Goal: Task Accomplishment & Management: Use online tool/utility

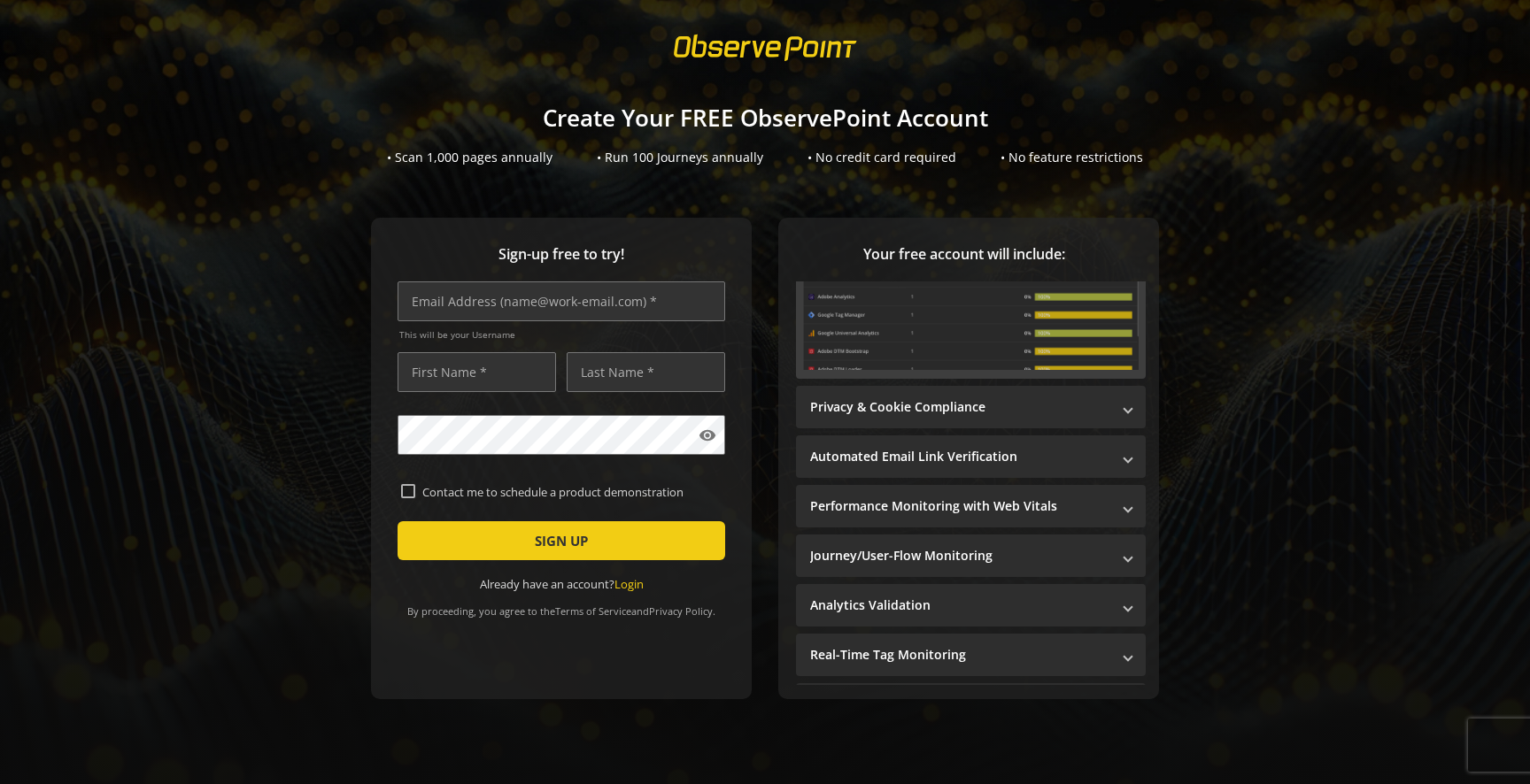
scroll to position [192, 0]
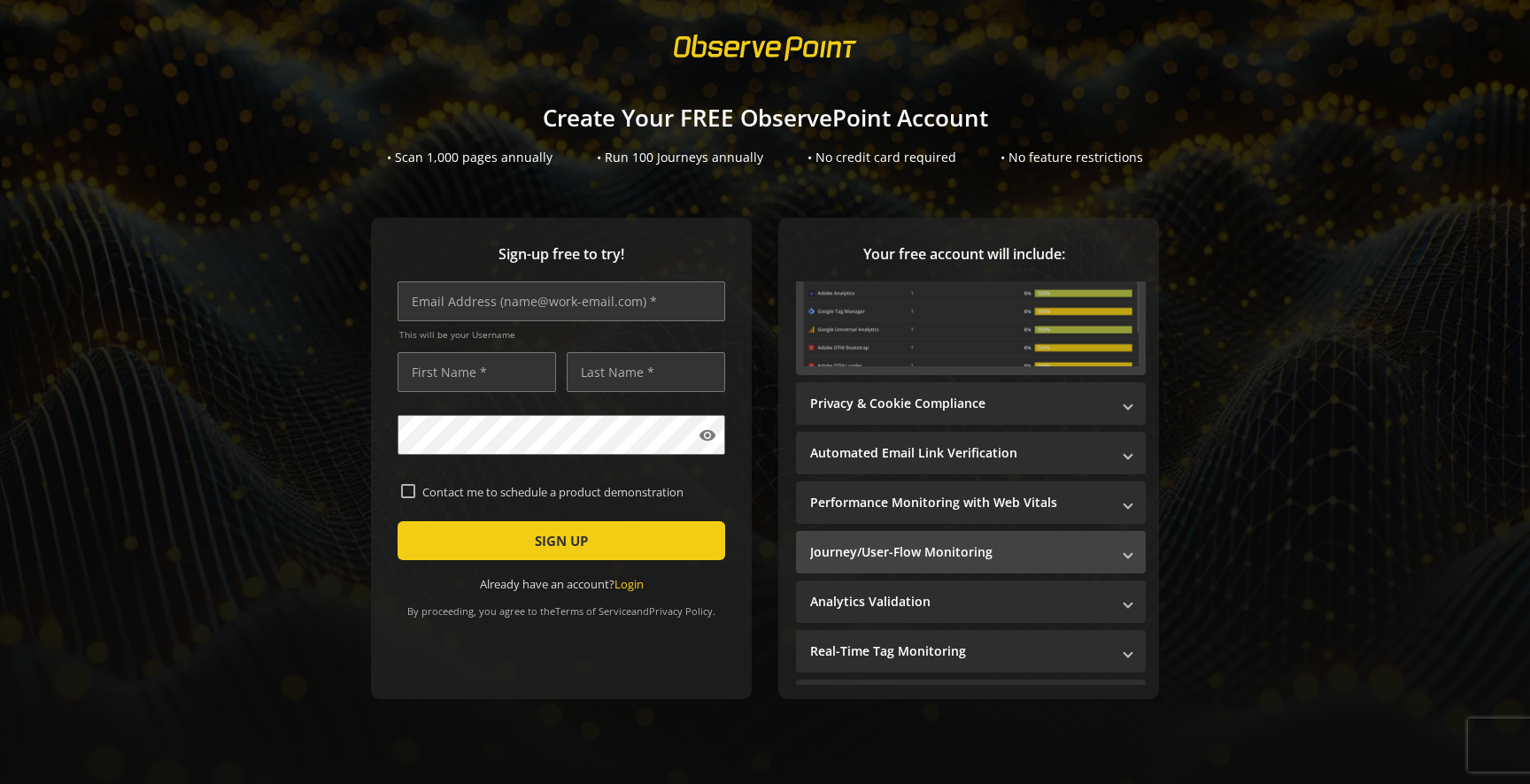
click at [1078, 541] on mat-expansion-panel-header "Journey/User-Flow Monitoring" at bounding box center [971, 552] width 350 height 42
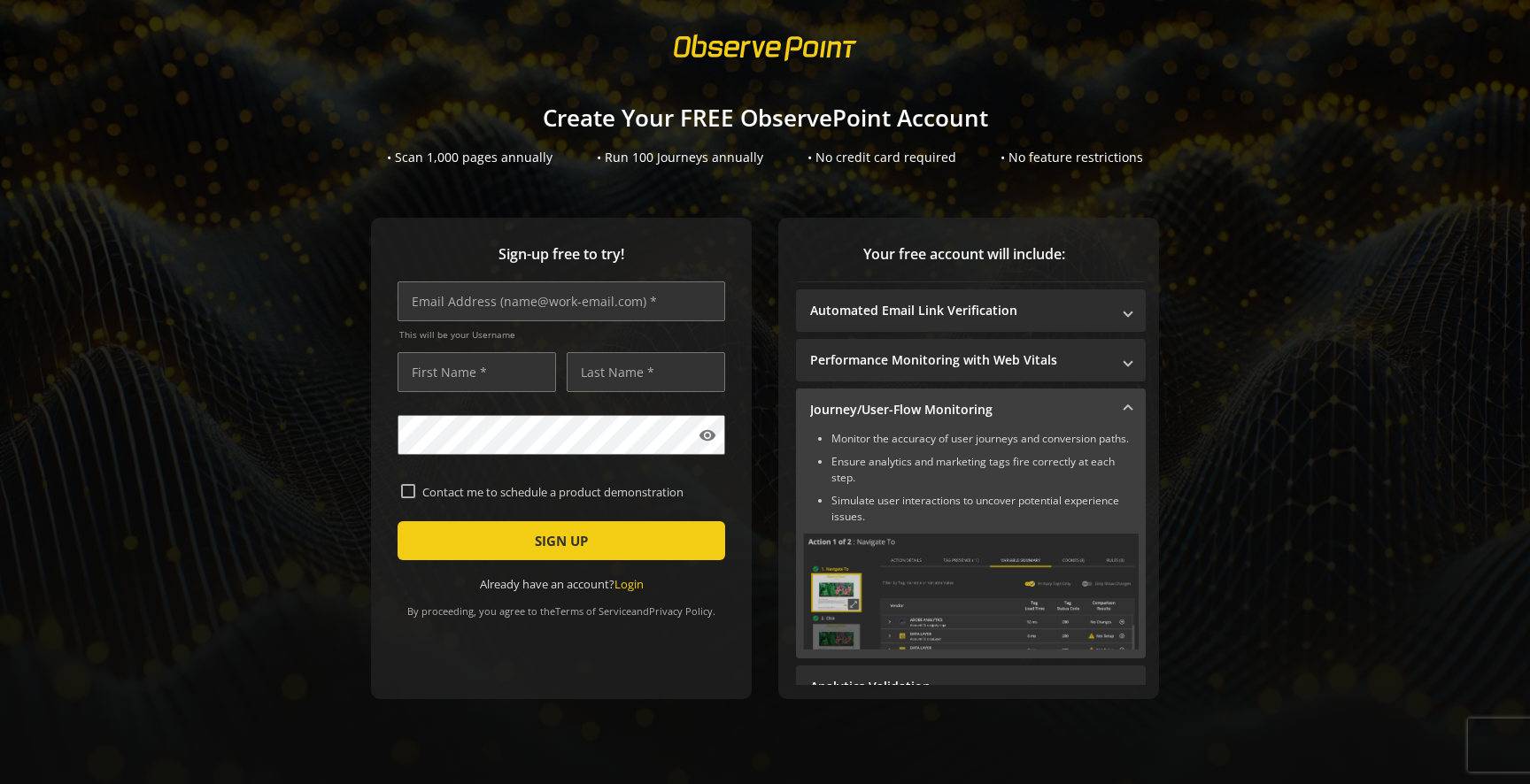
scroll to position [85, 0]
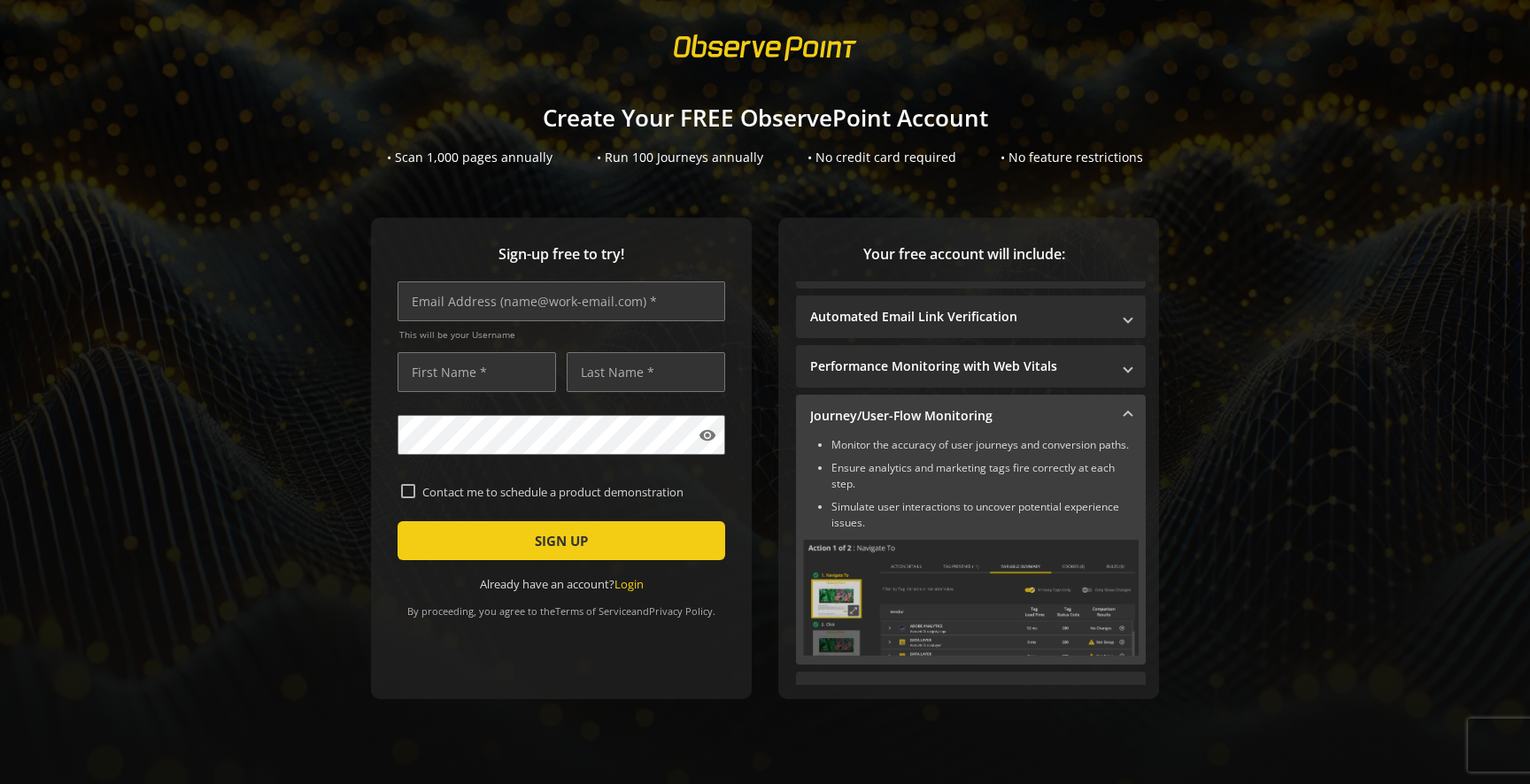
click at [1128, 427] on mat-expansion-panel-header "Journey/User-Flow Monitoring" at bounding box center [971, 415] width 350 height 42
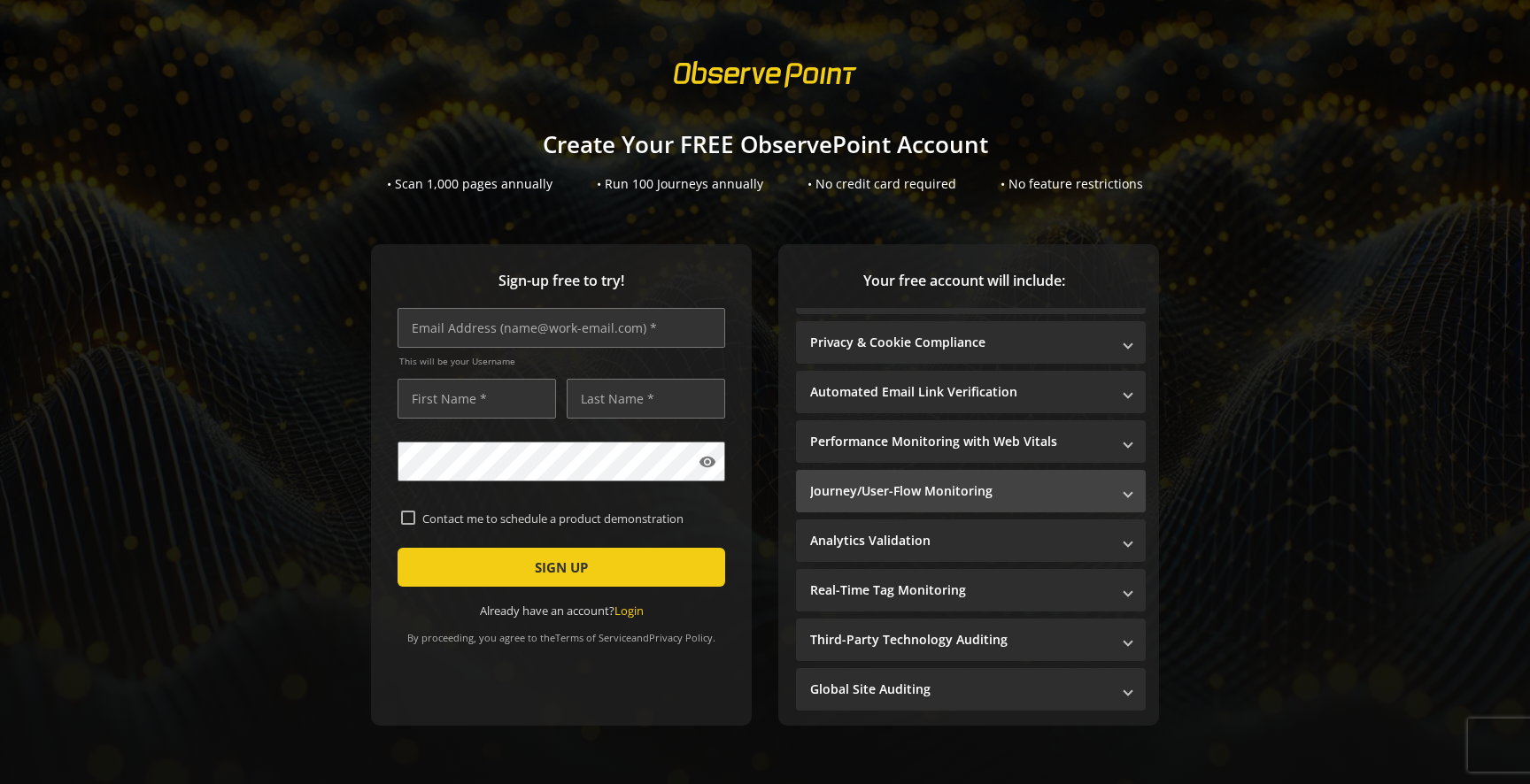
scroll to position [0, 0]
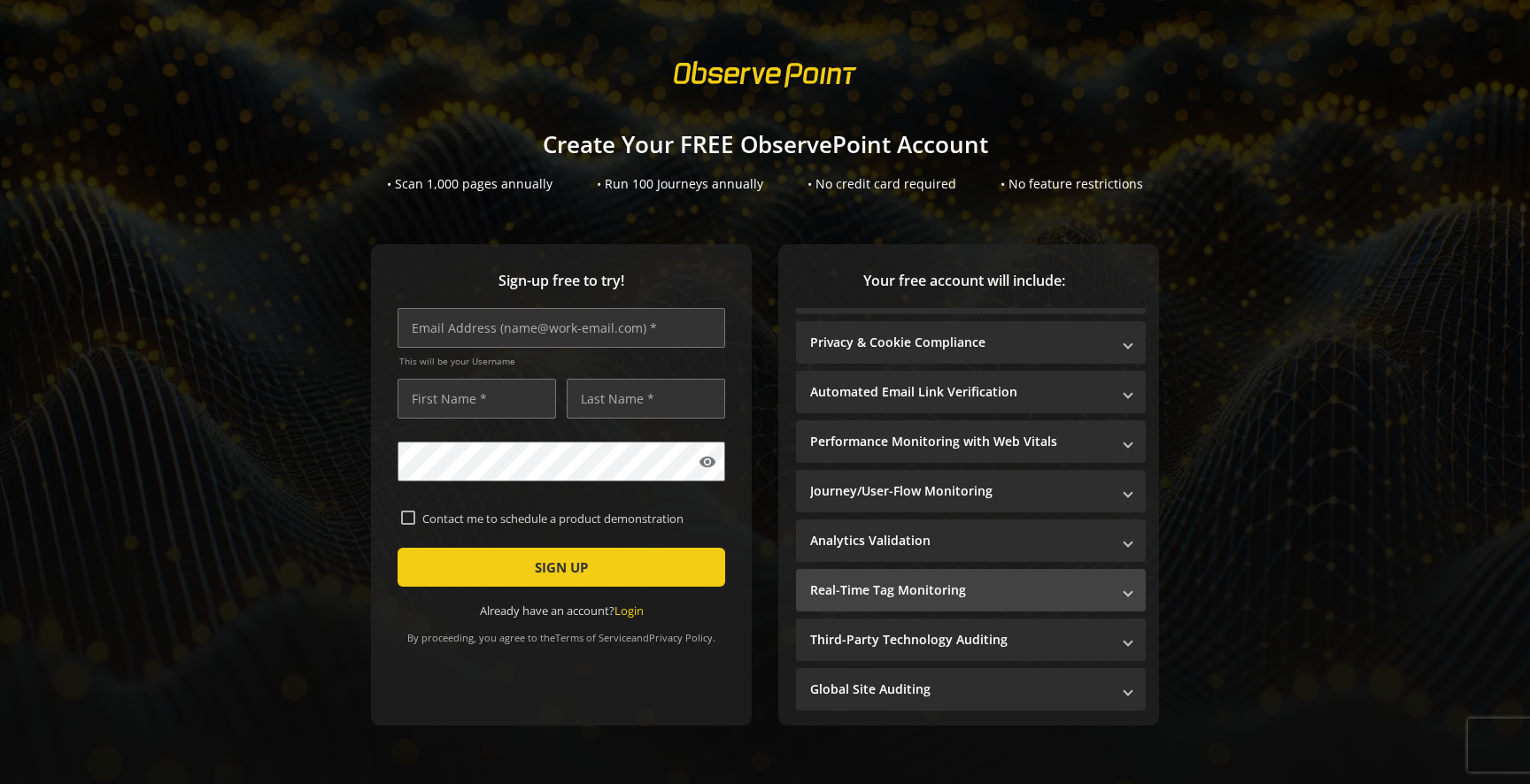
click at [1090, 588] on mat-panel-title "Real-Time Tag Monitoring" at bounding box center [961, 591] width 300 height 18
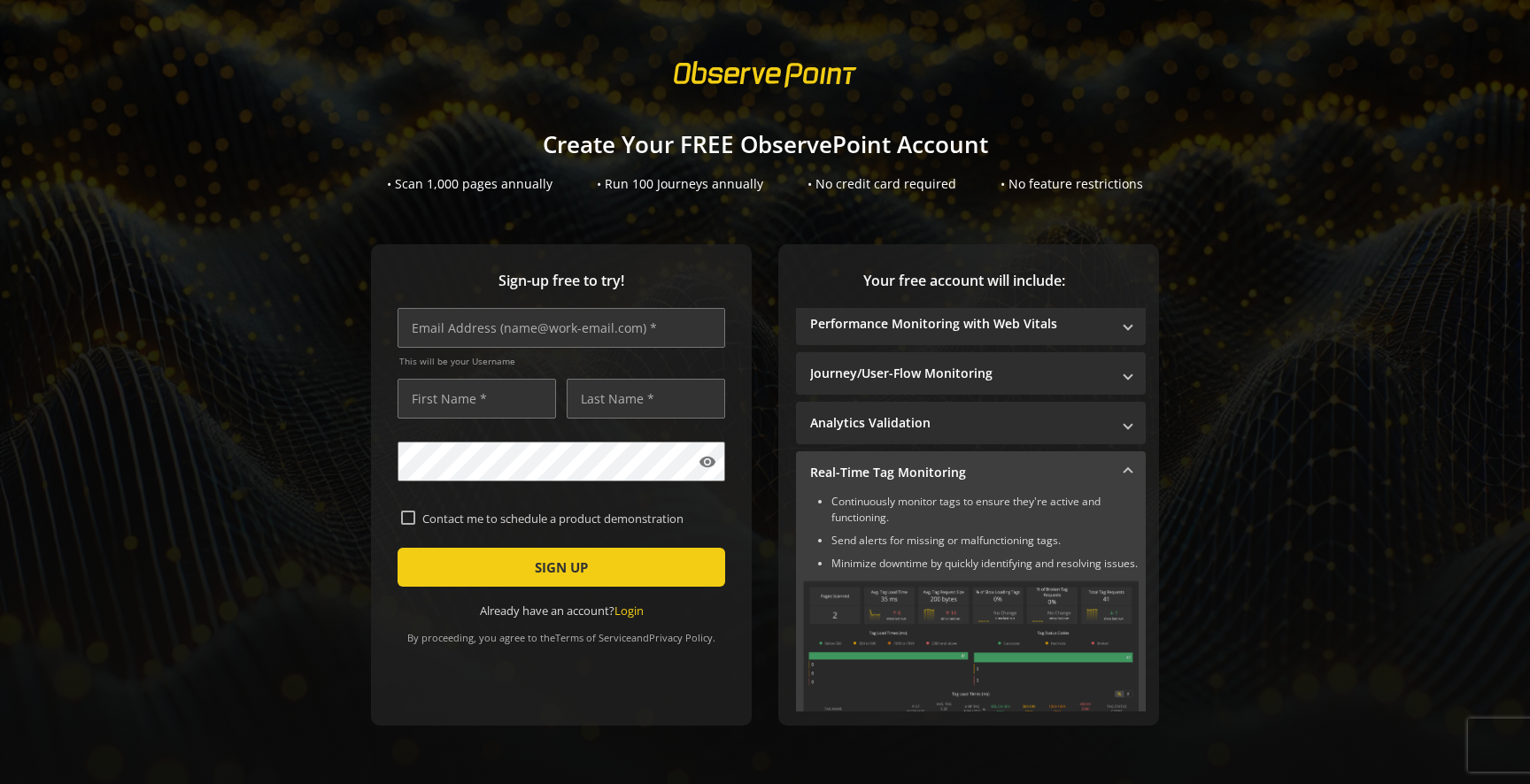
scroll to position [183, 0]
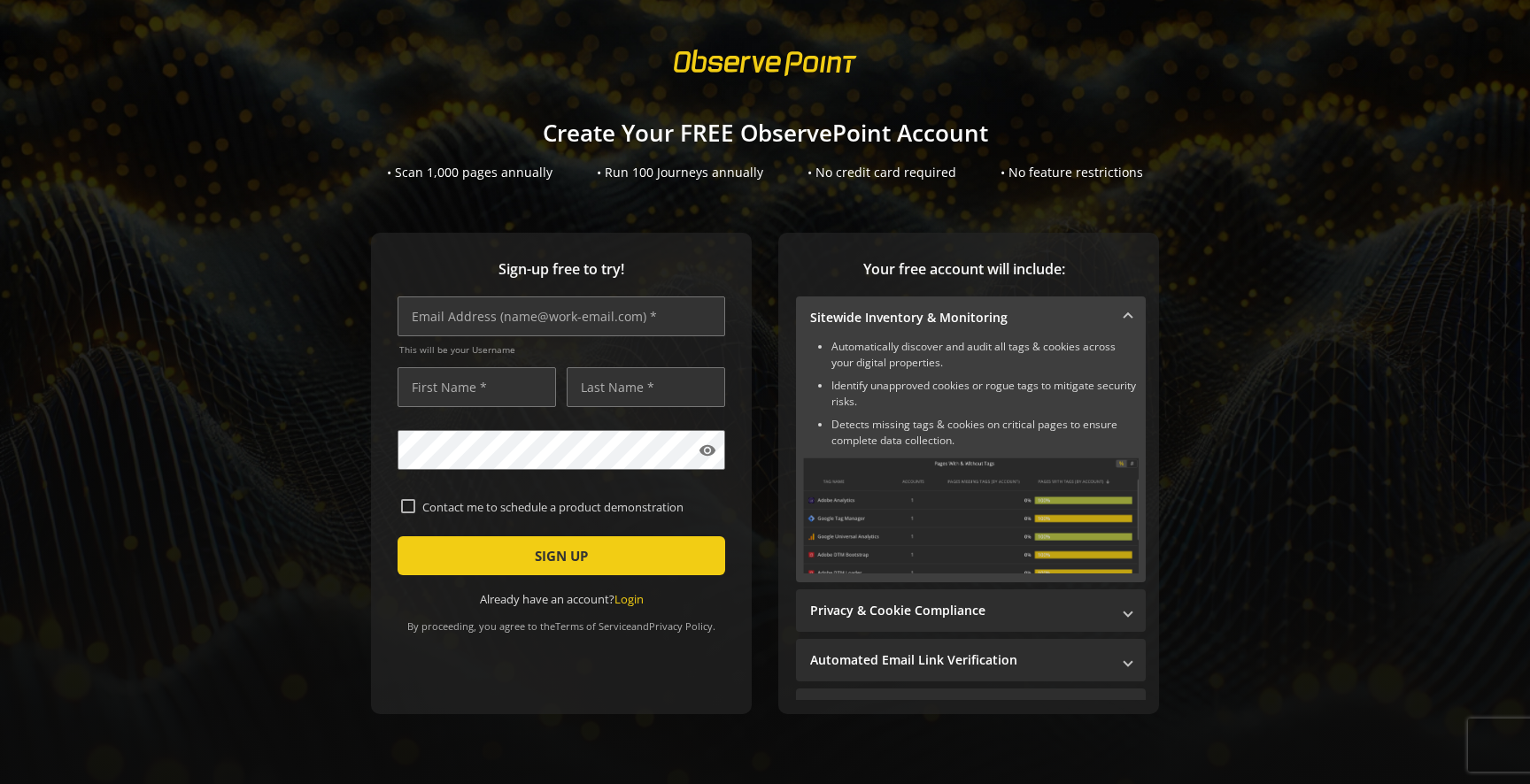
scroll to position [22, 0]
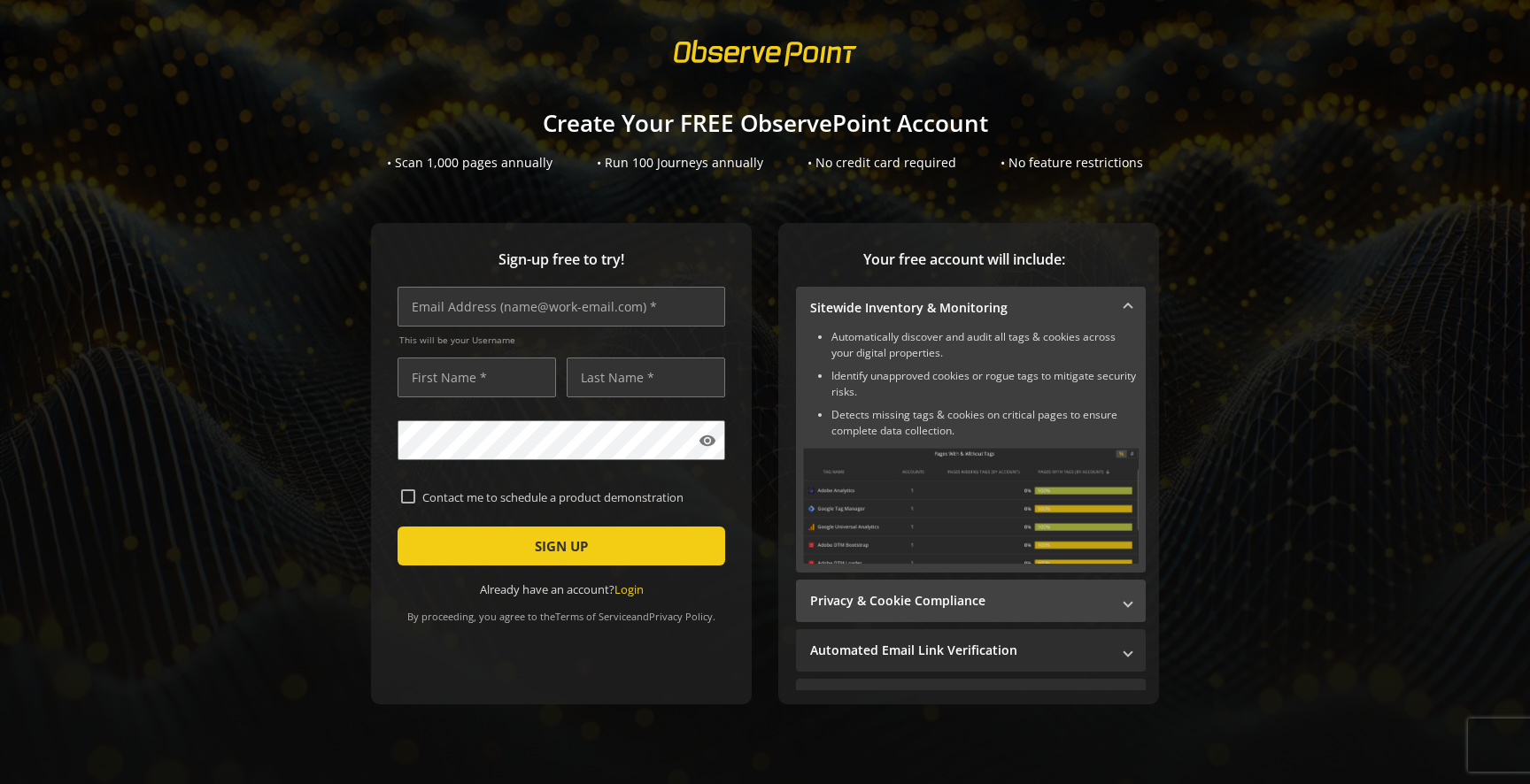
click at [1127, 599] on span at bounding box center [1128, 601] width 7 height 19
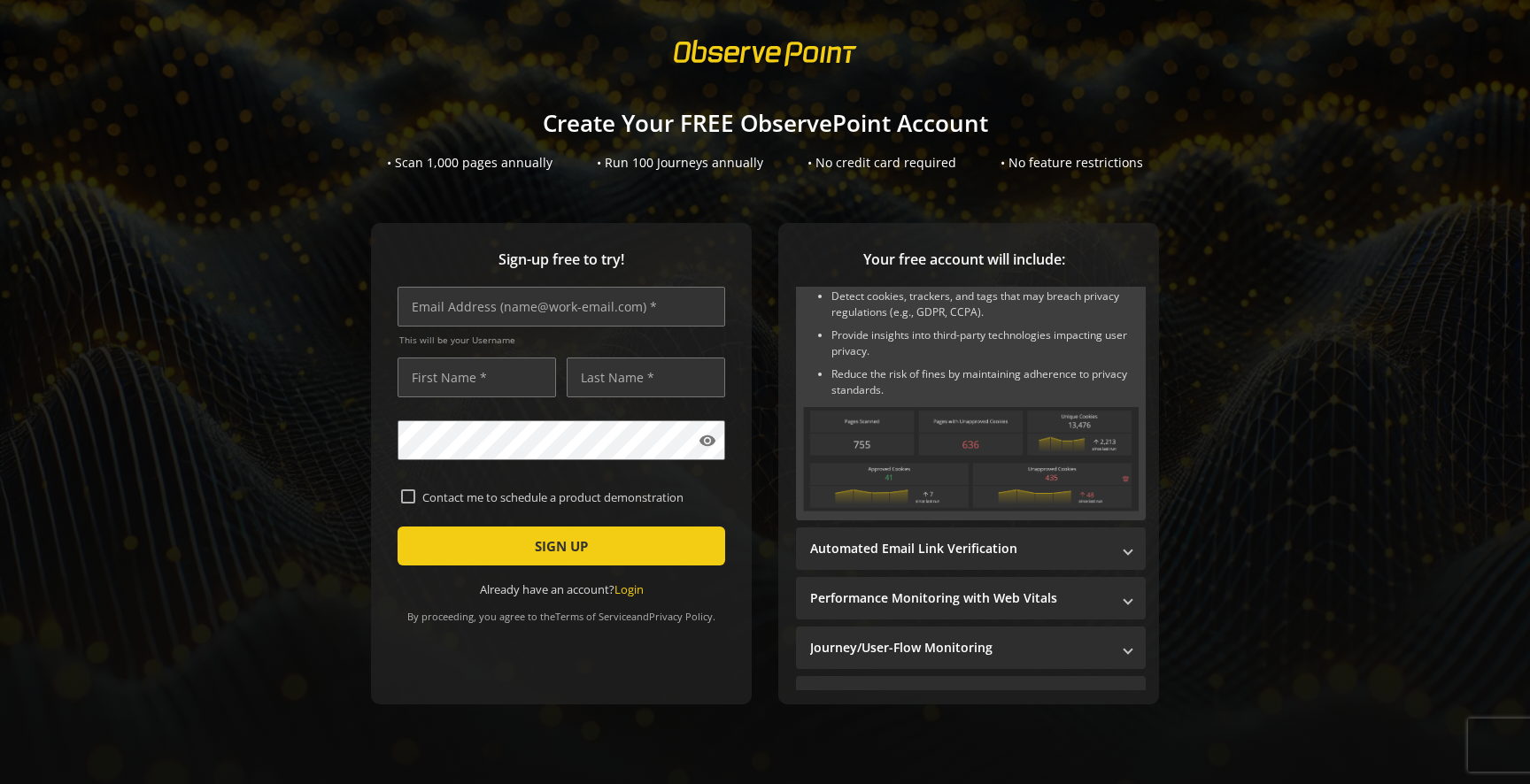
scroll to position [0, 0]
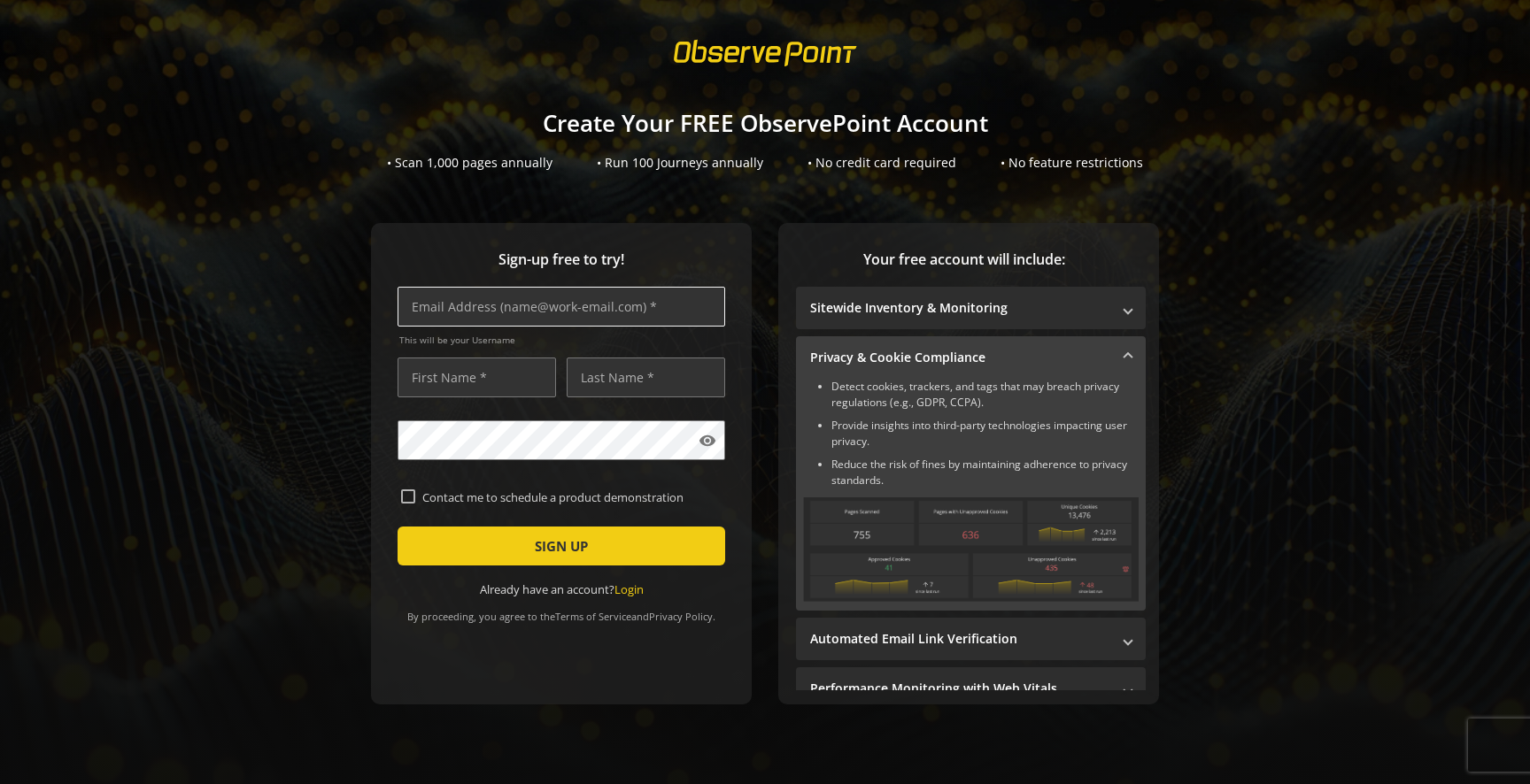
click at [550, 316] on input "text" at bounding box center [561, 307] width 327 height 40
type input "sandeep.a.shahi"
type input "Sandeep"
type input "Shahi"
click at [398, 527] on button "SIGN UP" at bounding box center [561, 546] width 327 height 39
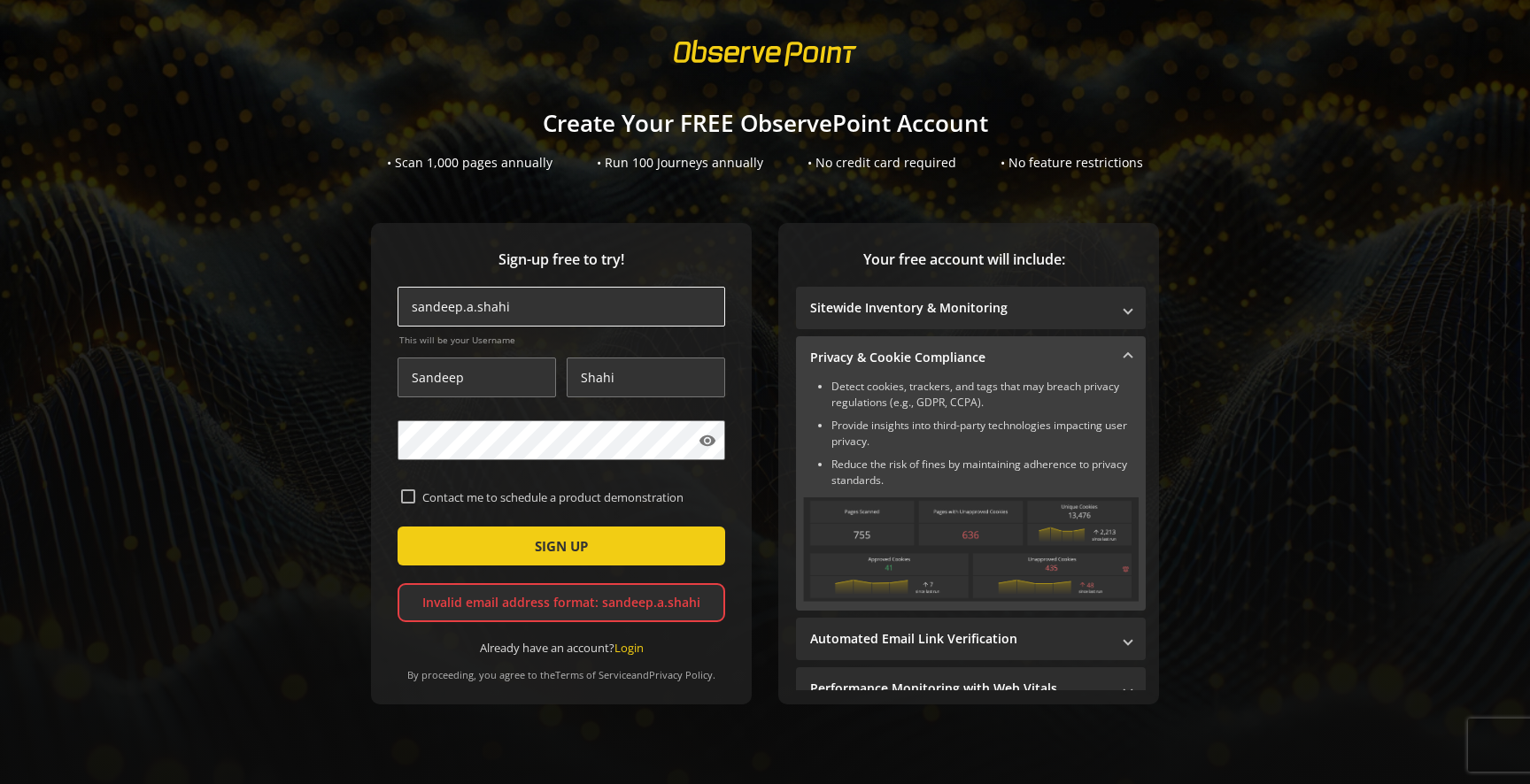
click at [548, 309] on input "sandeep.a.shahi" at bounding box center [561, 307] width 327 height 40
type input "s"
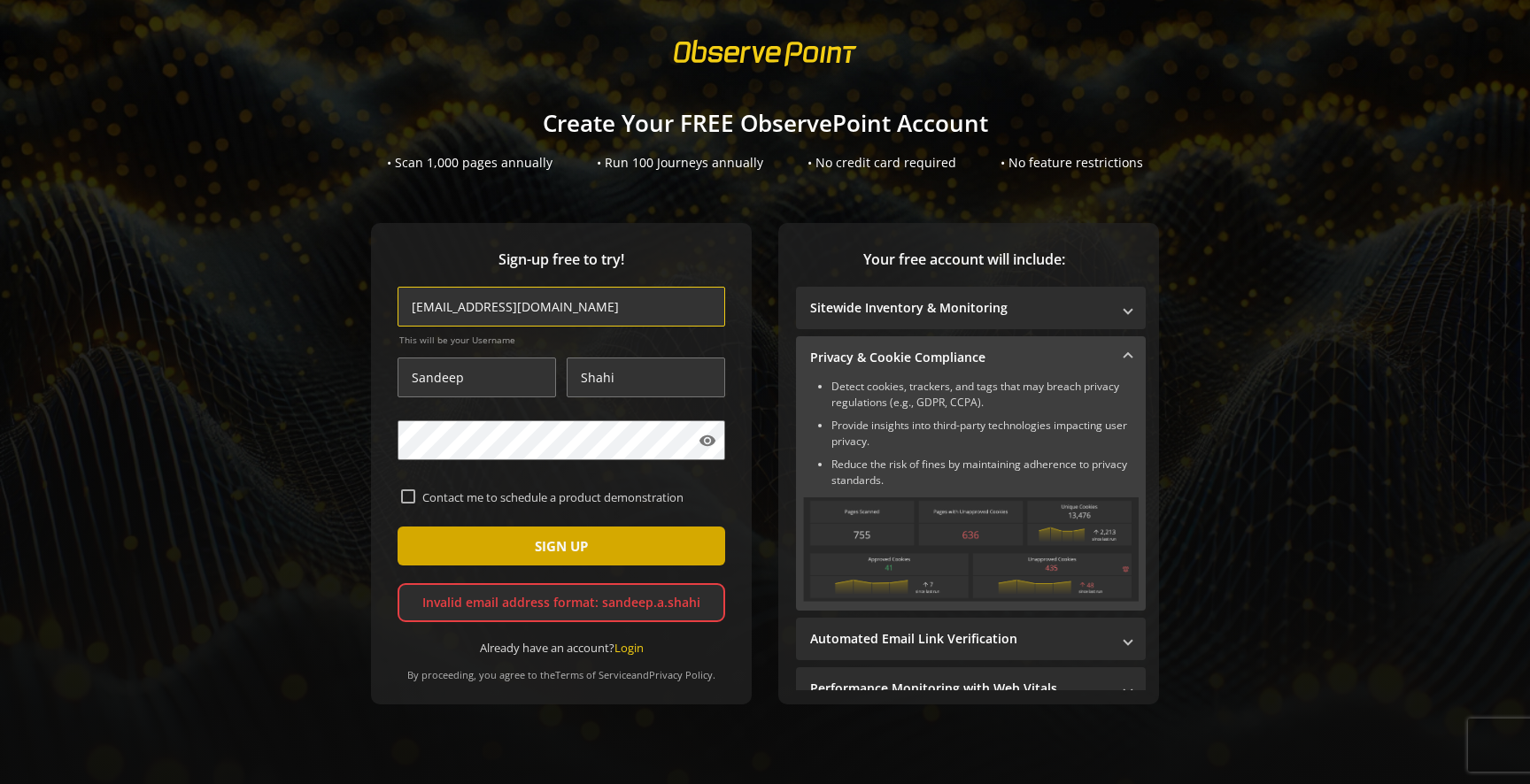
type input "[EMAIL_ADDRESS][DOMAIN_NAME]"
click at [493, 548] on span "submit" at bounding box center [561, 546] width 327 height 42
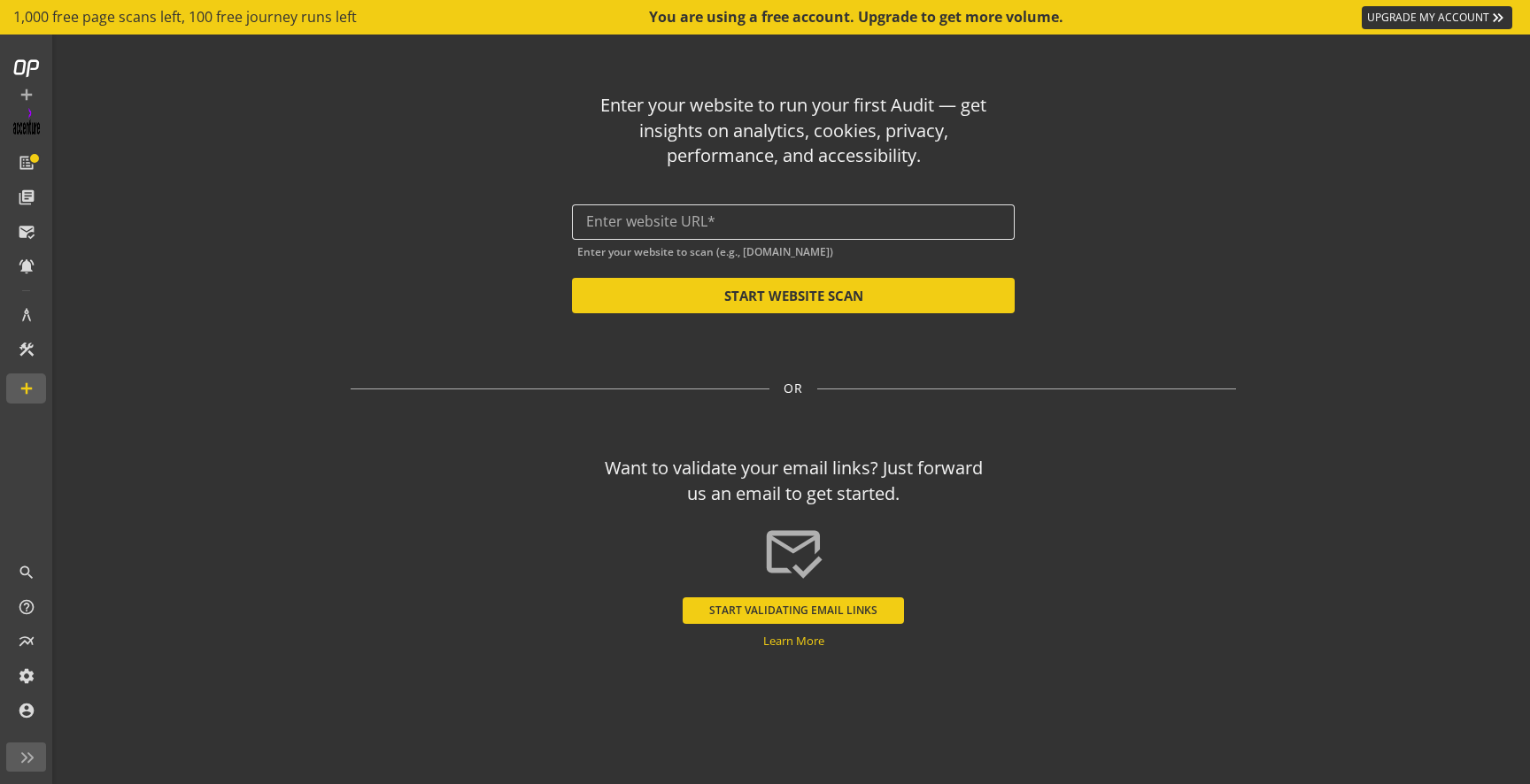
click at [713, 231] on div at bounding box center [793, 221] width 415 height 35
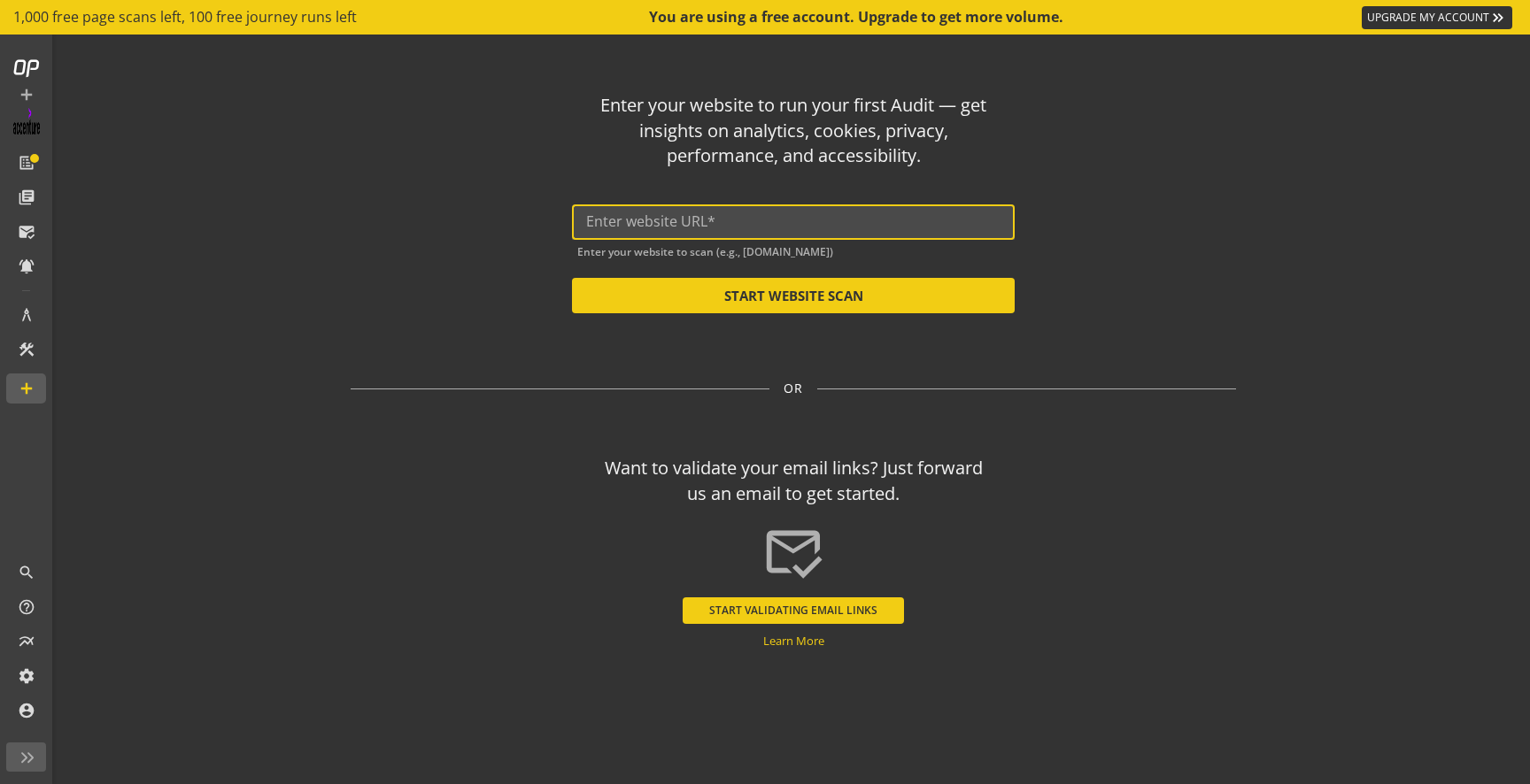
paste input "[URL][DOMAIN_NAME]"
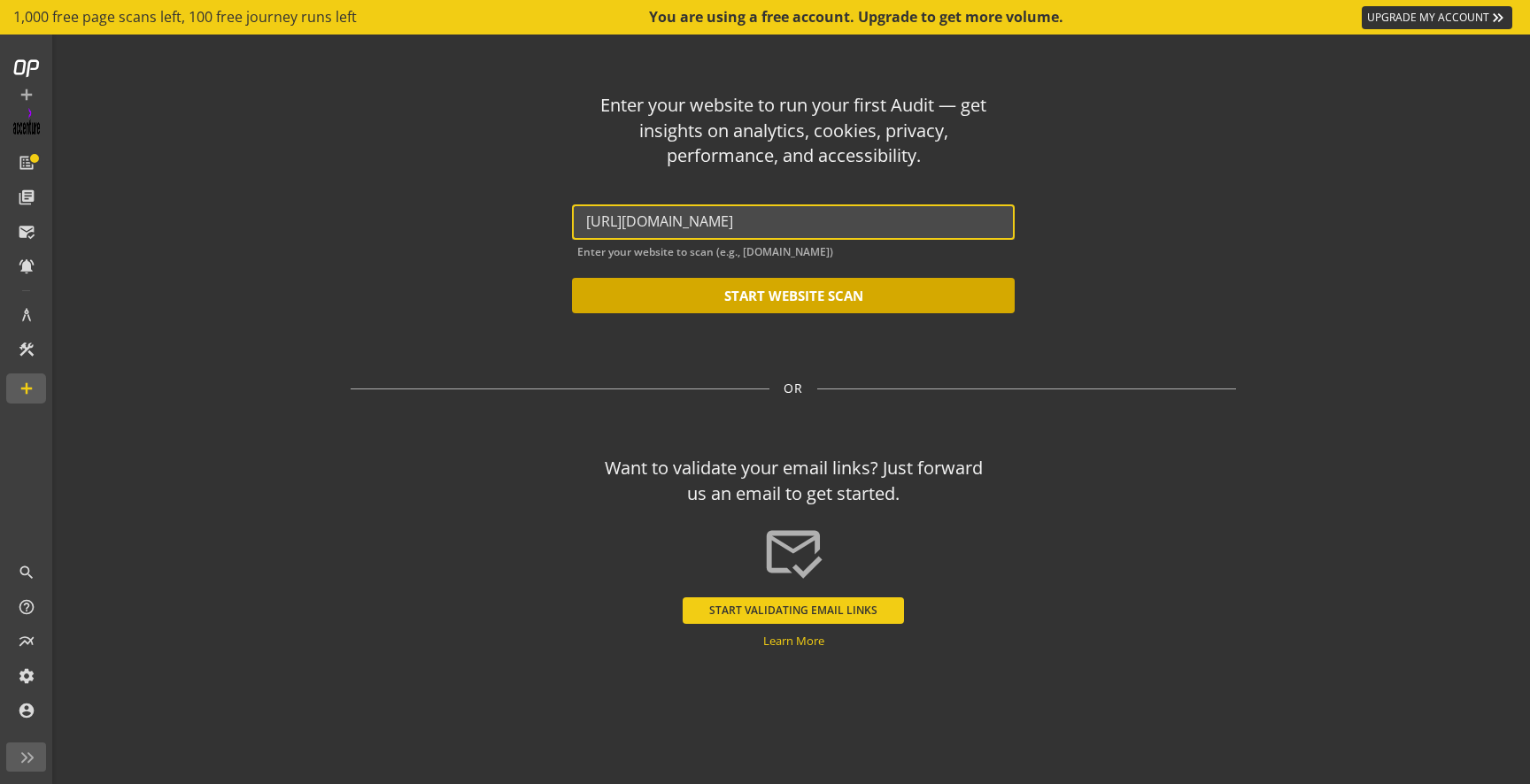
type input "[URL][DOMAIN_NAME]"
click at [760, 299] on button "START WEBSITE SCAN" at bounding box center [793, 295] width 443 height 35
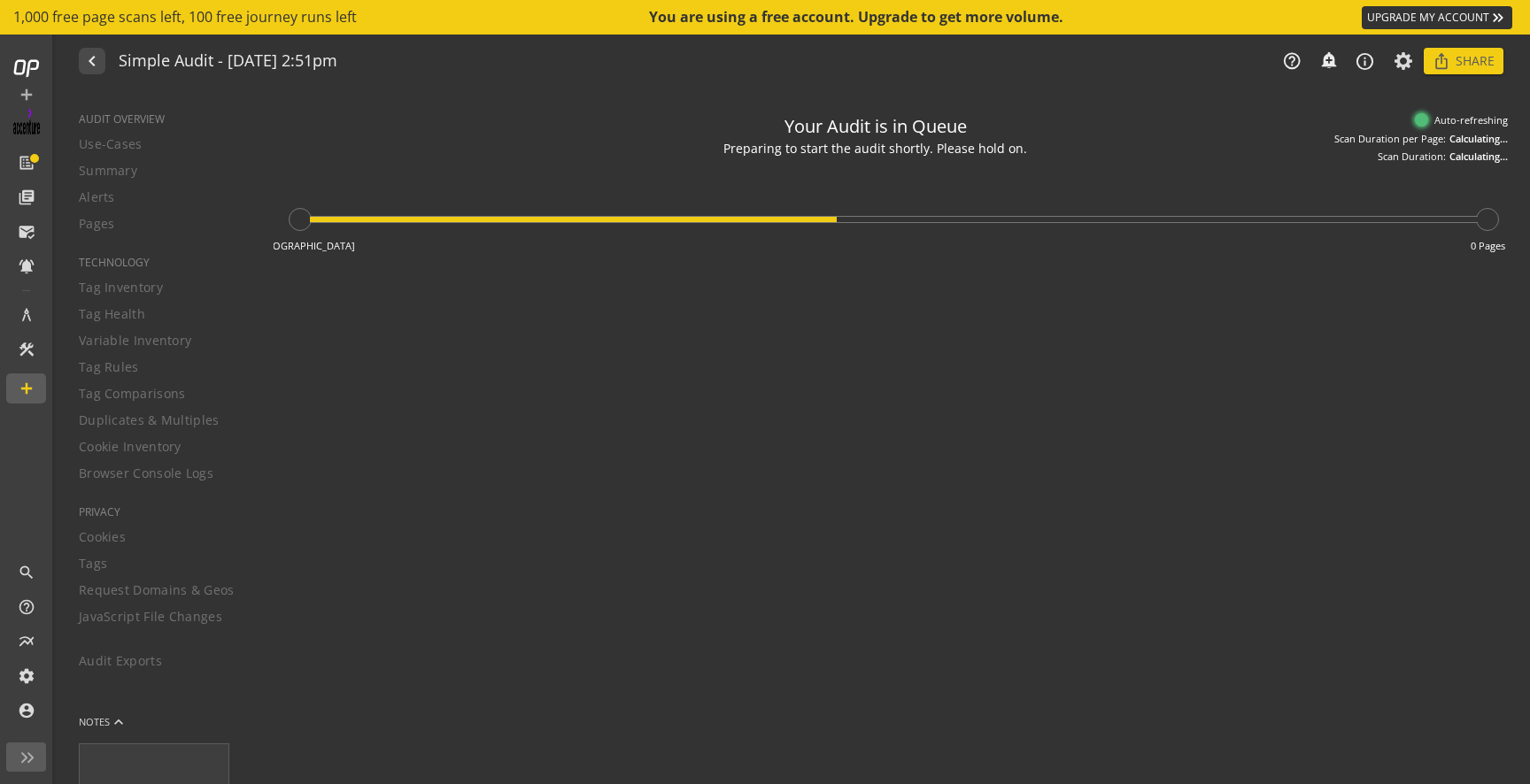
type textarea "Notes can include: -a description of what this audit is validating -changes in …"
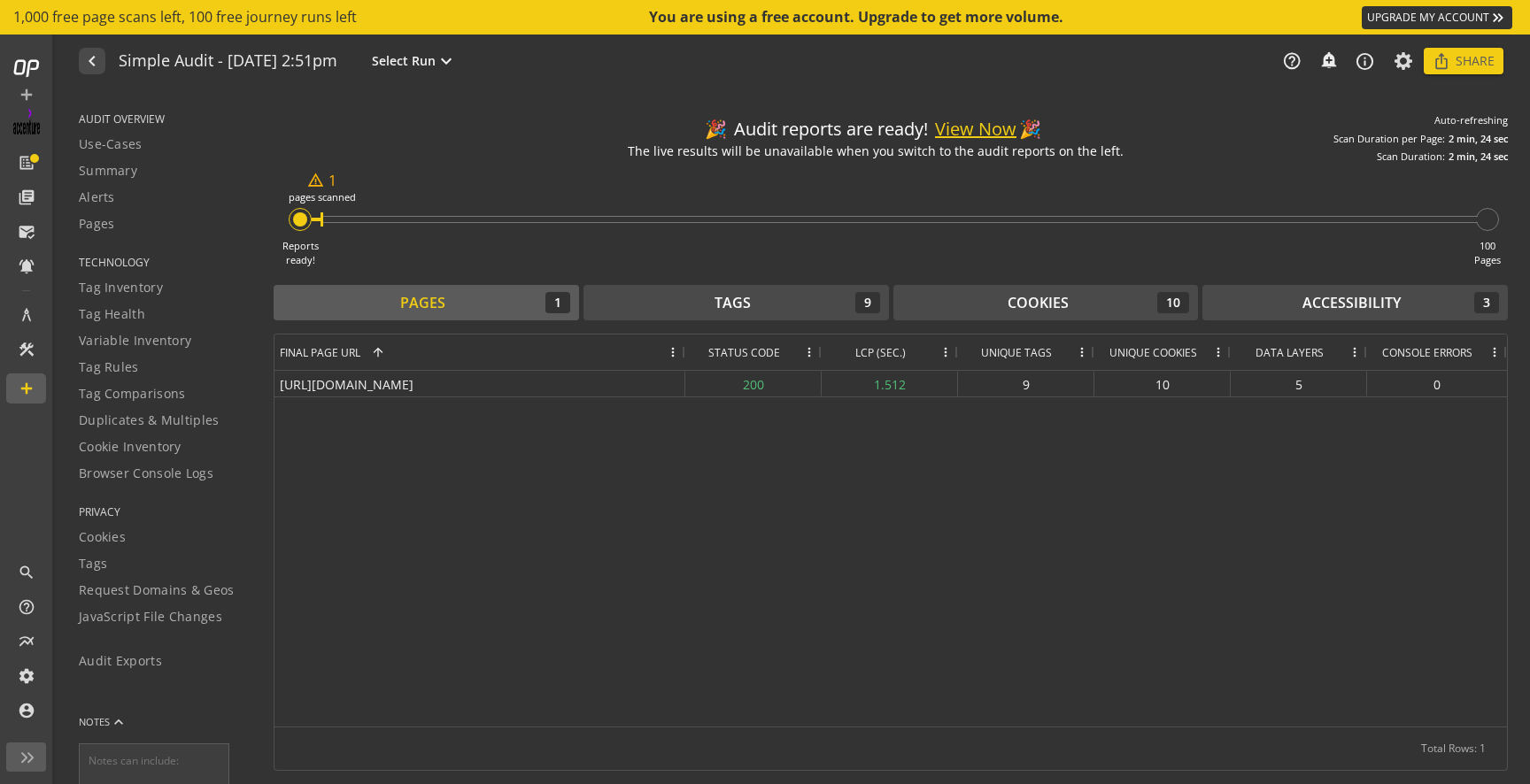
click at [989, 136] on button "View Now" at bounding box center [976, 129] width 82 height 26
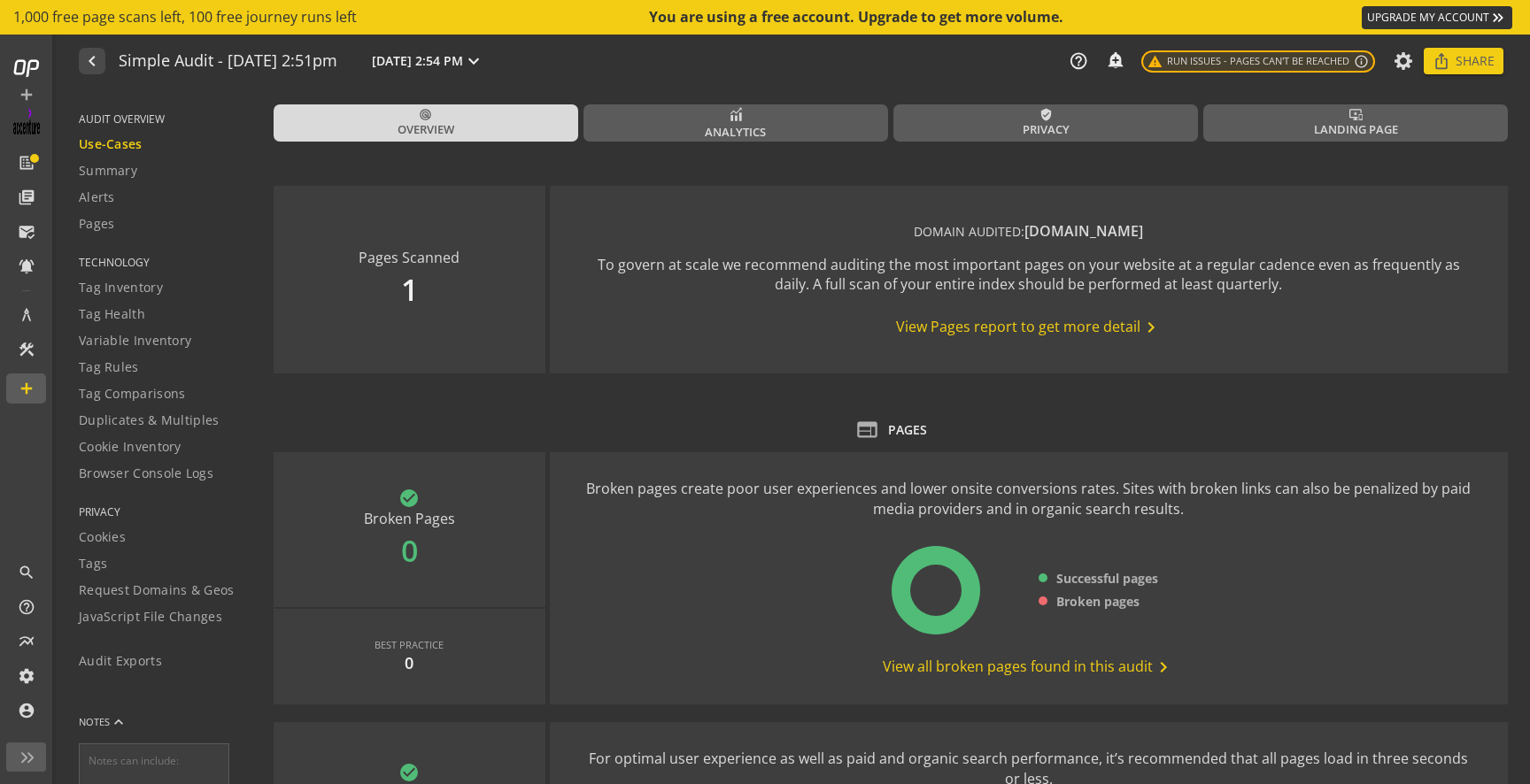
click at [995, 331] on span "View Pages report to get more detail chevron_right" at bounding box center [1028, 327] width 265 height 22
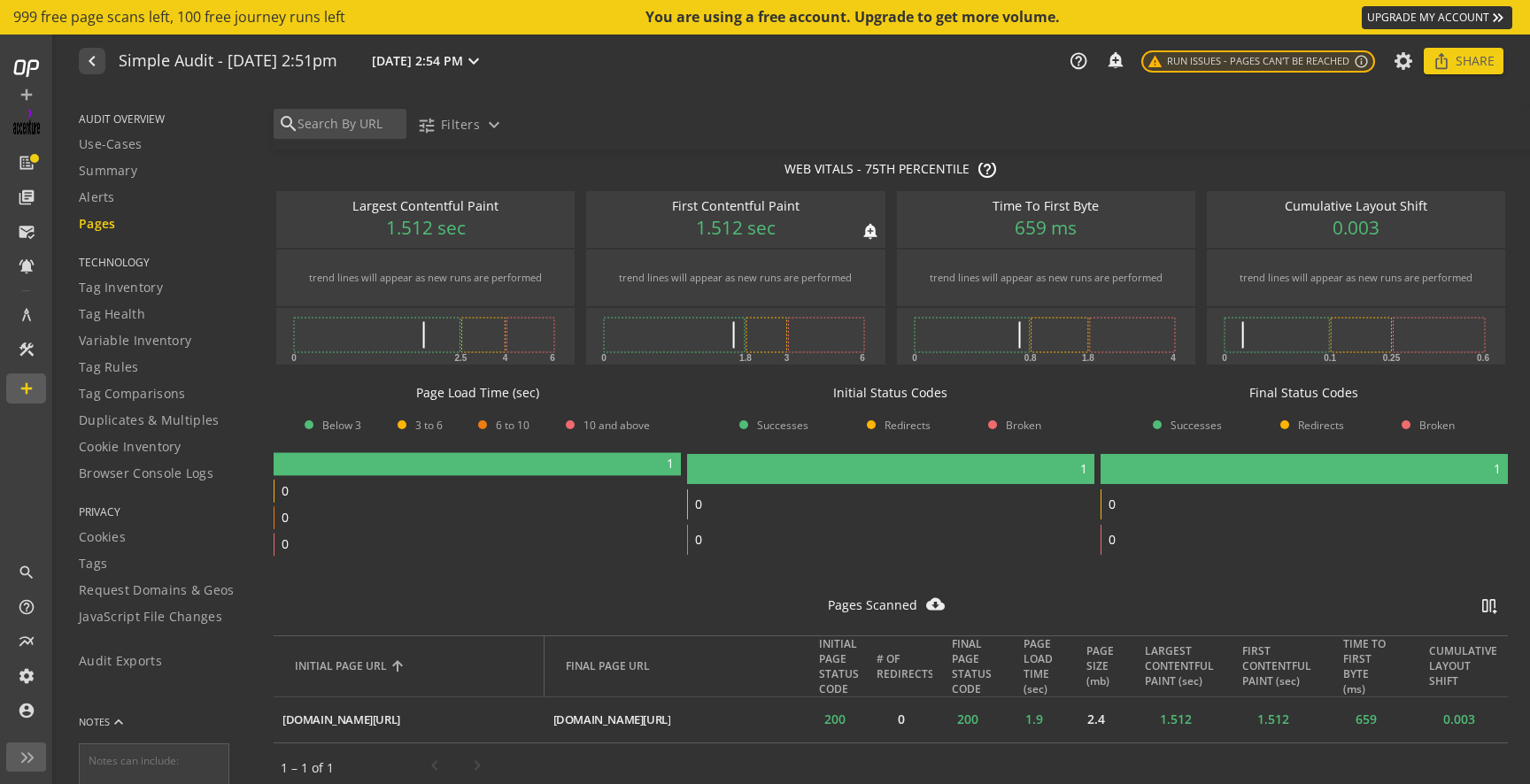
scroll to position [141, 0]
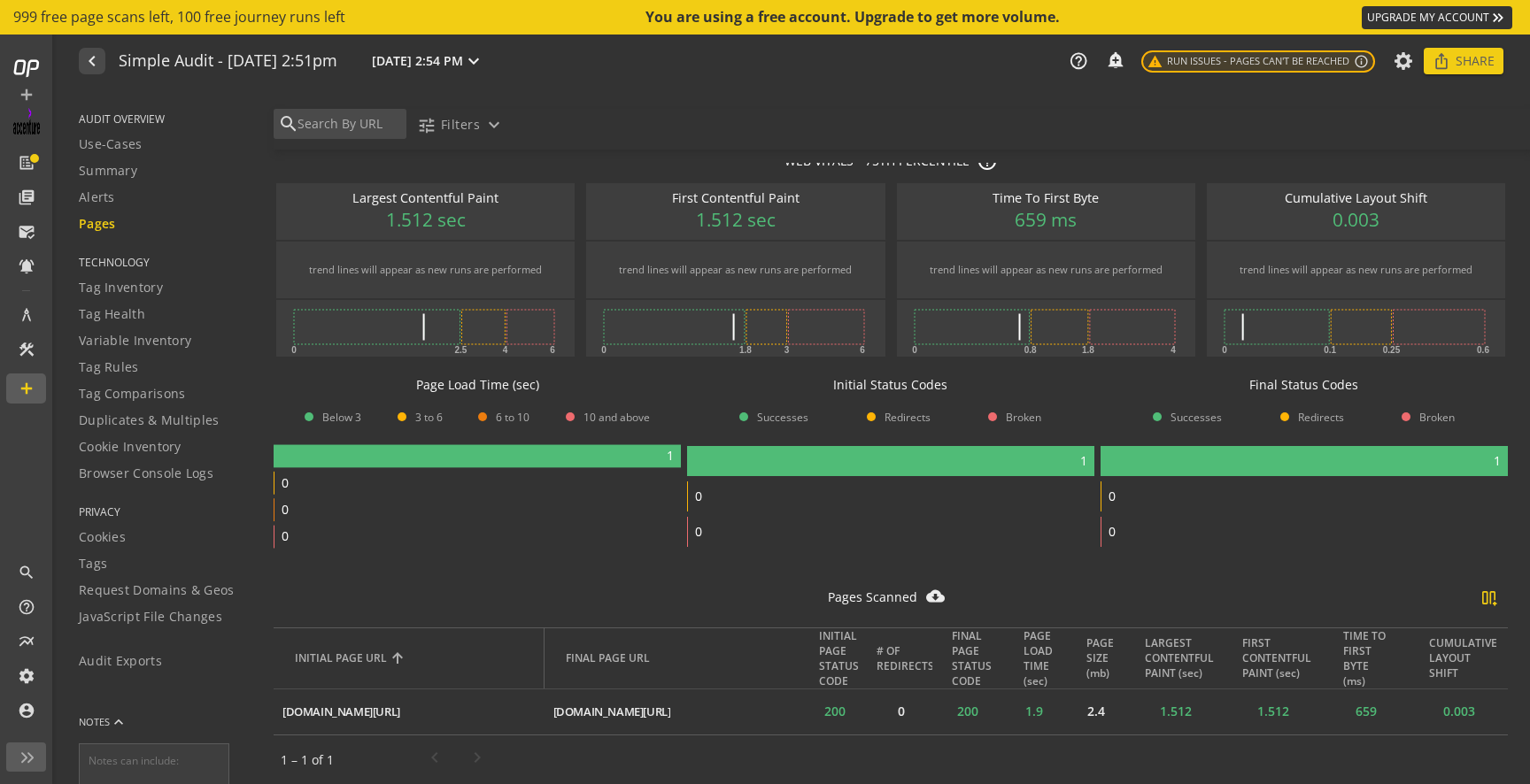
click at [1487, 602] on op-switchable-column-menu "splitscreen_vertical_add" at bounding box center [1490, 601] width 20 height 26
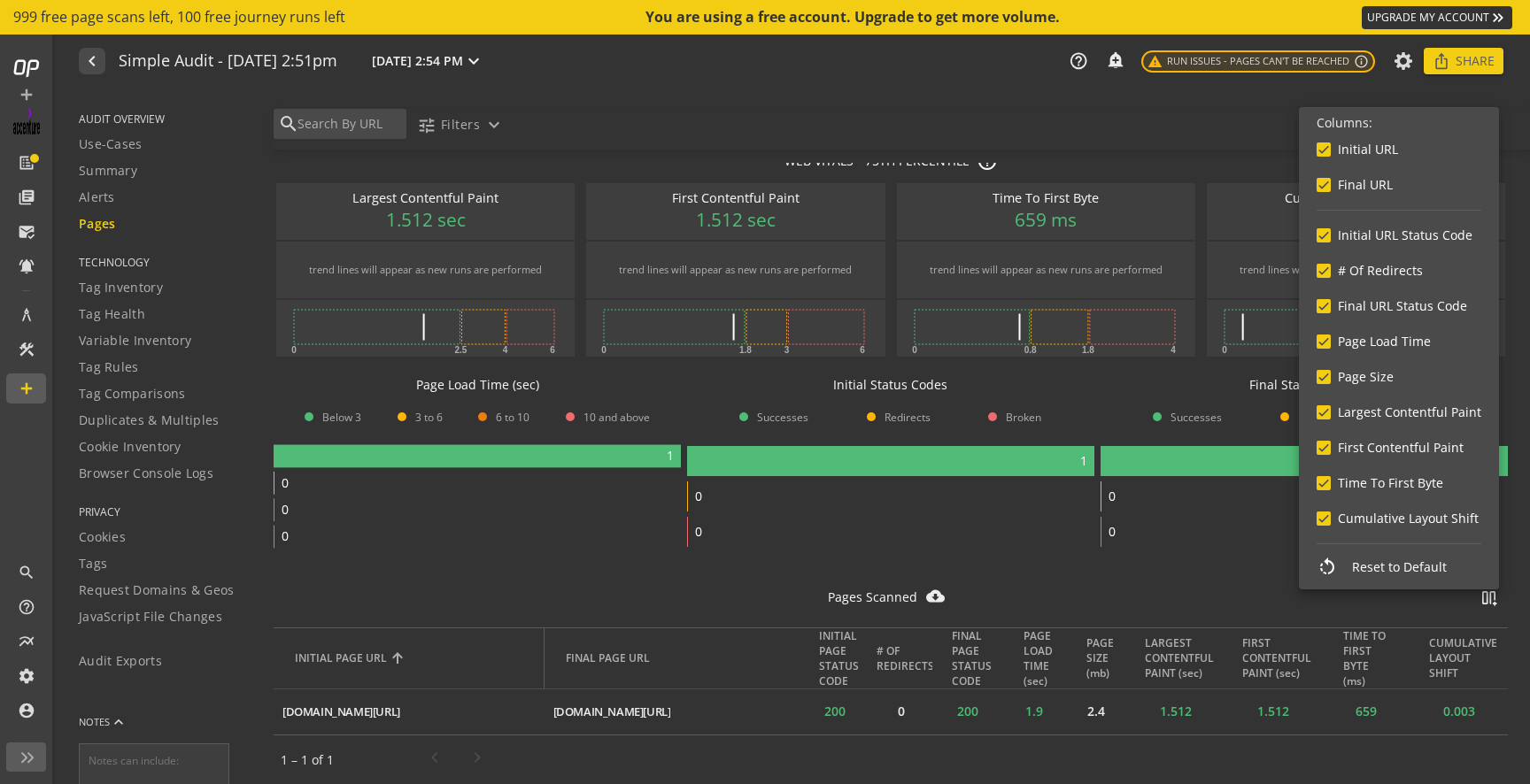
click at [1181, 592] on div at bounding box center [765, 392] width 1530 height 784
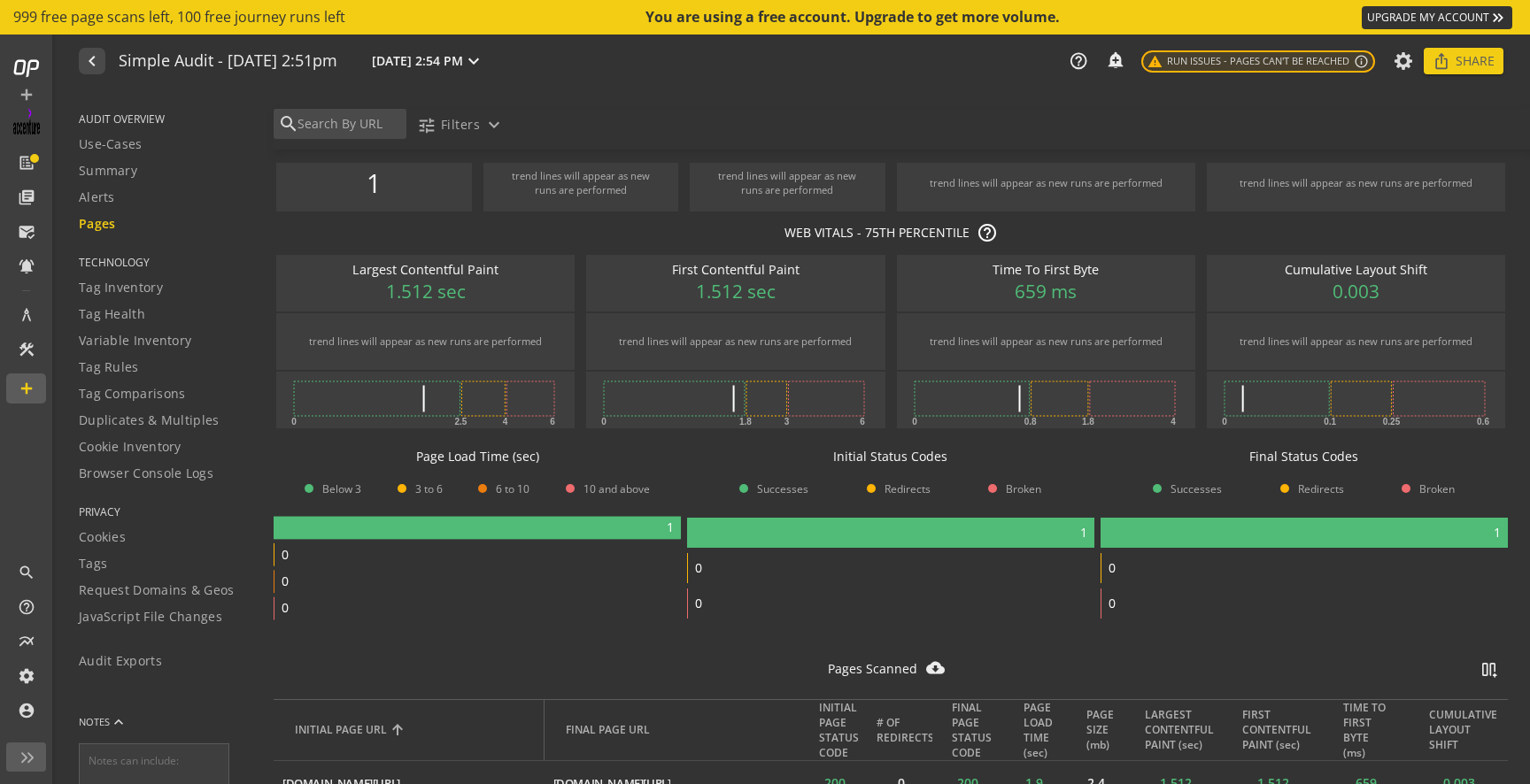
scroll to position [0, 0]
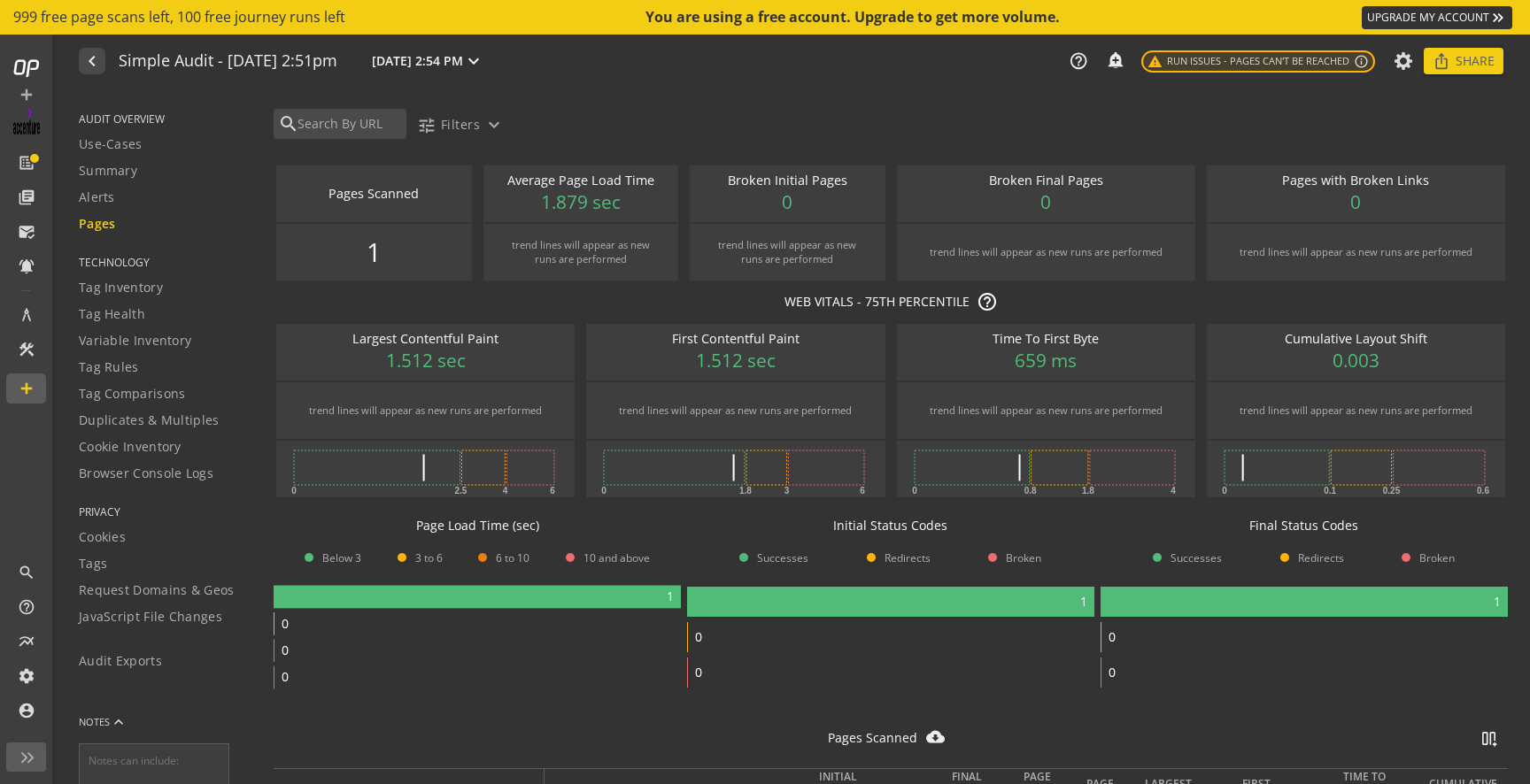
click at [158, 67] on h1 "Simple Audit - [DATE] 2:51pm" at bounding box center [228, 61] width 219 height 19
click at [99, 63] on mat-icon "navigate_before" at bounding box center [91, 61] width 19 height 22
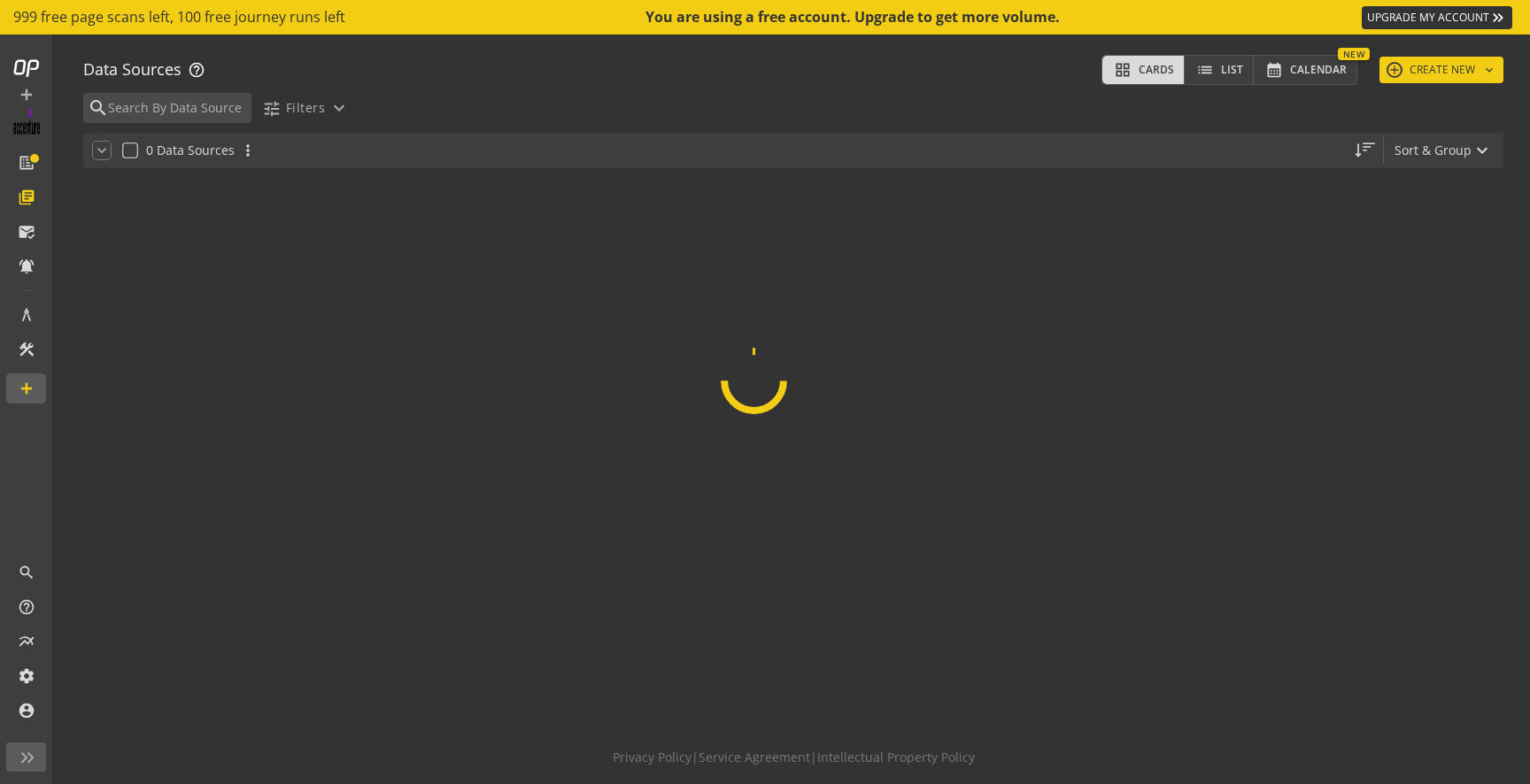
scroll to position [88, 0]
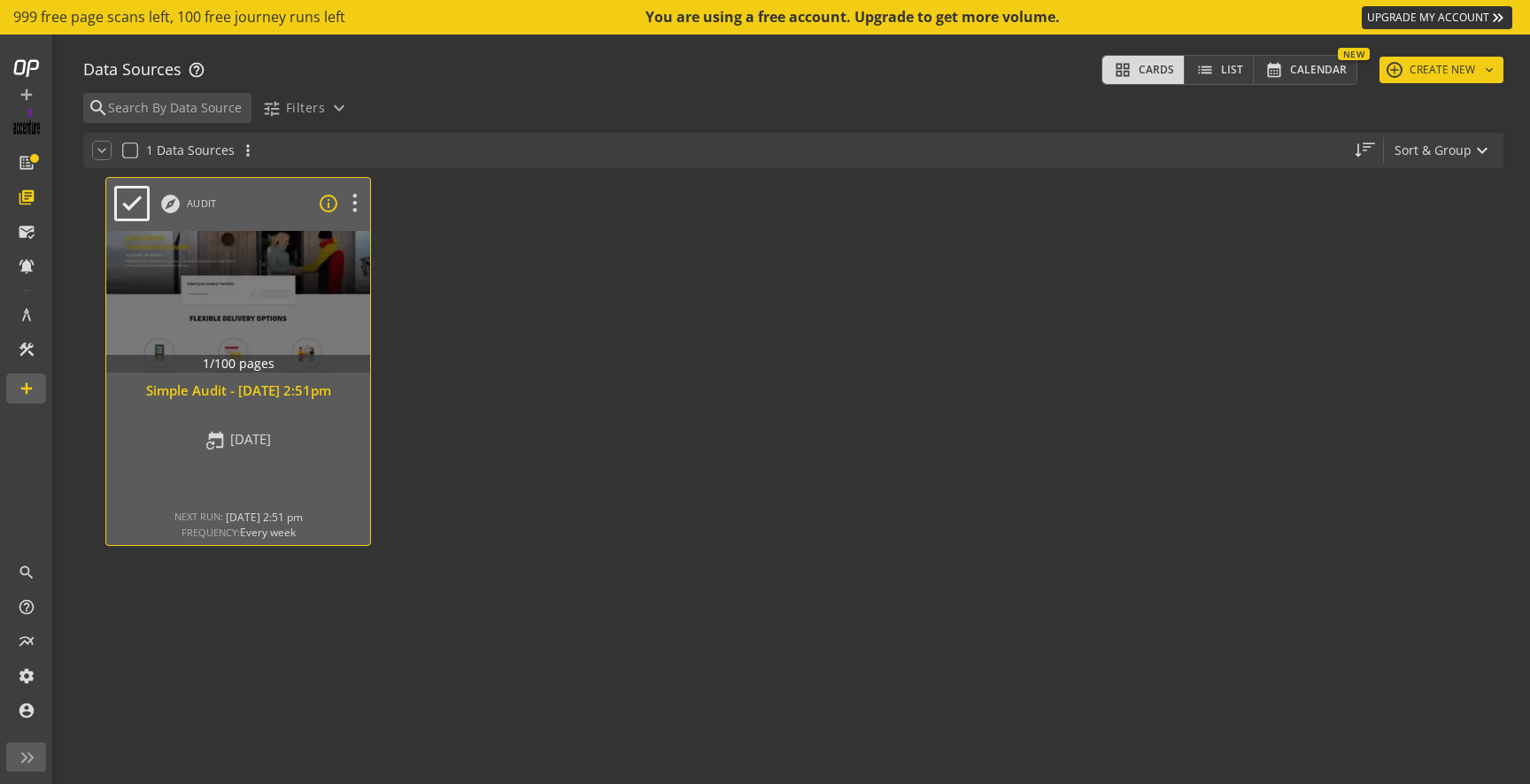
click at [334, 205] on mat-icon "info_outline" at bounding box center [328, 204] width 22 height 22
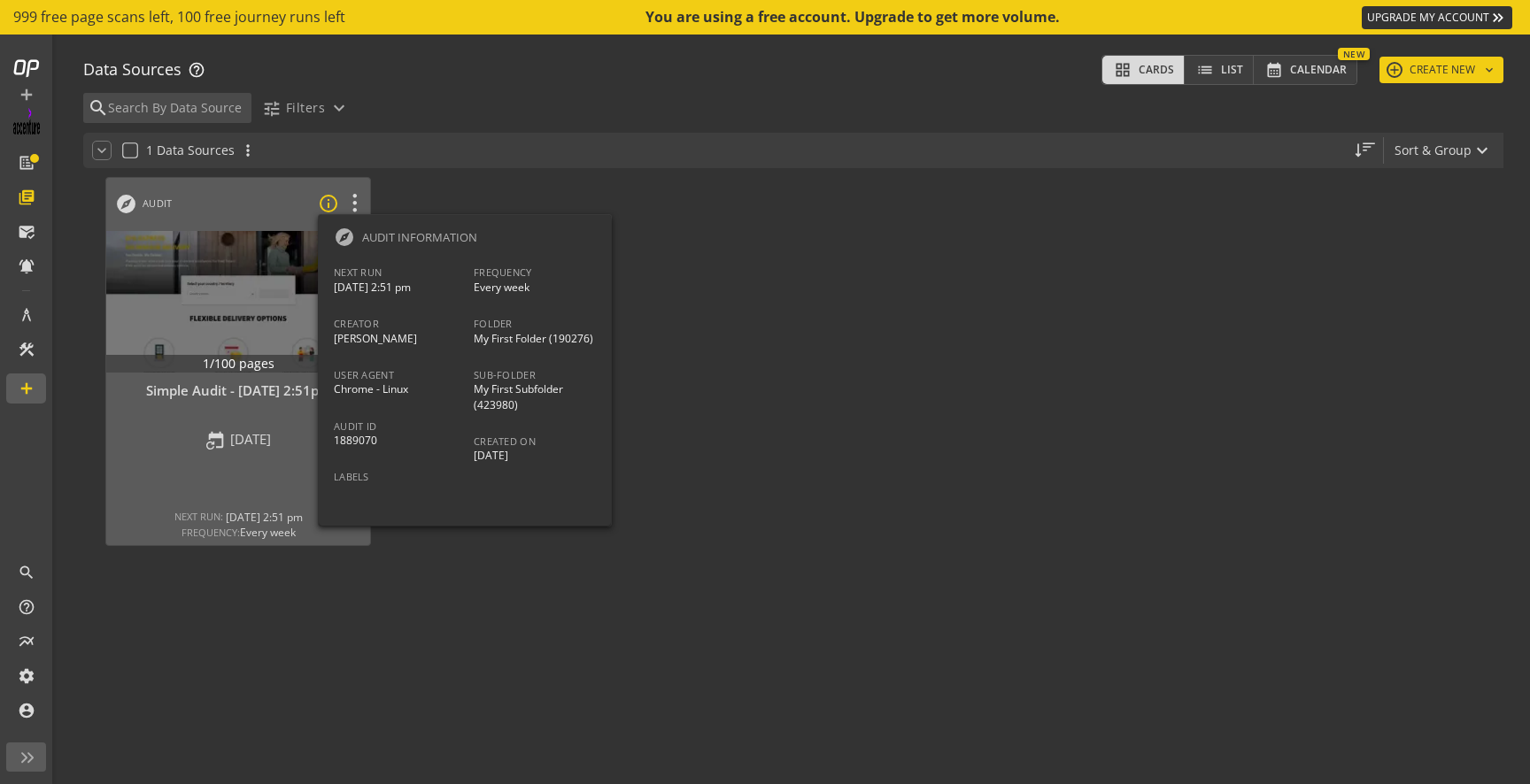
click at [379, 185] on div at bounding box center [765, 392] width 1530 height 784
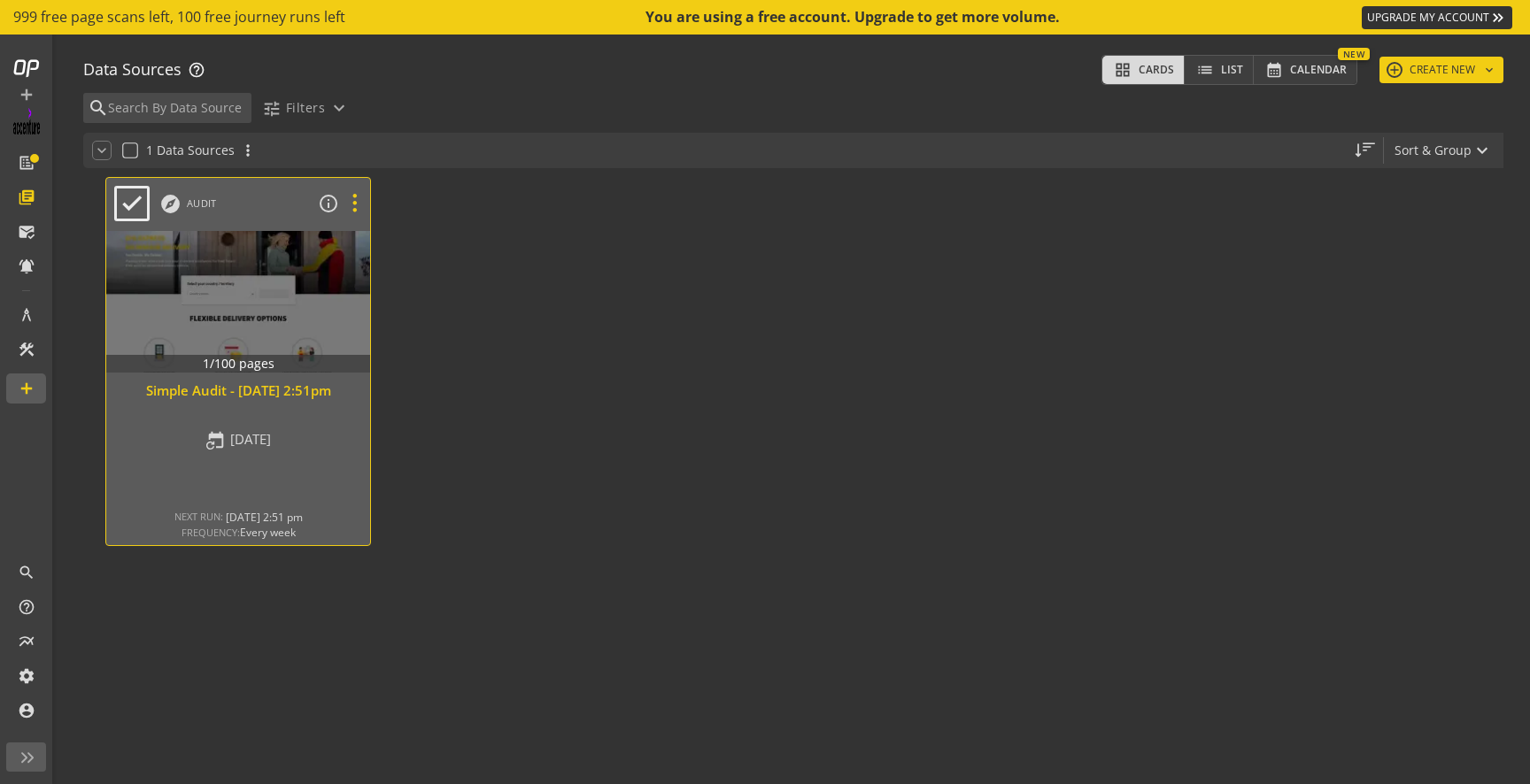
click at [358, 204] on icon at bounding box center [354, 204] width 31 height 23
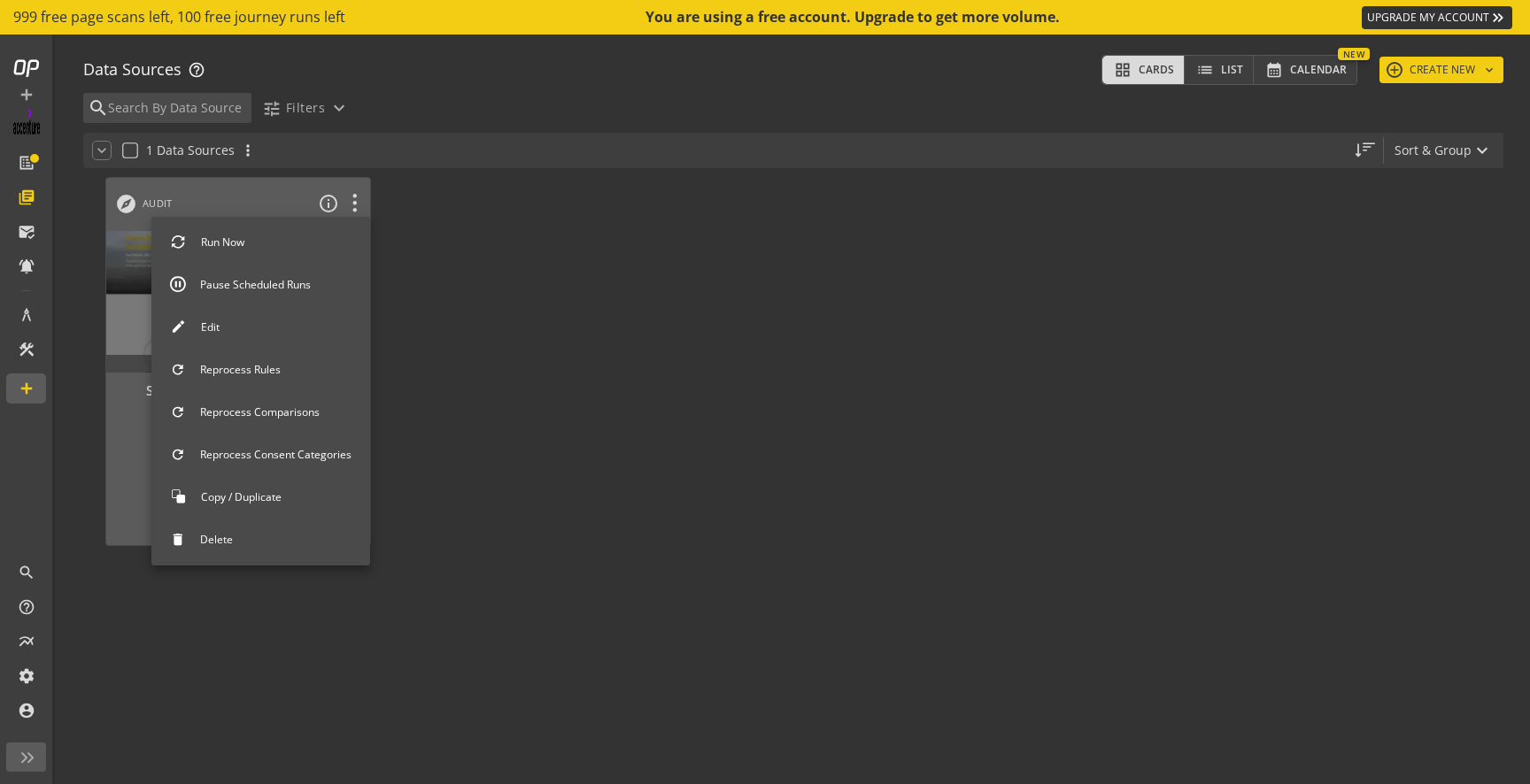
click at [289, 322] on button "Edit" at bounding box center [260, 327] width 219 height 37
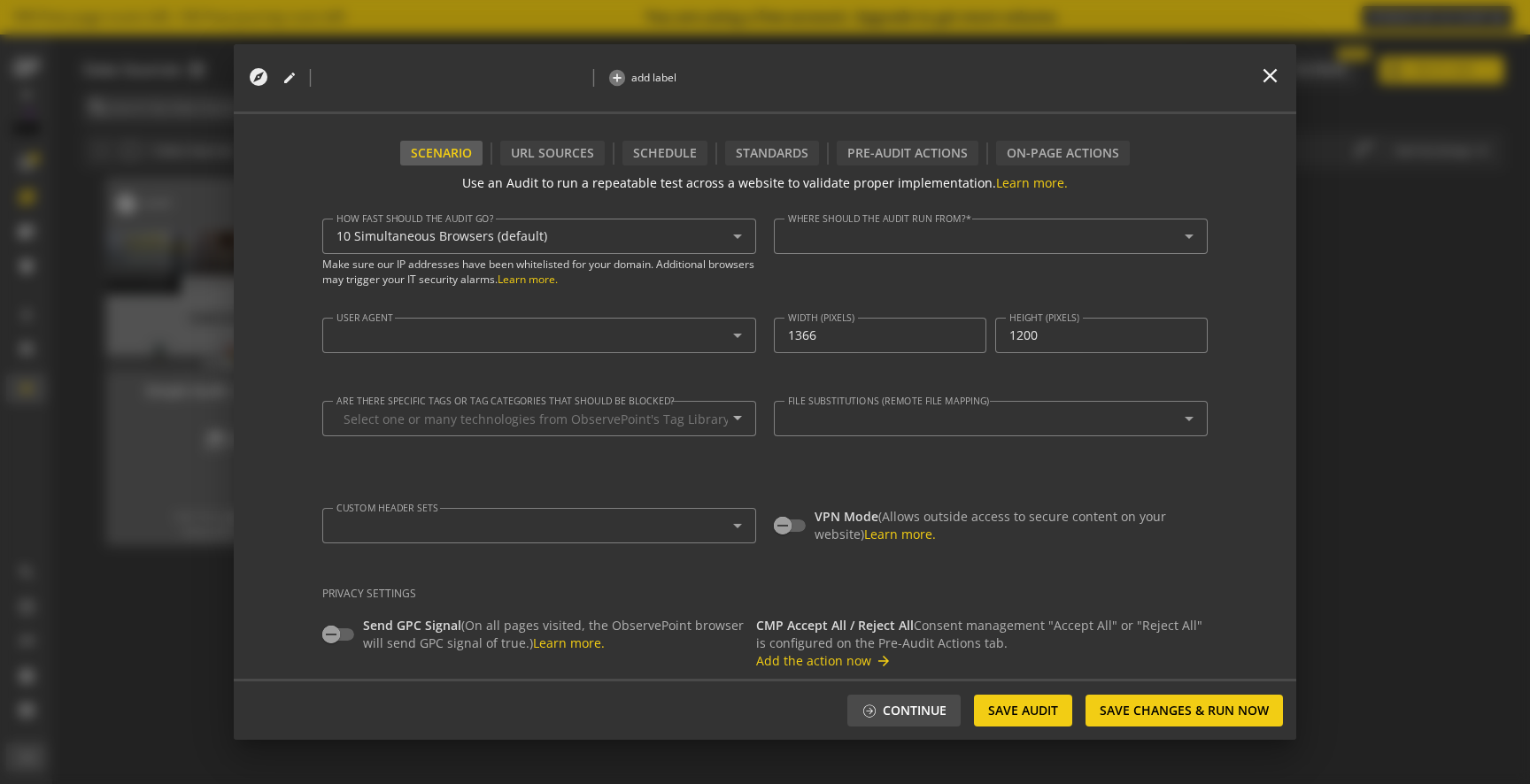
type textarea "[EMAIL_ADDRESS][DOMAIN_NAME]"
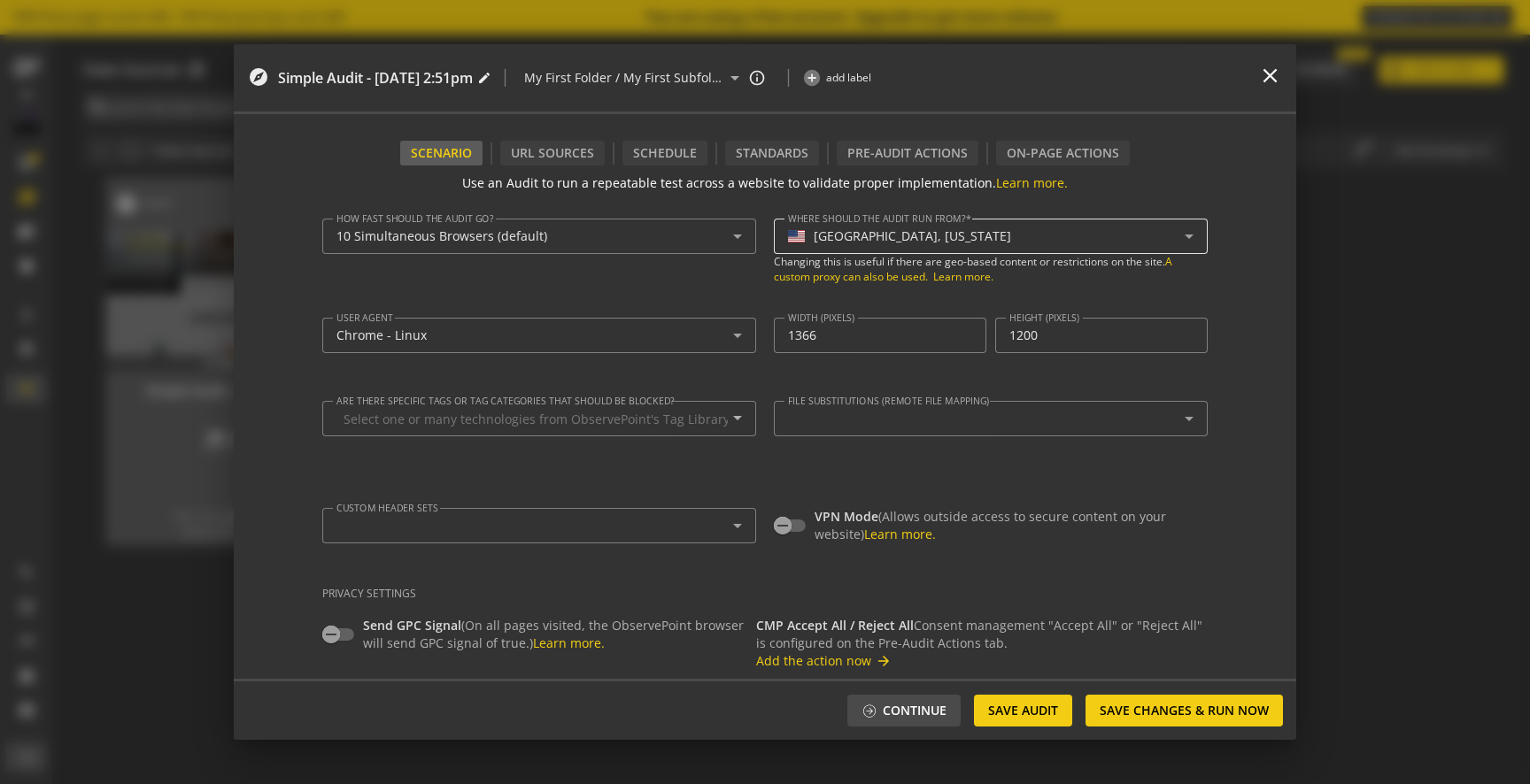
click at [851, 228] on div "[GEOGRAPHIC_DATA], [US_STATE]" at bounding box center [990, 236] width 406 height 22
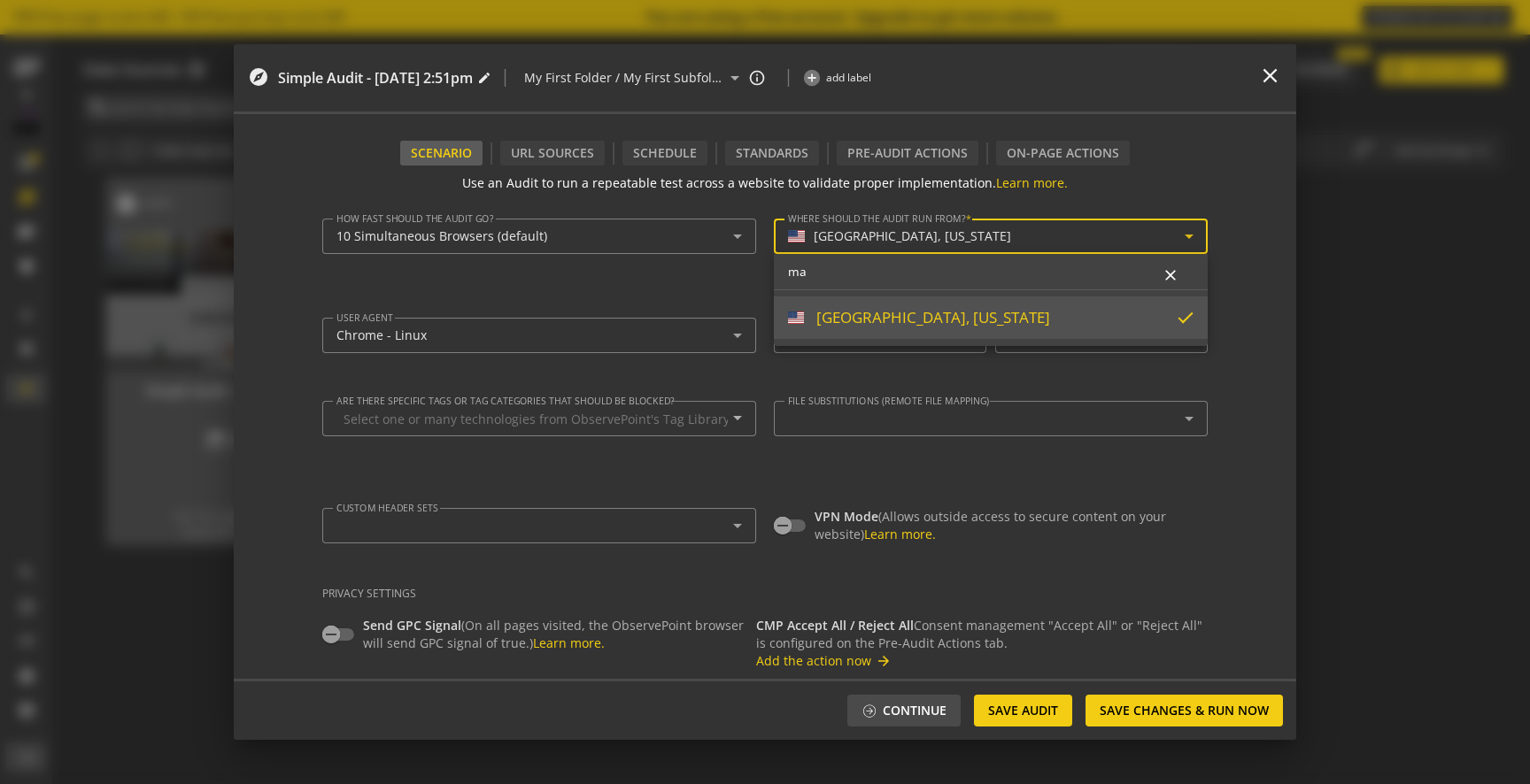
type input "m"
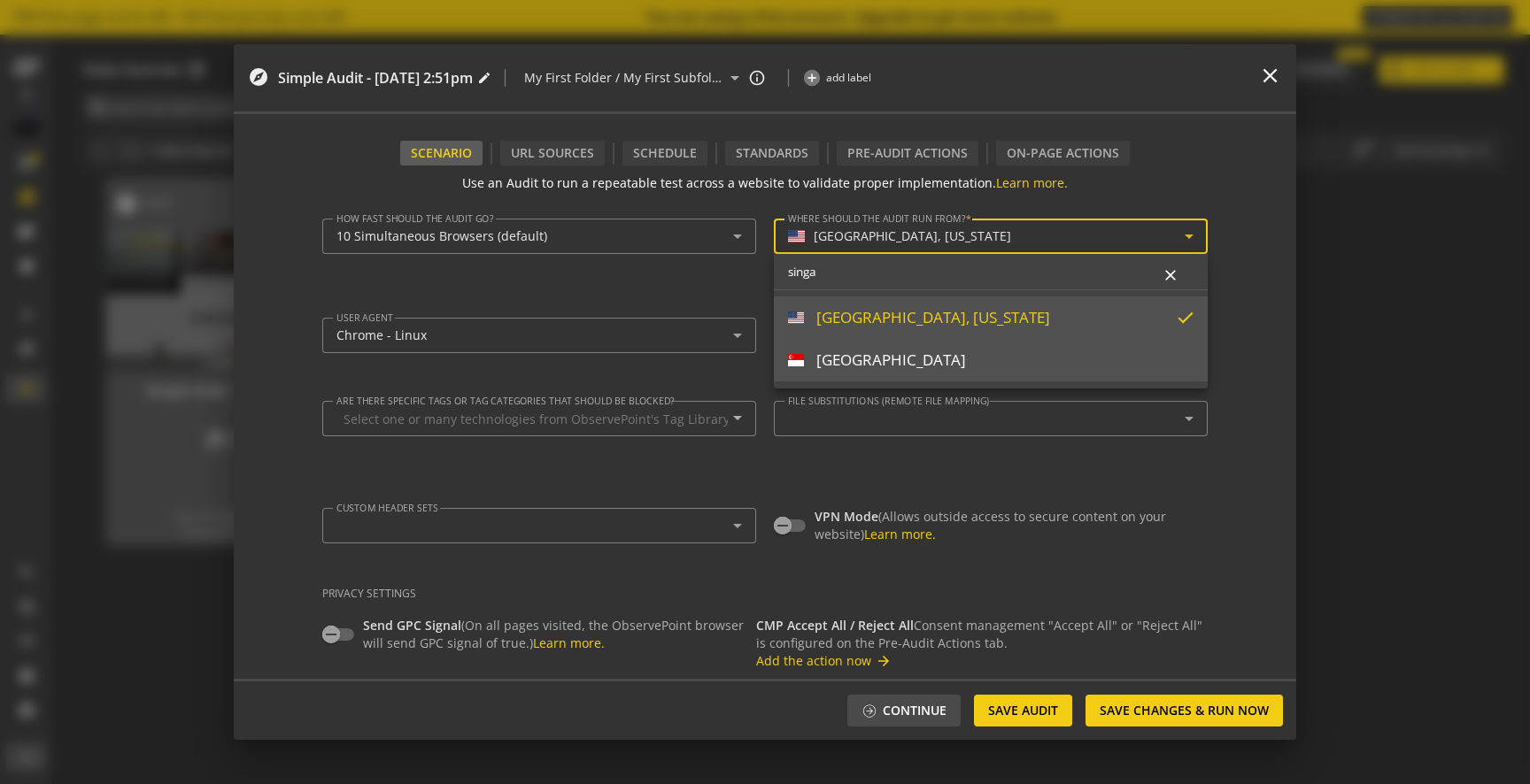
type input "singa"
click at [852, 358] on div "[GEOGRAPHIC_DATA]" at bounding box center [891, 361] width 149 height 20
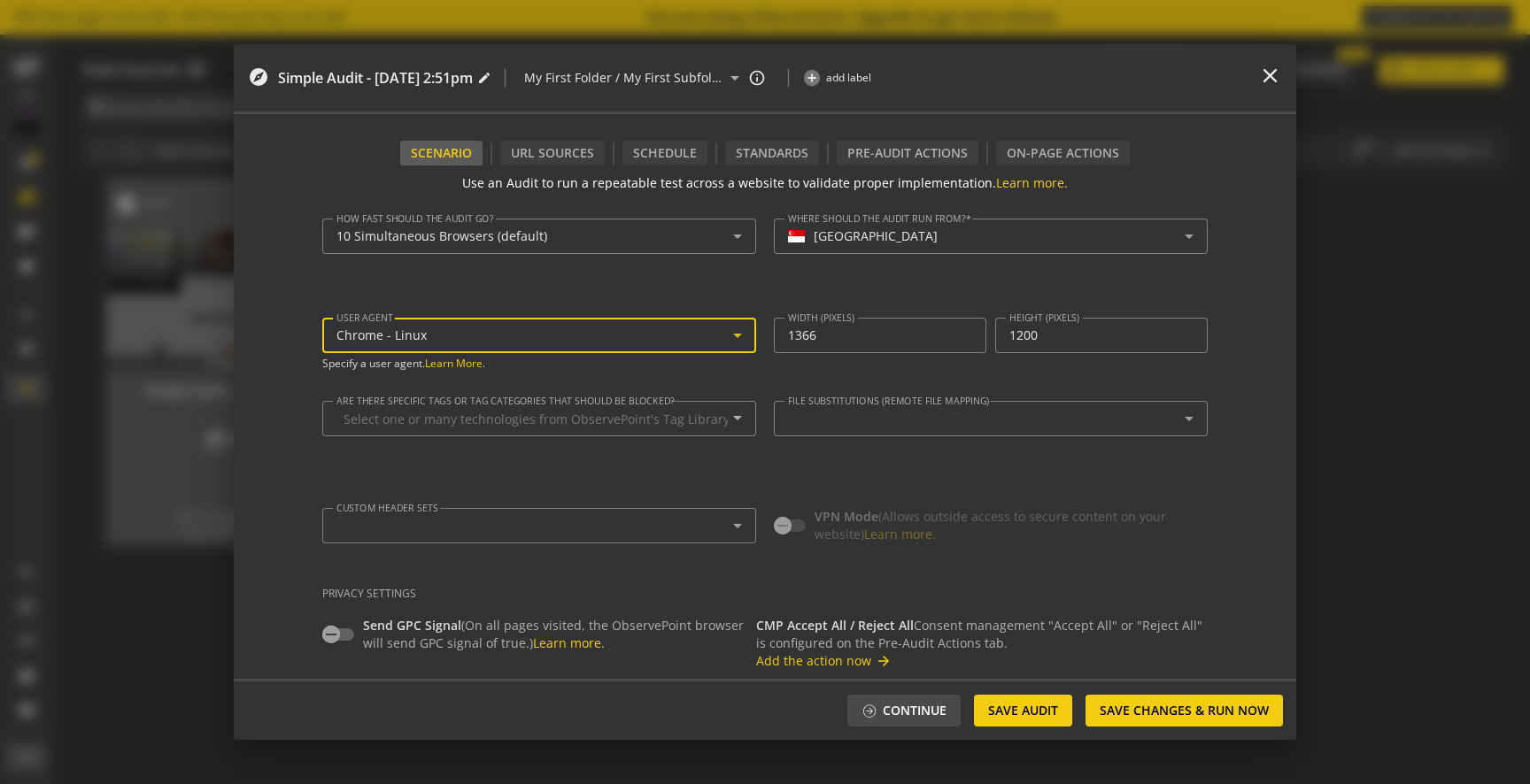
click at [733, 335] on icon at bounding box center [738, 335] width 22 height 22
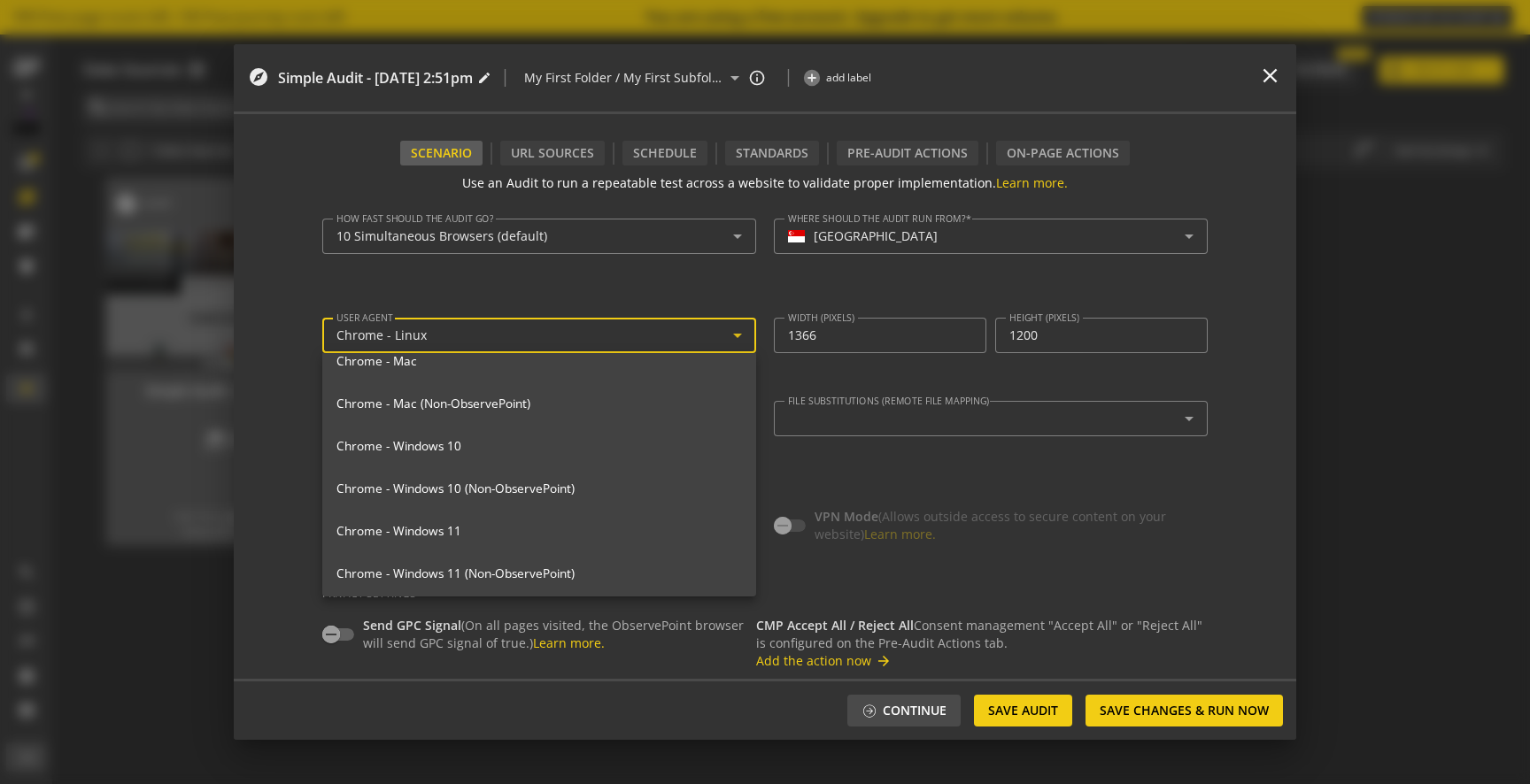
scroll to position [282, 0]
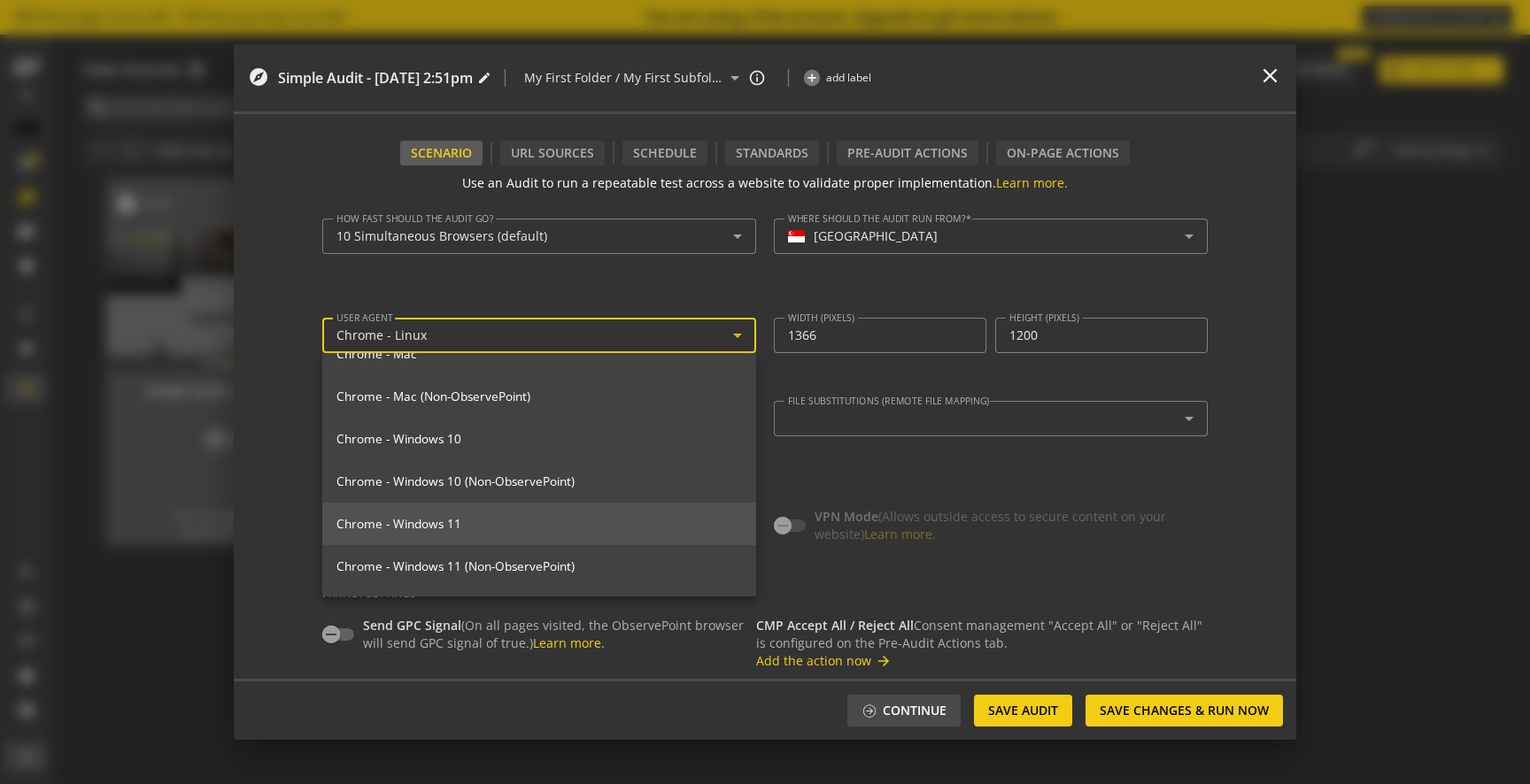
click at [501, 515] on mat-option "Chrome - Windows 11" at bounding box center [539, 523] width 434 height 42
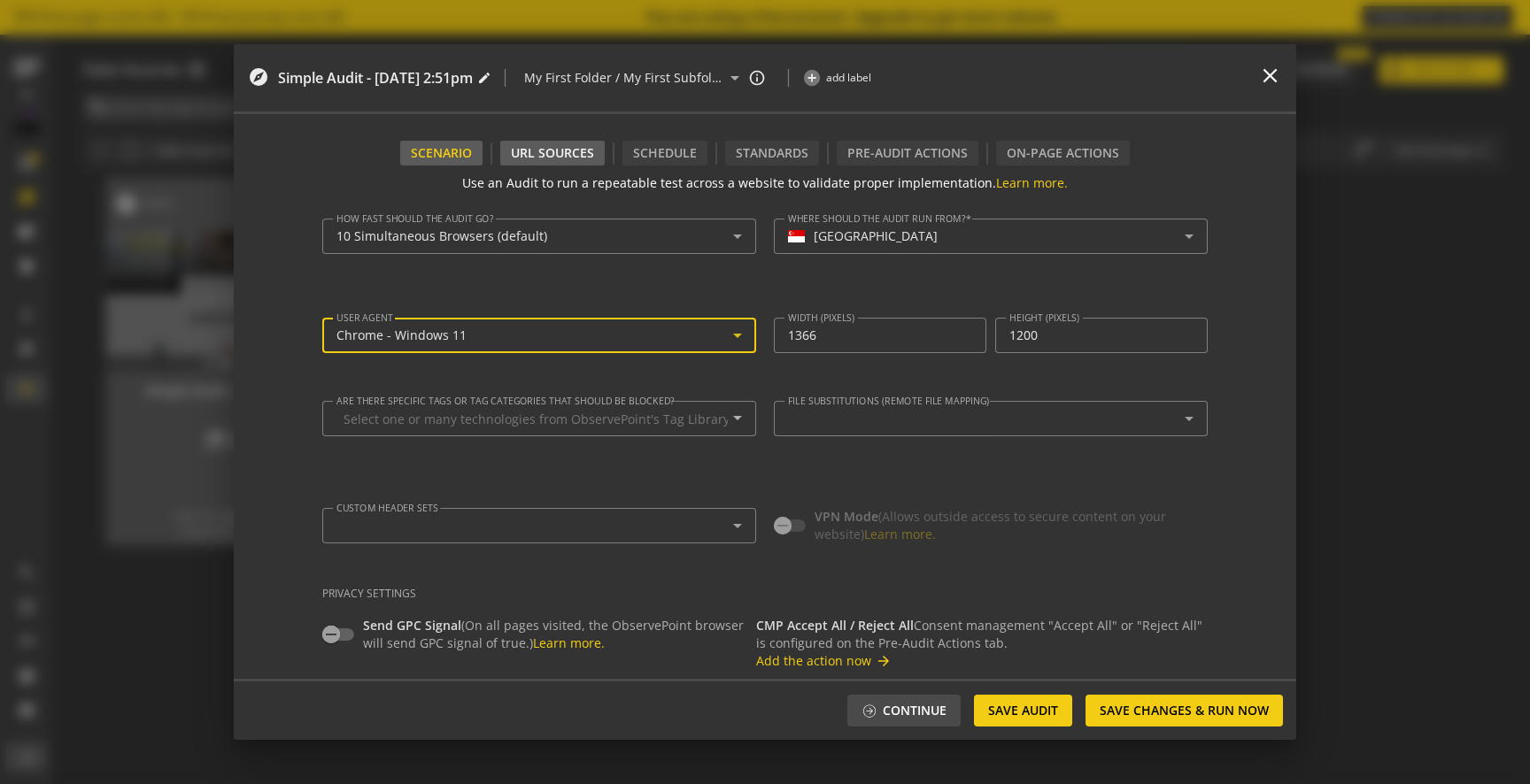
click at [567, 154] on div "URL Sources" at bounding box center [552, 154] width 104 height 25
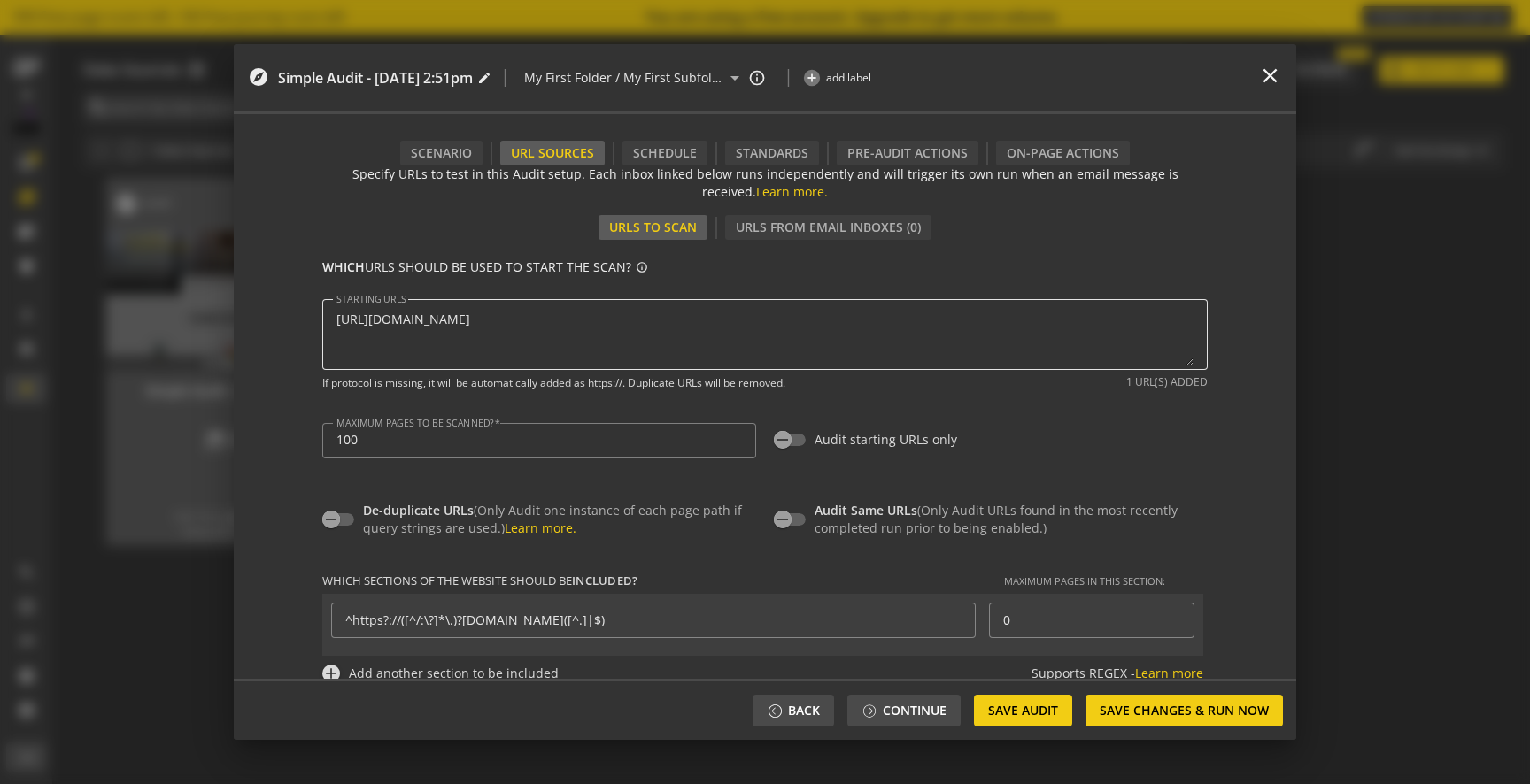
click at [614, 334] on textarea "STARTING URLS" at bounding box center [765, 334] width 857 height 62
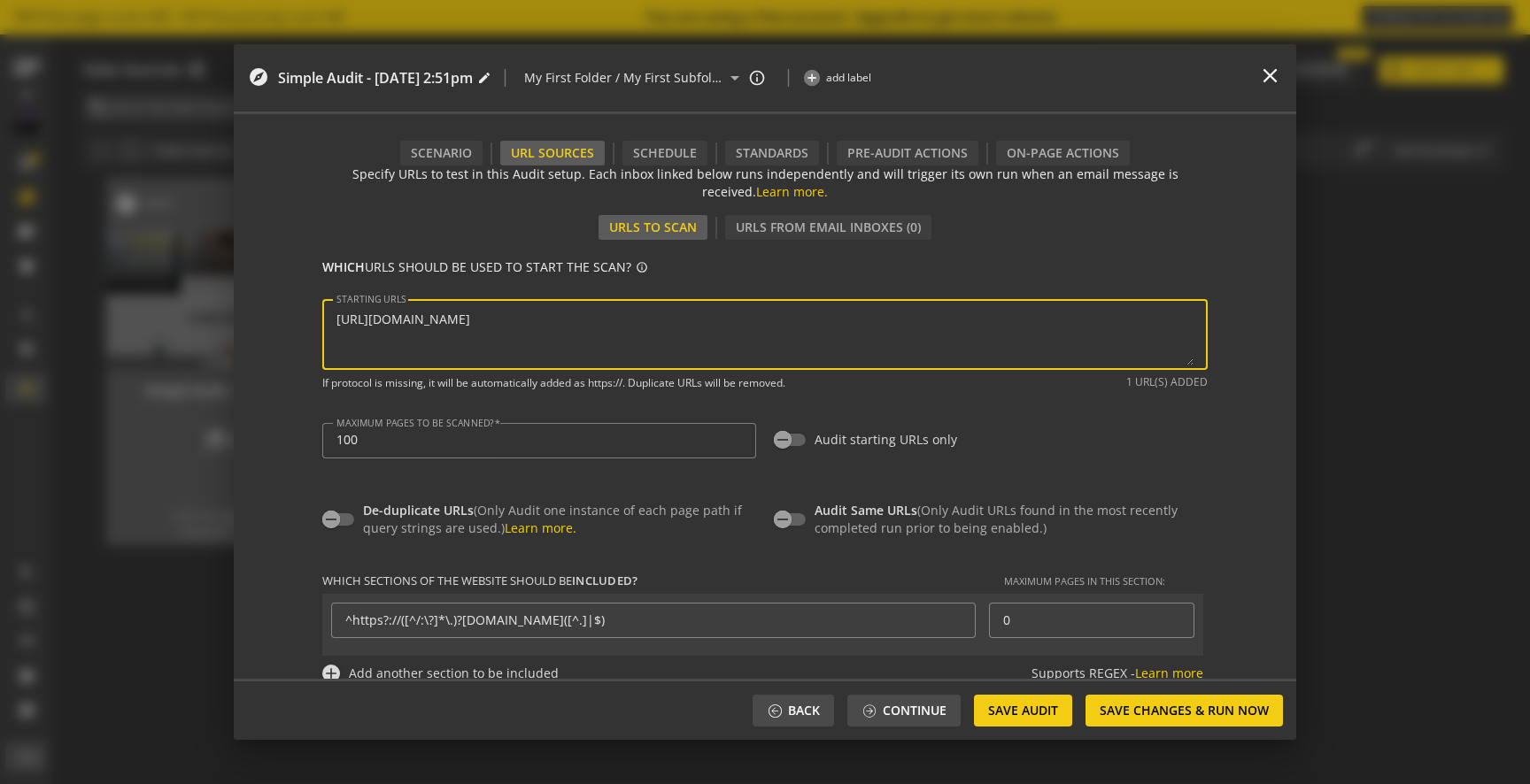
paste textarea "on-demand-delivery.xhtml?ctrycode=SG"
type textarea "[URL][DOMAIN_NAME][DOMAIN_NAME]"
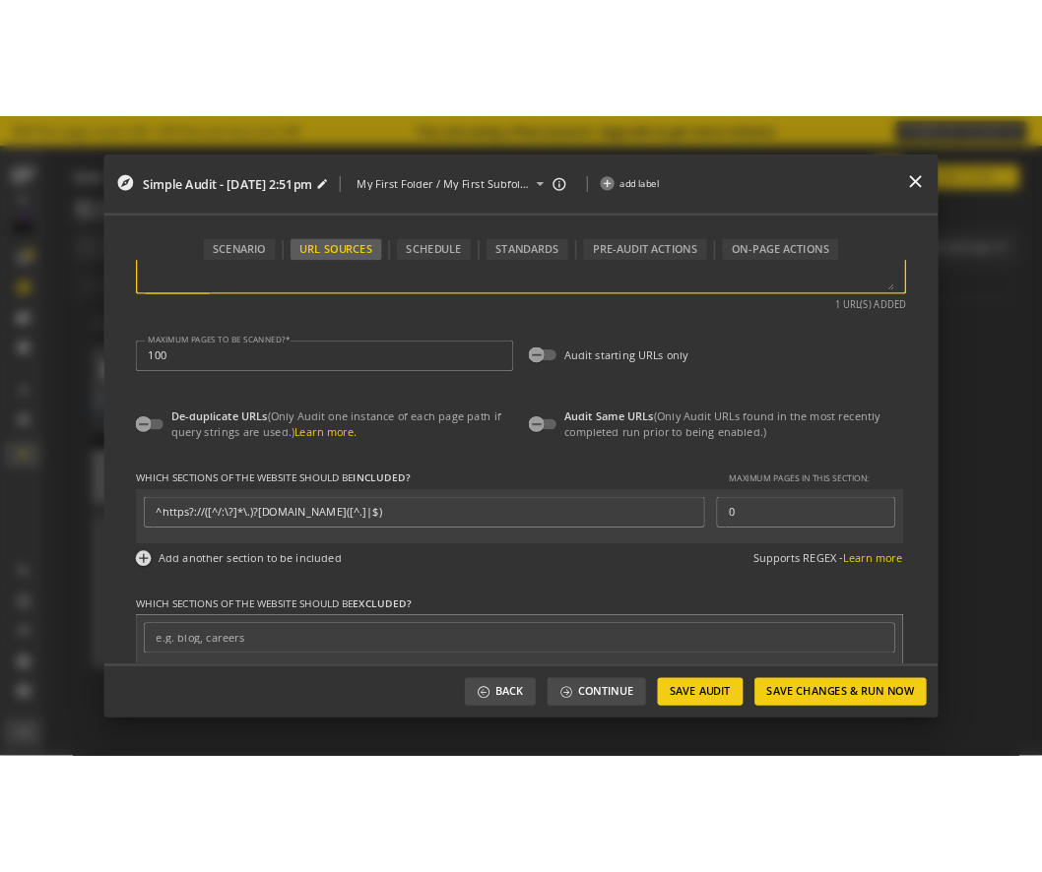
scroll to position [0, 0]
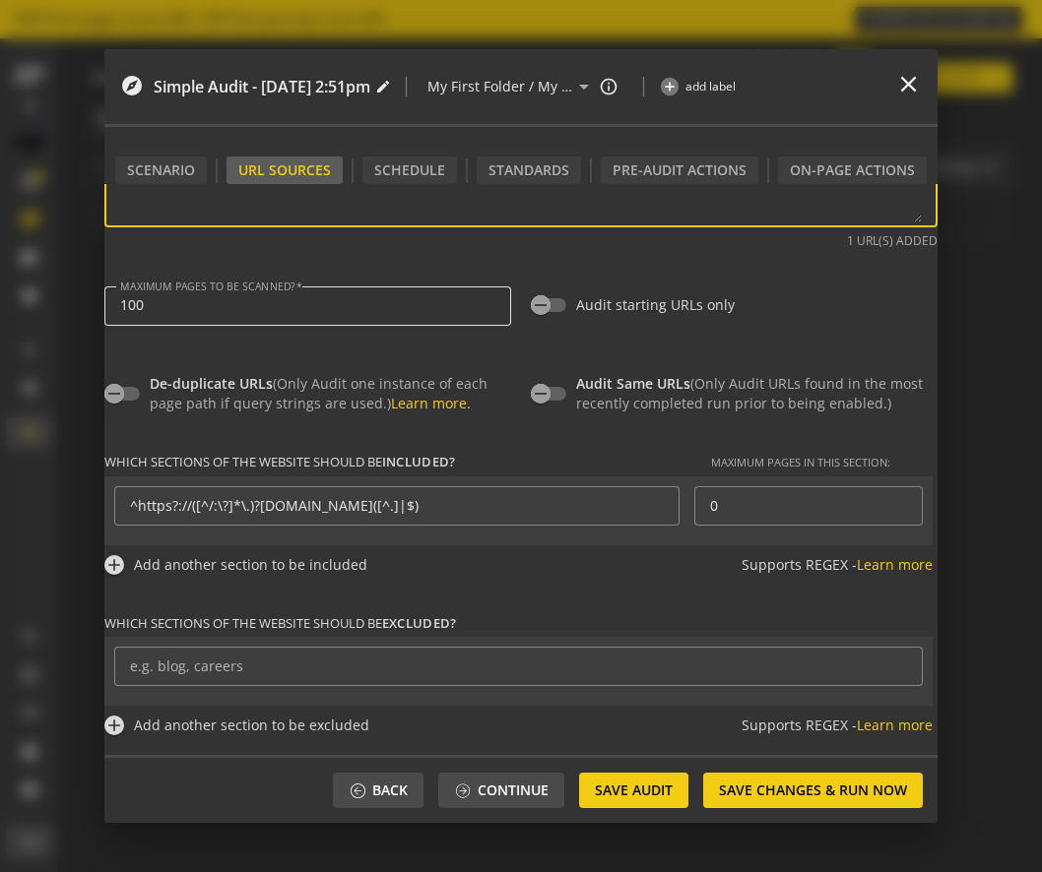
click at [240, 311] on input "100" at bounding box center [307, 305] width 375 height 17
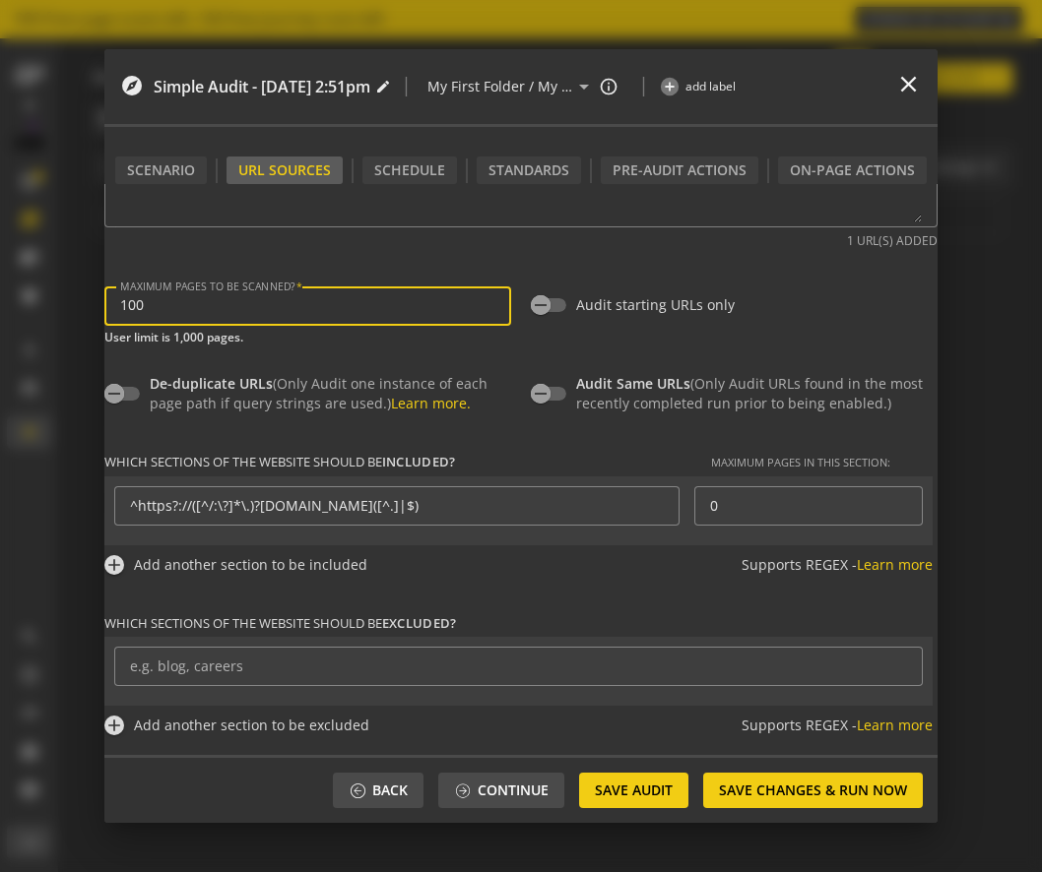
click at [240, 311] on input "100" at bounding box center [307, 305] width 375 height 17
click at [754, 352] on div "De-duplicate URLs (Only Audit one instance of each page path if query strings a…" at bounding box center [520, 379] width 833 height 69
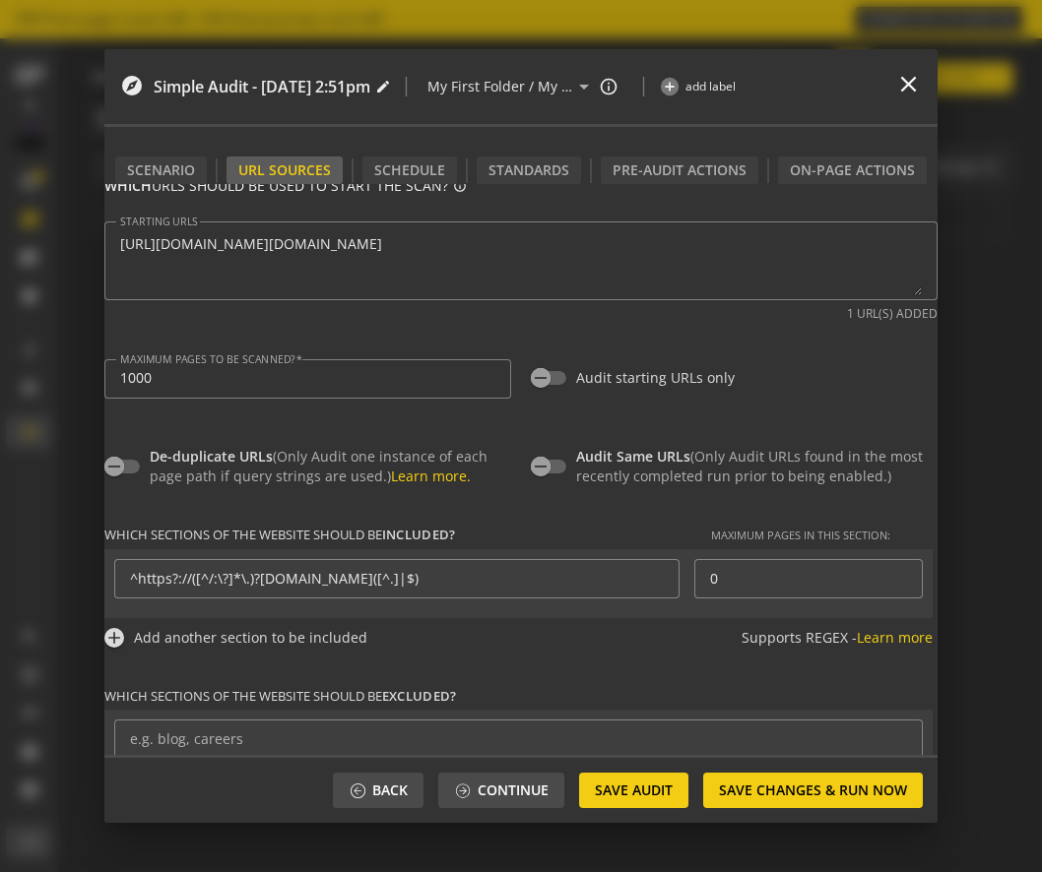
scroll to position [114, 0]
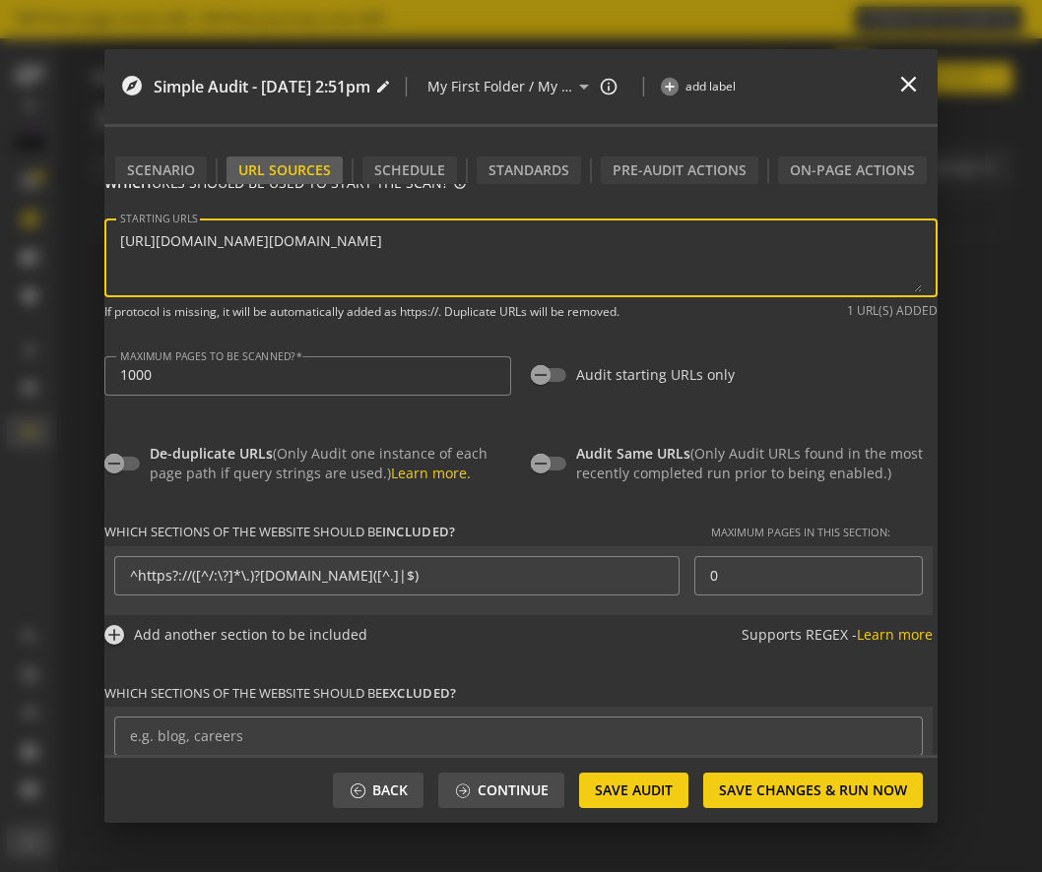
drag, startPoint x: 603, startPoint y: 246, endPoint x: 421, endPoint y: 253, distance: 182.2
click at [420, 253] on textarea "STARTING URLS" at bounding box center [520, 257] width 801 height 69
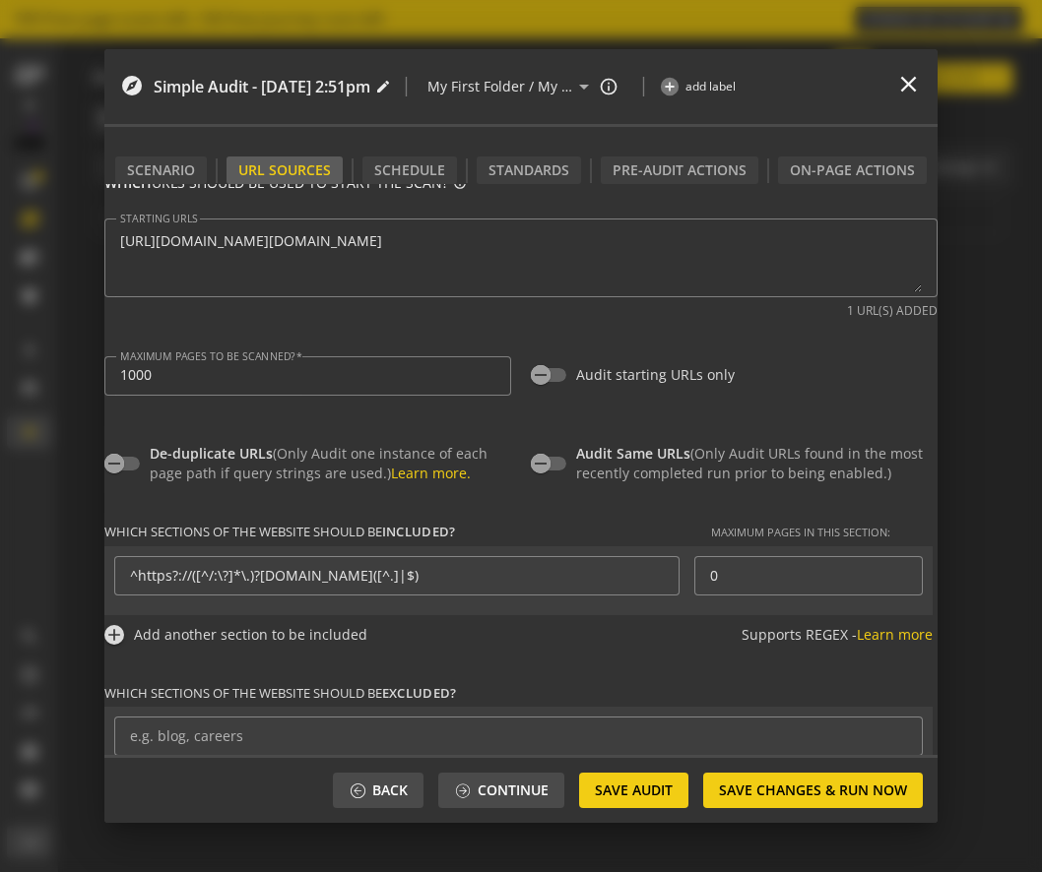
type input "100"
click at [561, 576] on input "^https?://([^/:\?]*\.)?[DOMAIN_NAME]([^.]|$)" at bounding box center [397, 575] width 534 height 17
paste input "on-demand-delivery.xhtml?ctrycode=SG"
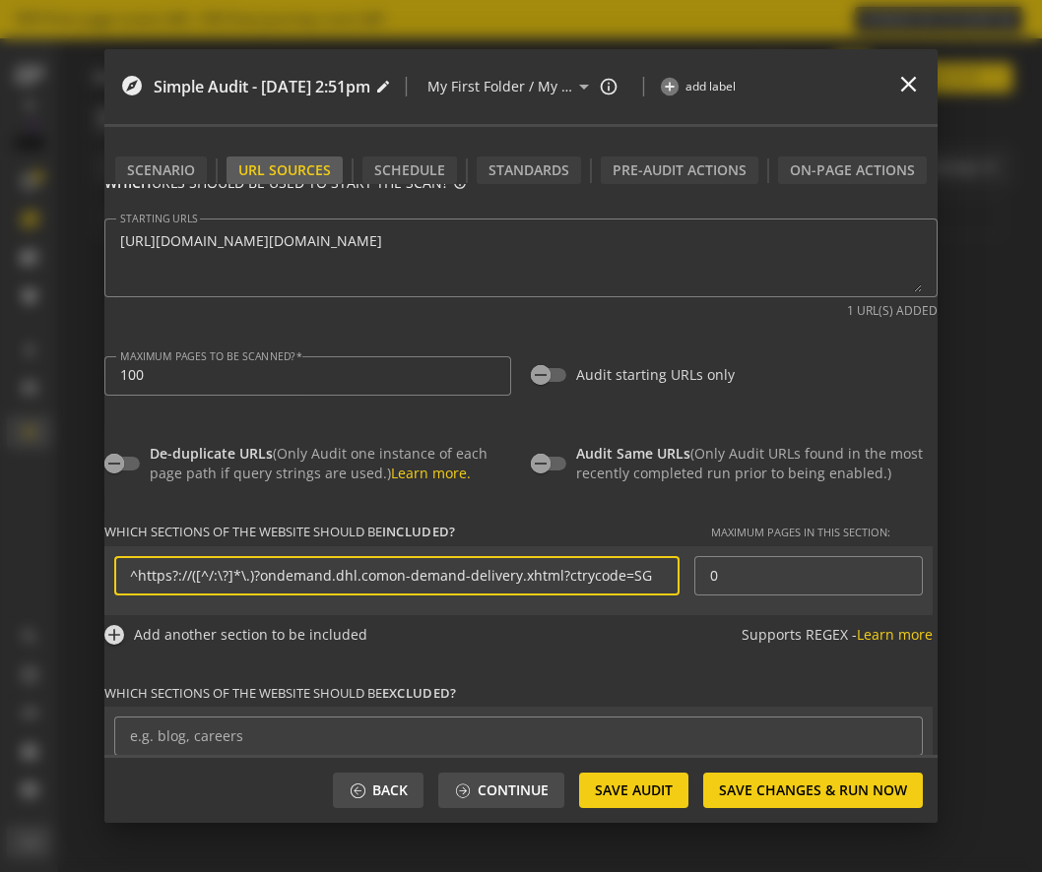
click at [386, 580] on input "^https?://([^/:\?]*\.)?ondemand.dhl.comon-demand-delivery.xhtml?ctrycode=SG" at bounding box center [397, 575] width 534 height 17
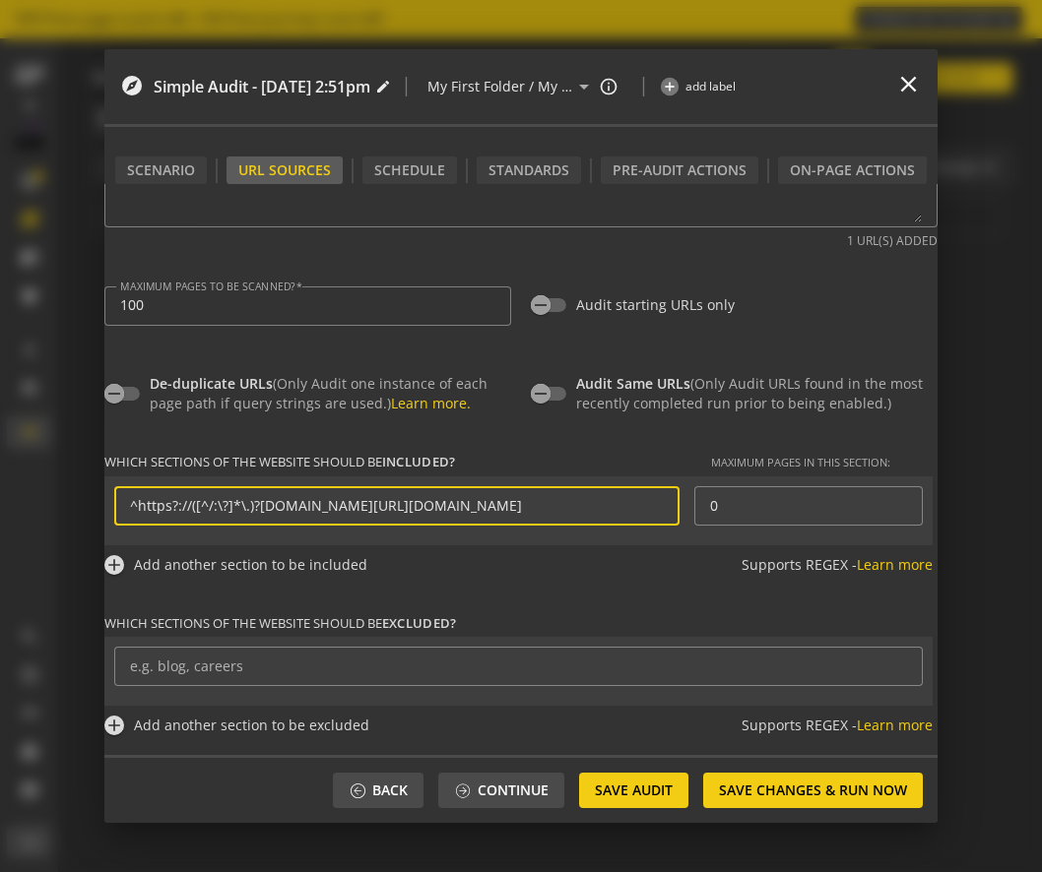
type input "^https?://([^/:\?]*\.)?[DOMAIN_NAME][URL][DOMAIN_NAME]"
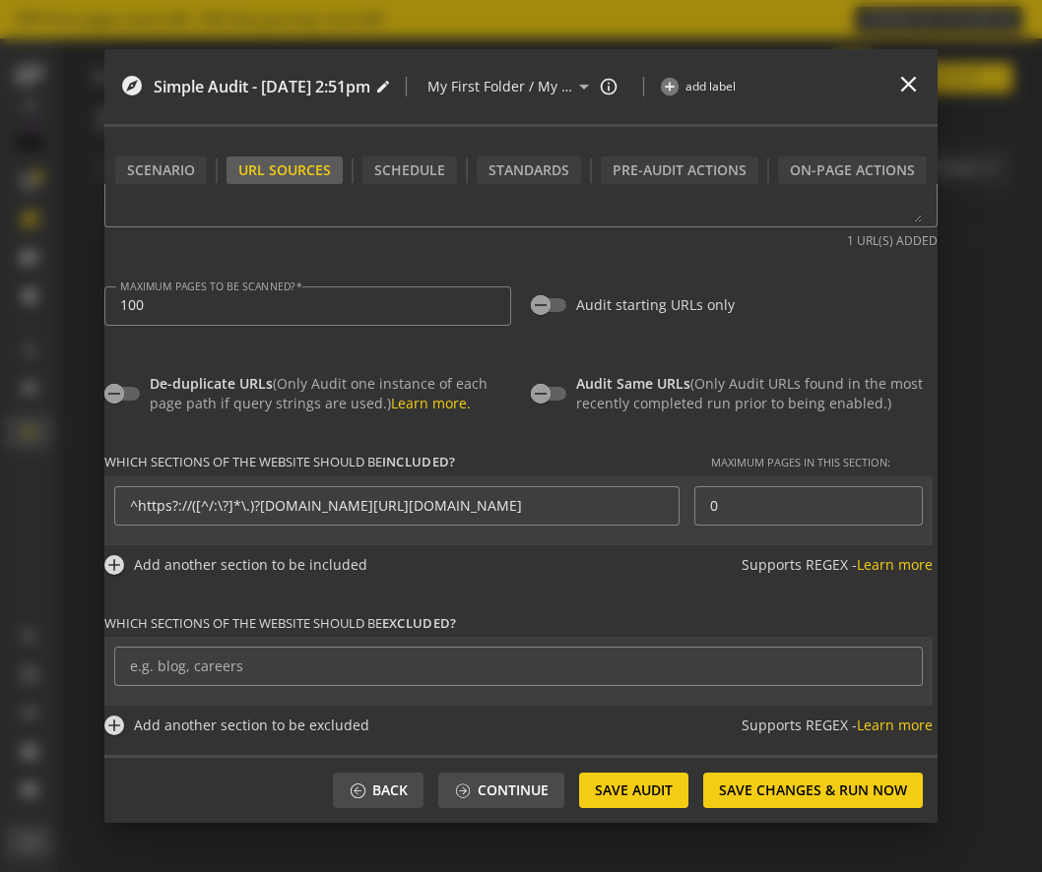
scroll to position [0, 0]
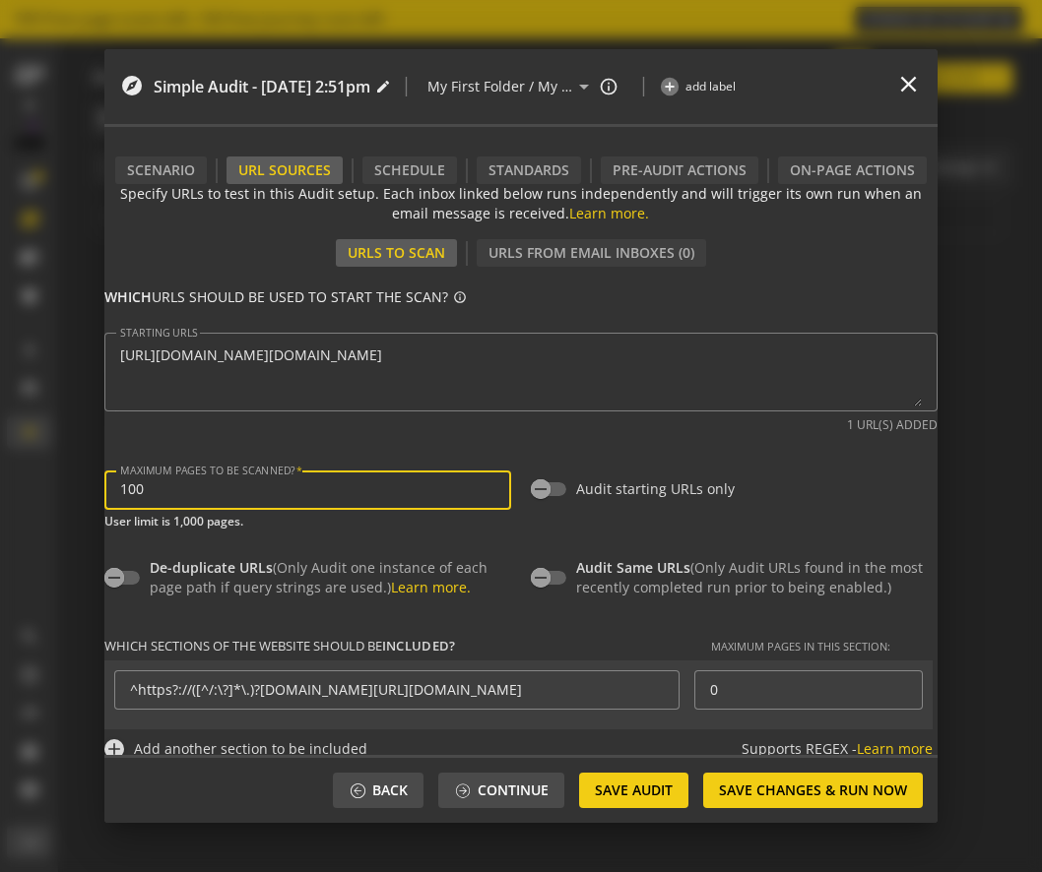
click at [280, 489] on input "100" at bounding box center [307, 489] width 375 height 17
type input "1000"
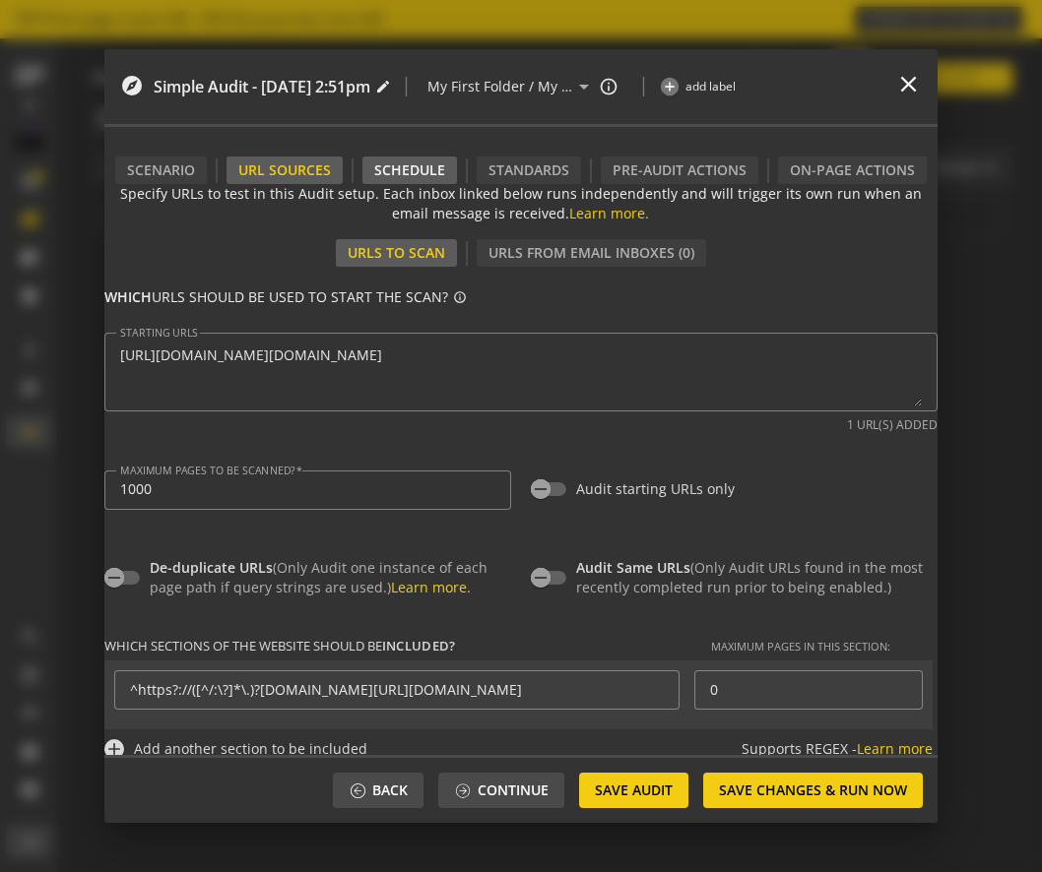
click at [409, 170] on div "Schedule" at bounding box center [409, 171] width 95 height 28
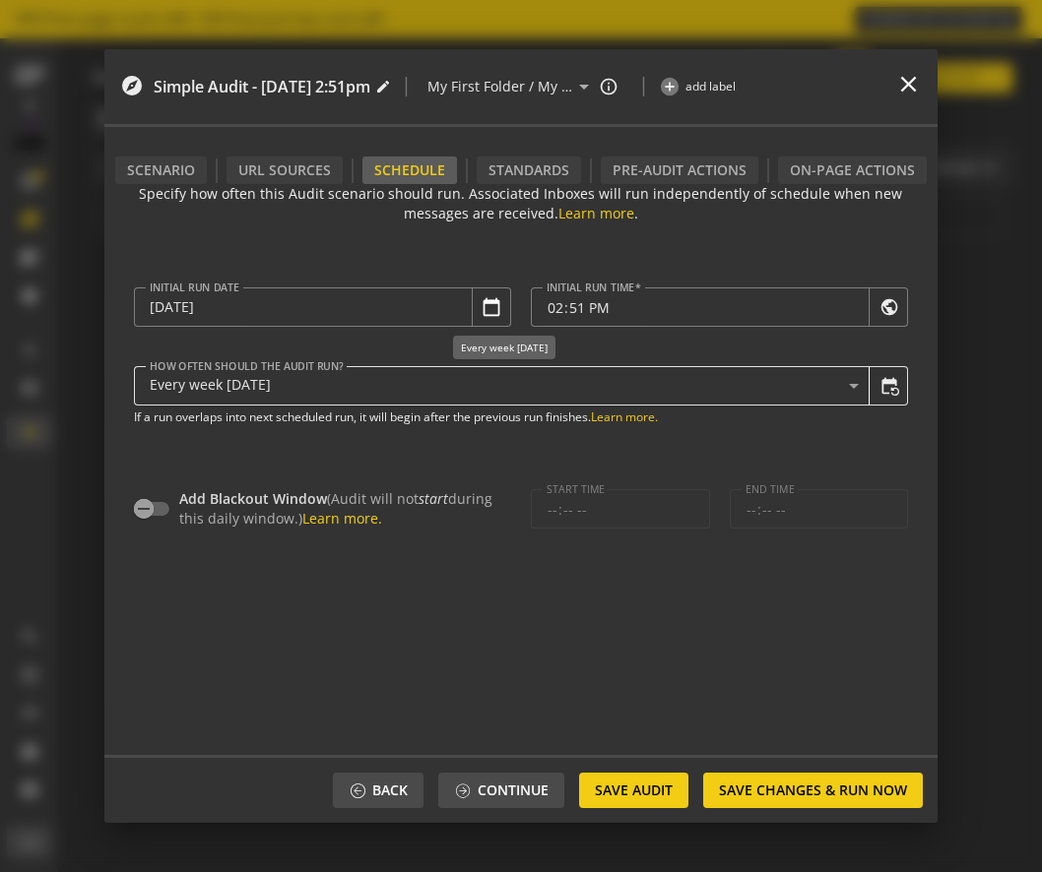
click at [810, 395] on div "Every week [DATE]" at bounding box center [509, 386] width 719 height 24
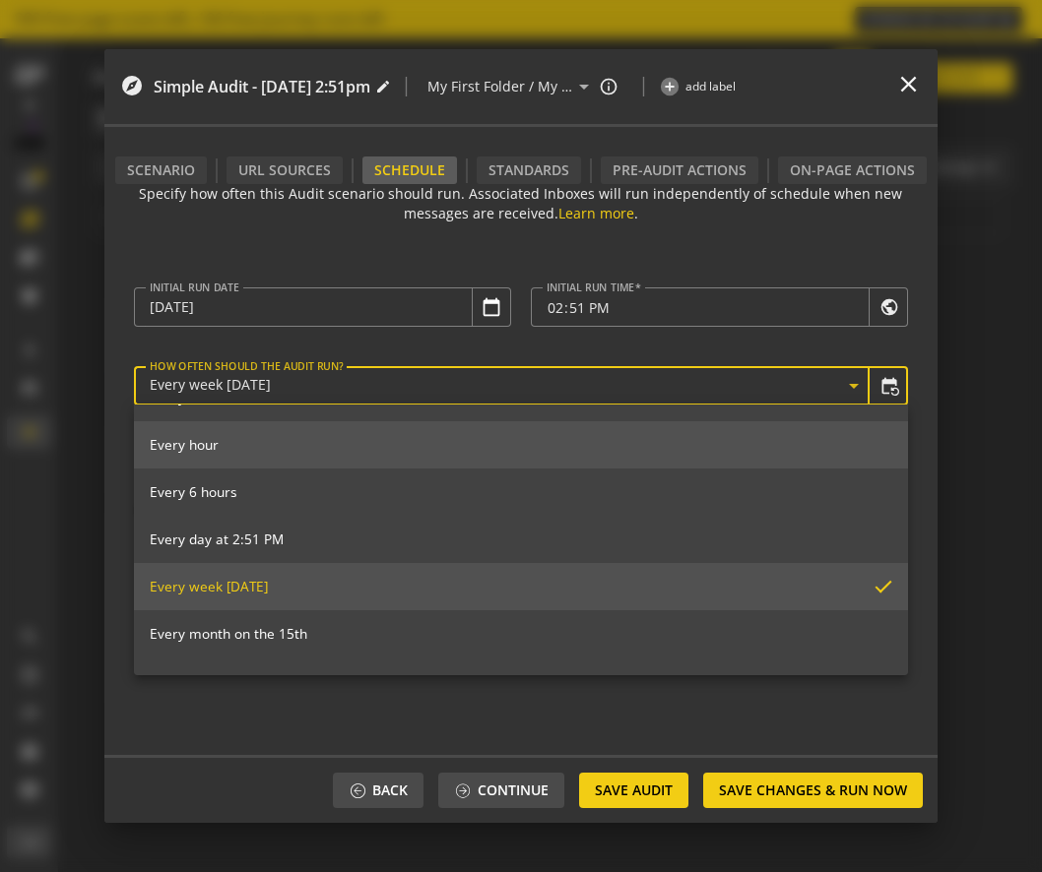
scroll to position [36, 0]
click at [304, 484] on mat-option "Every 6 hours" at bounding box center [521, 494] width 774 height 47
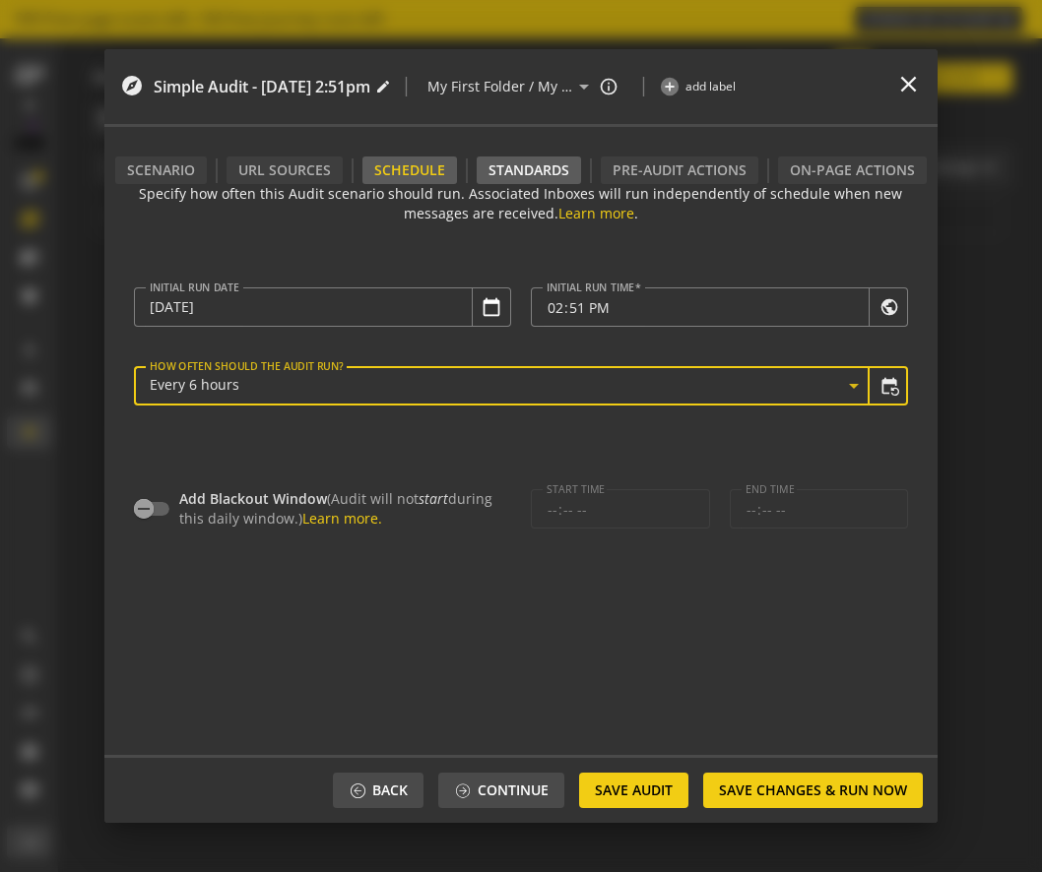
click at [528, 173] on div "Standards" at bounding box center [528, 171] width 104 height 28
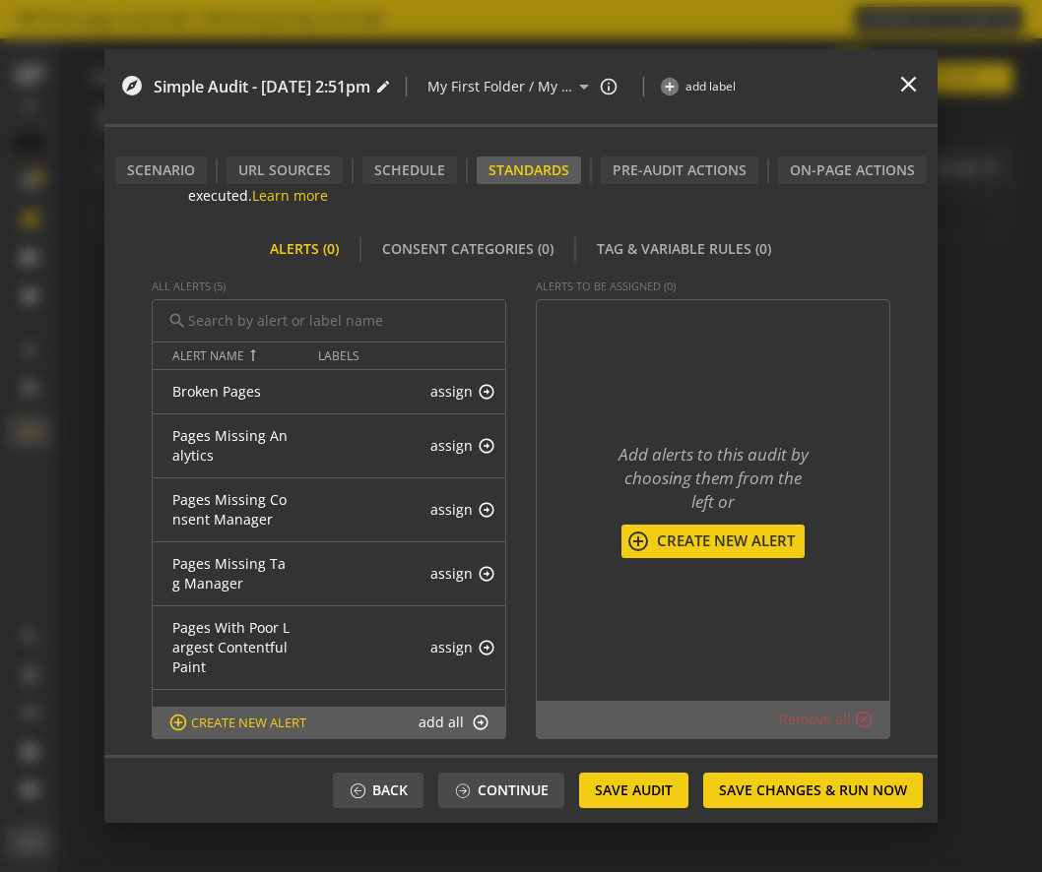
scroll to position [0, 0]
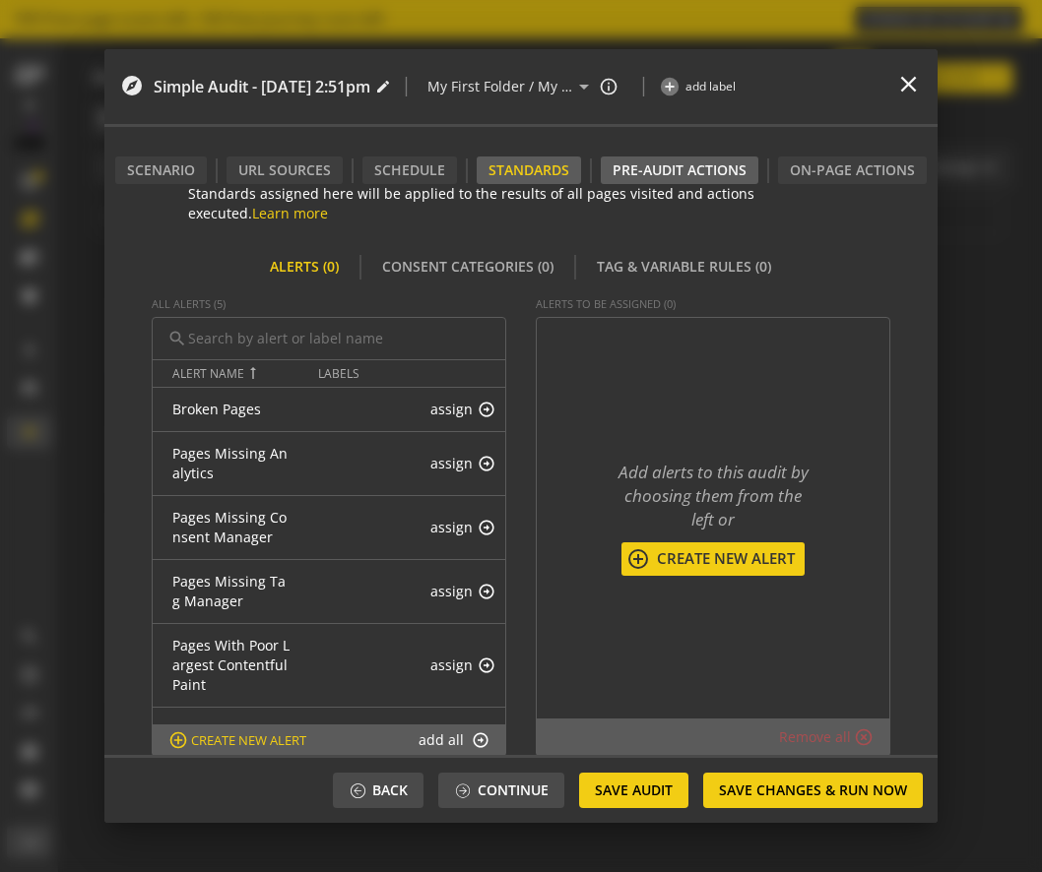
click at [698, 180] on div "Pre-audit Actions" at bounding box center [680, 171] width 158 height 28
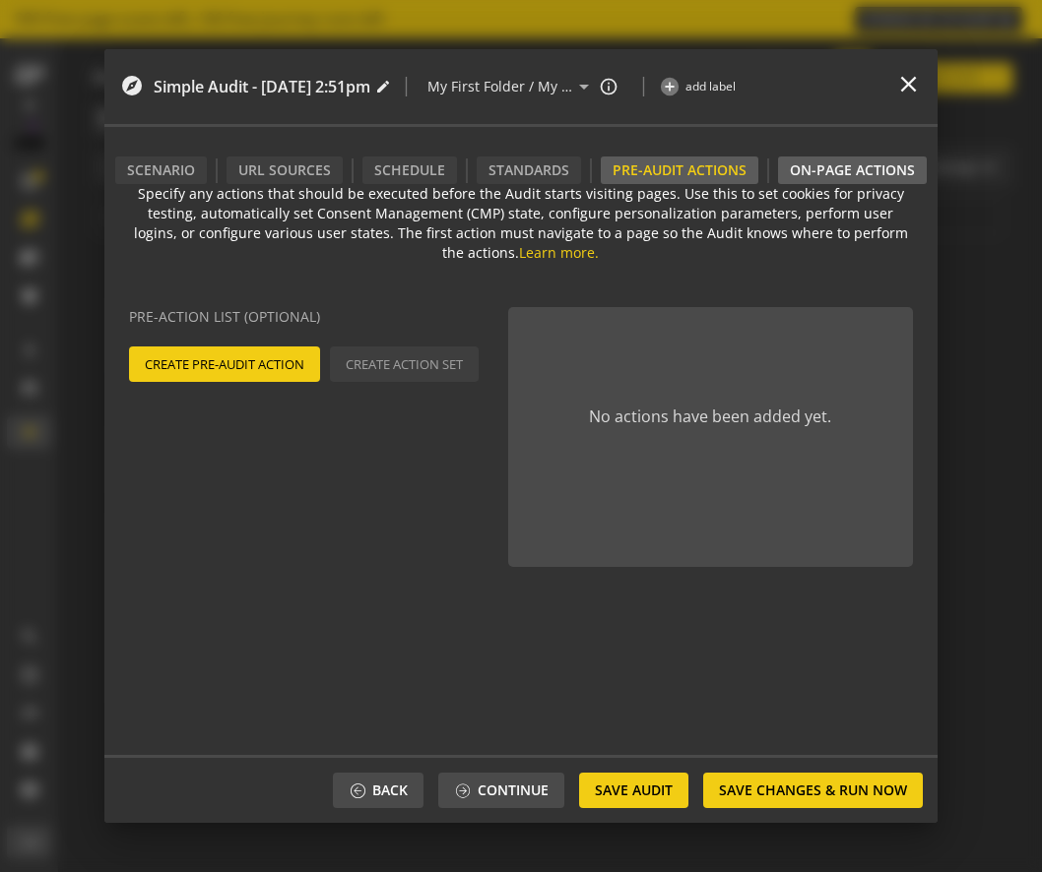
click at [814, 178] on div "On-Page Actions" at bounding box center [852, 171] width 149 height 28
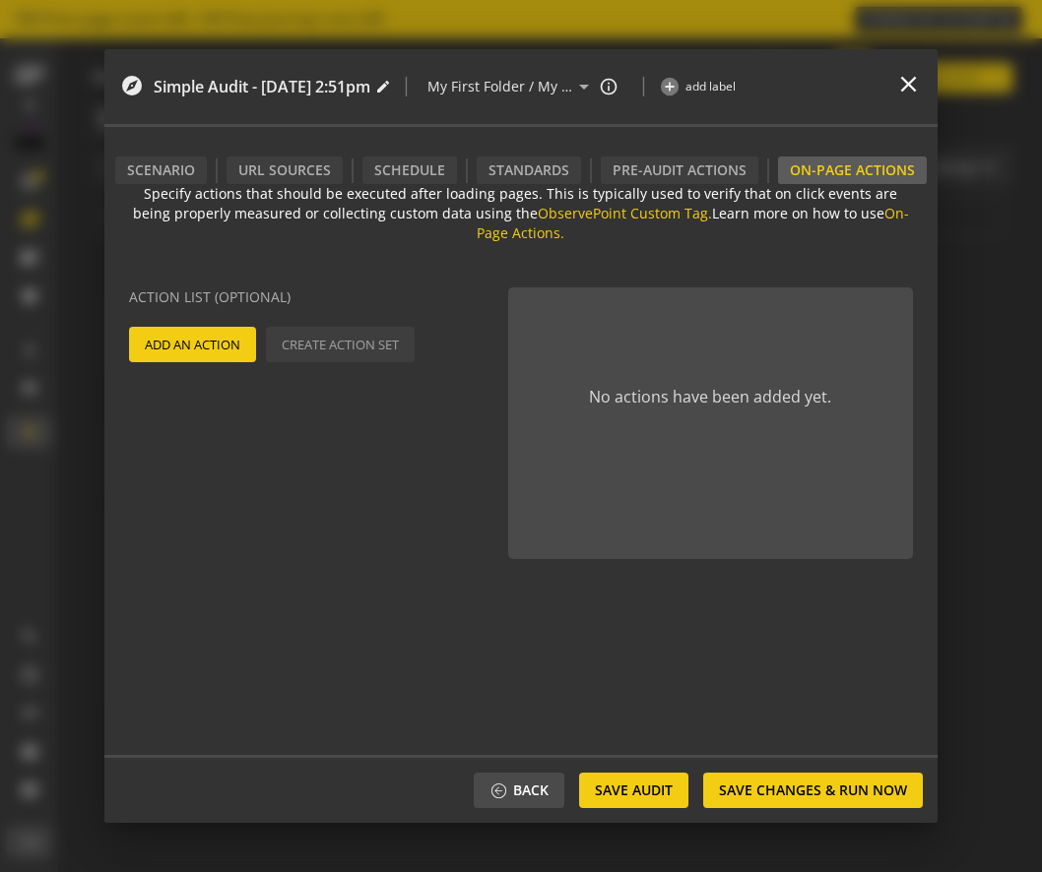
click at [840, 158] on div "On-Page Actions" at bounding box center [852, 171] width 149 height 28
click at [391, 85] on mat-icon "edit" at bounding box center [383, 87] width 16 height 16
click at [391, 87] on mat-icon "edit" at bounding box center [383, 87] width 16 height 16
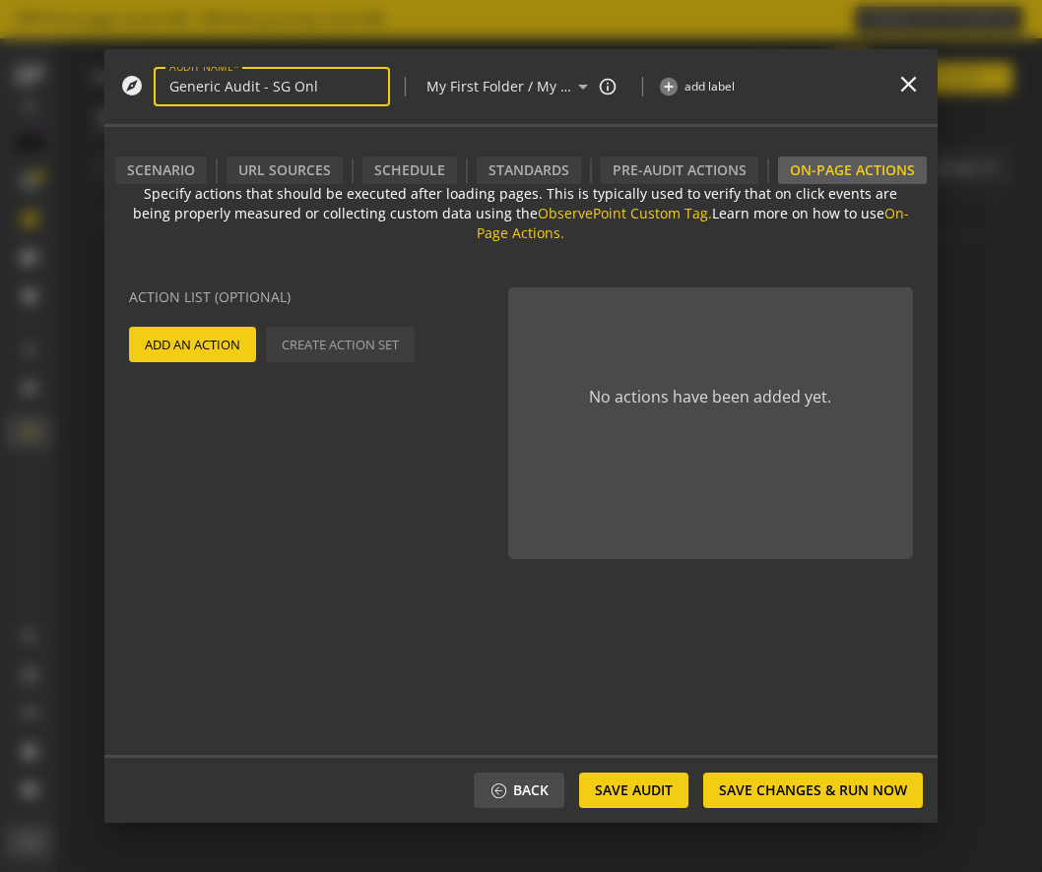
type input "Generic Audit - SG Only"
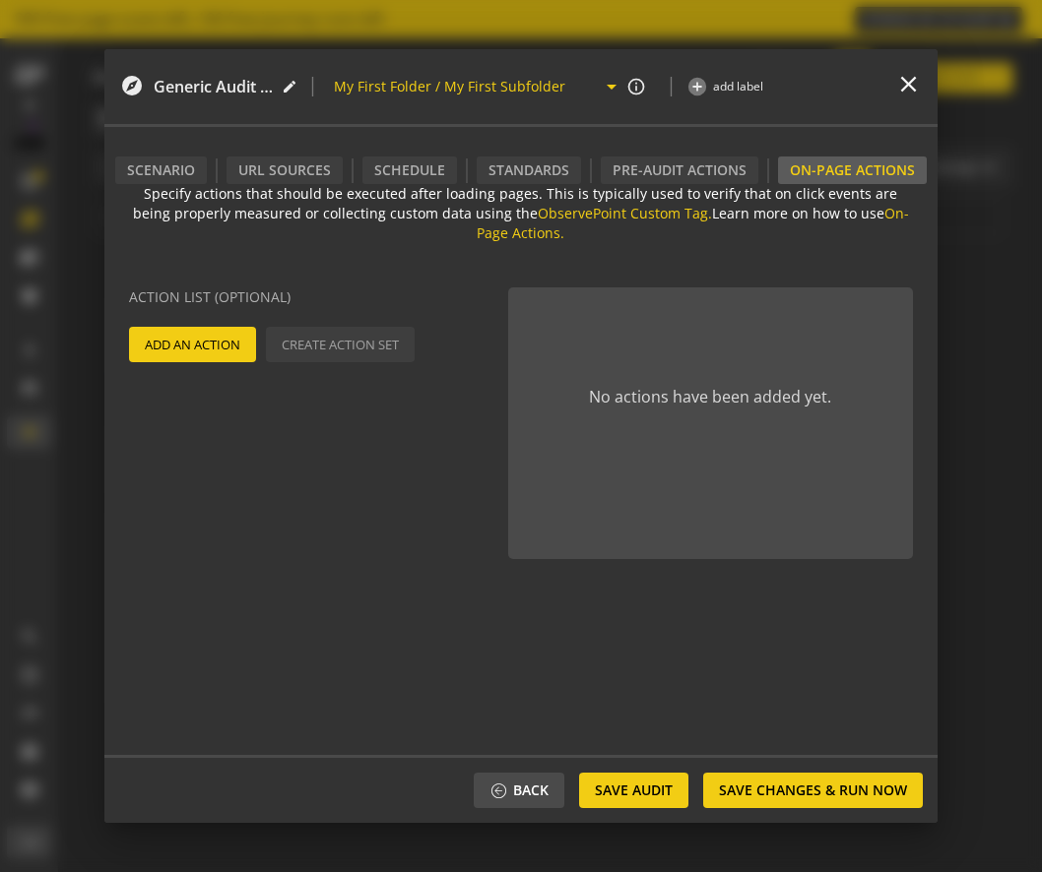
click at [500, 88] on input "My First Folder / My First Subfolder" at bounding box center [466, 87] width 265 height 24
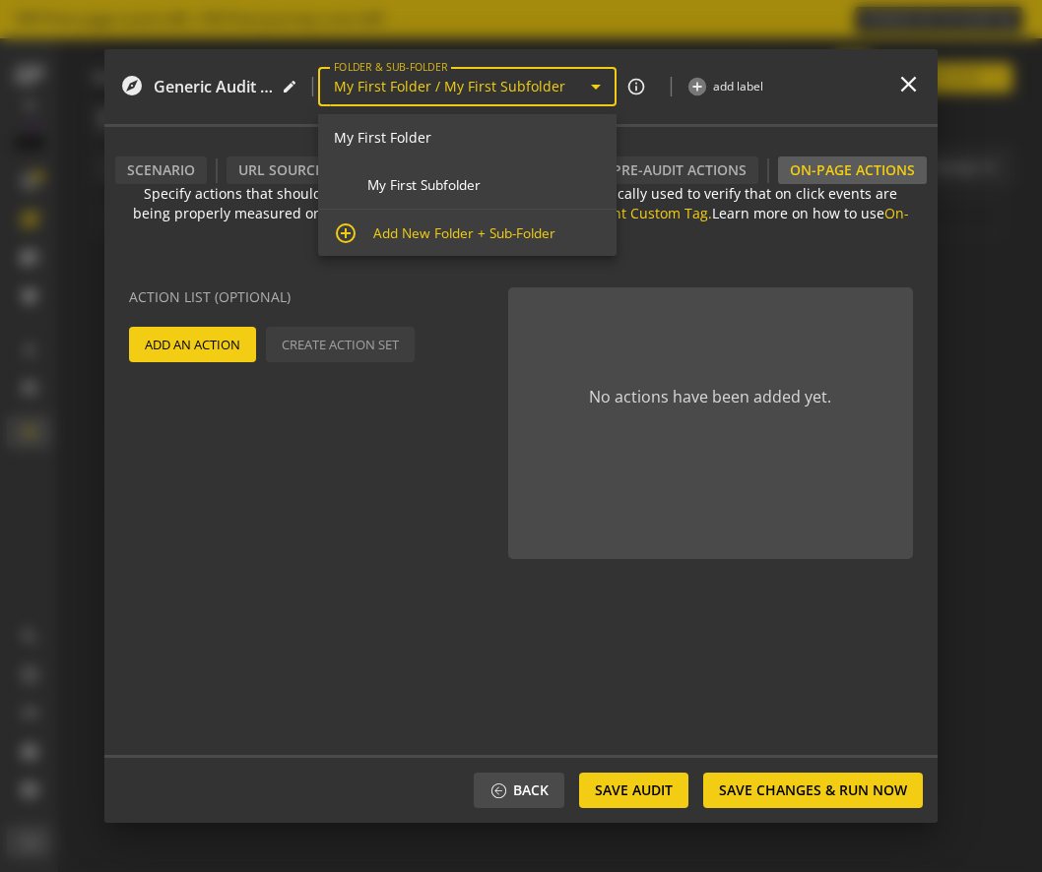
drag, startPoint x: 567, startPoint y: 84, endPoint x: 331, endPoint y: 86, distance: 236.3
click at [331, 86] on div "FOLDER & SUB-FOLDER My First Folder / My First Subfolder arrow_drop_down" at bounding box center [467, 86] width 298 height 39
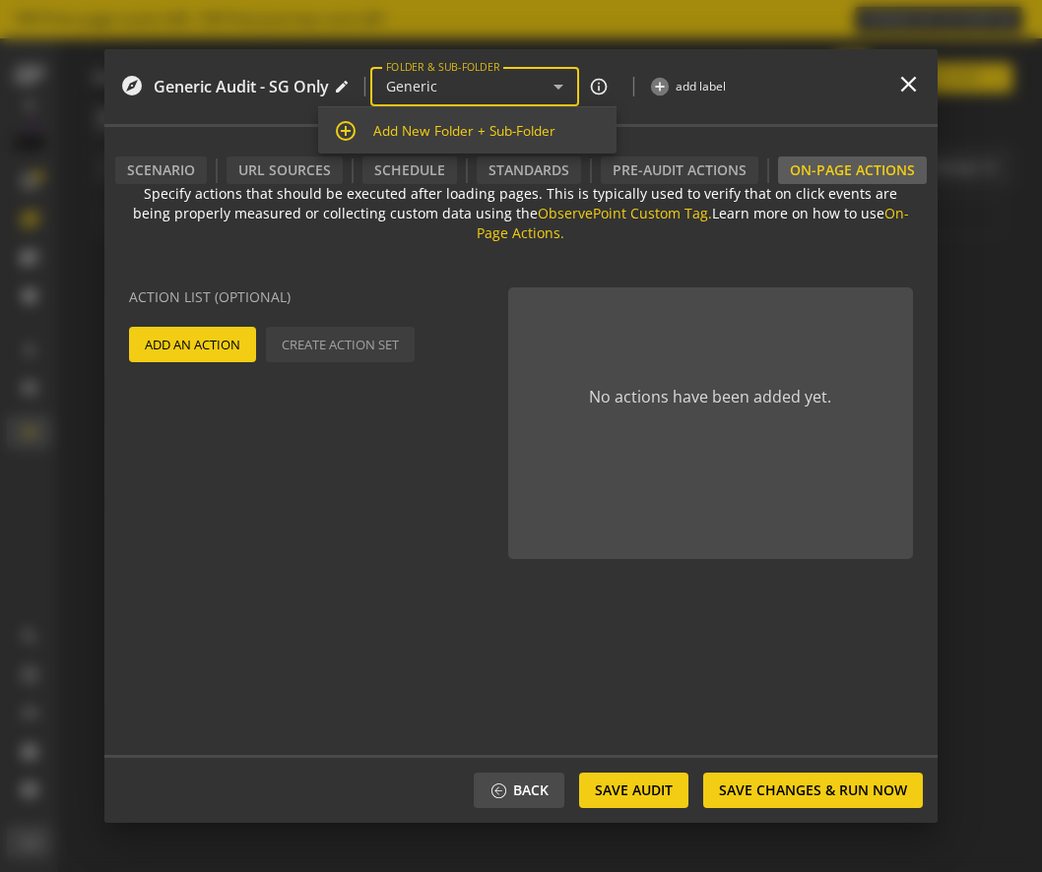
type input "My First Folder / My First Subfolder"
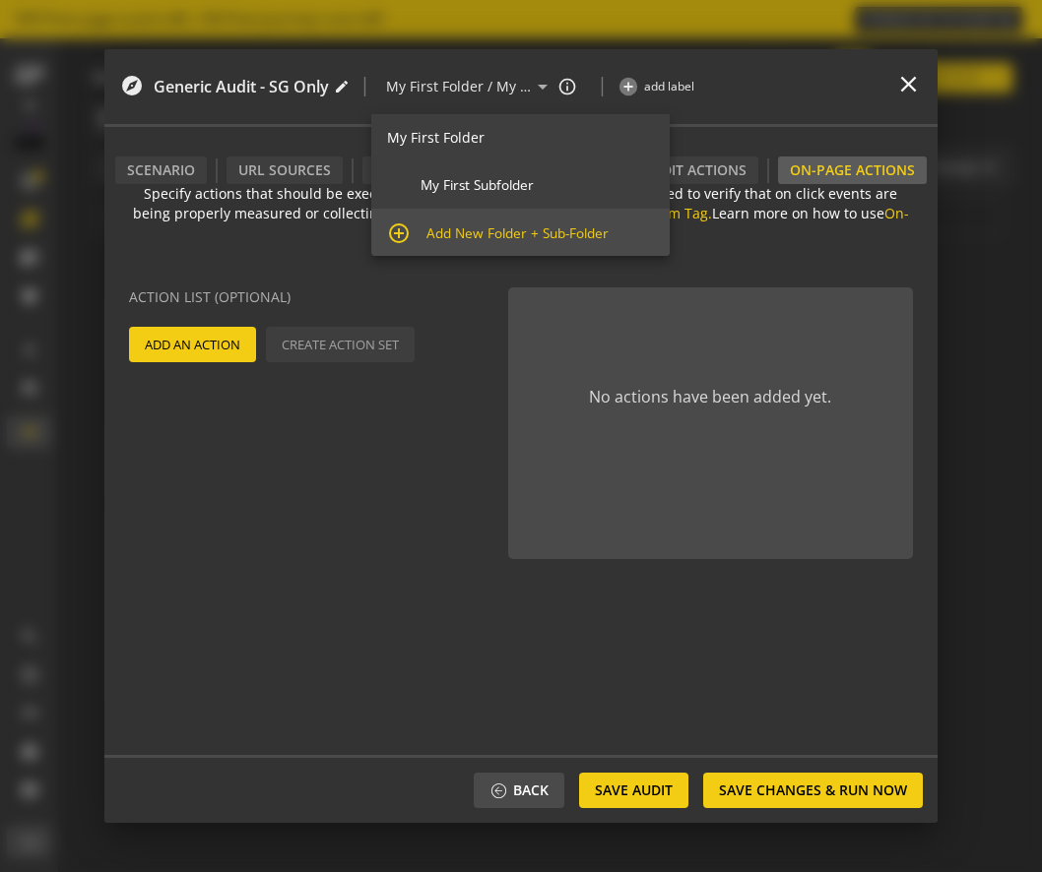
click at [423, 236] on mat-option "add_circle_outline Add New Folder + Sub-Folder" at bounding box center [520, 232] width 298 height 47
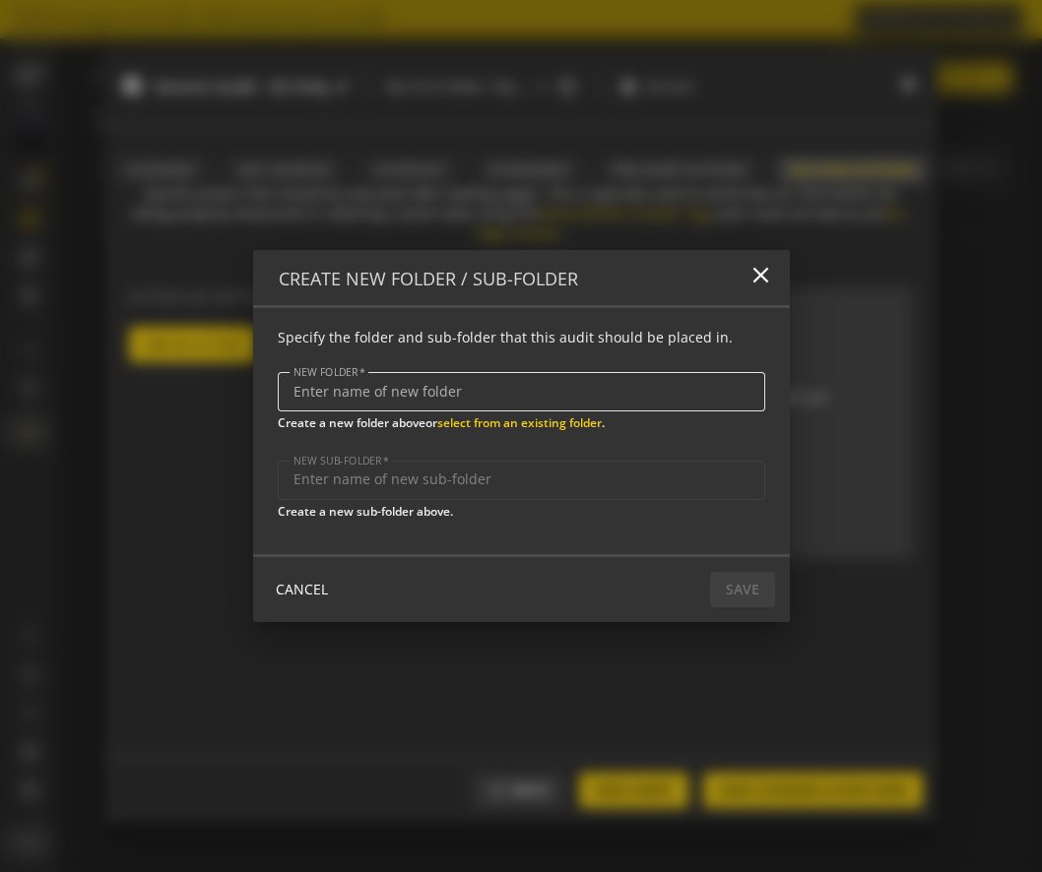
click at [393, 398] on input "NEW FOLDER" at bounding box center [521, 392] width 456 height 17
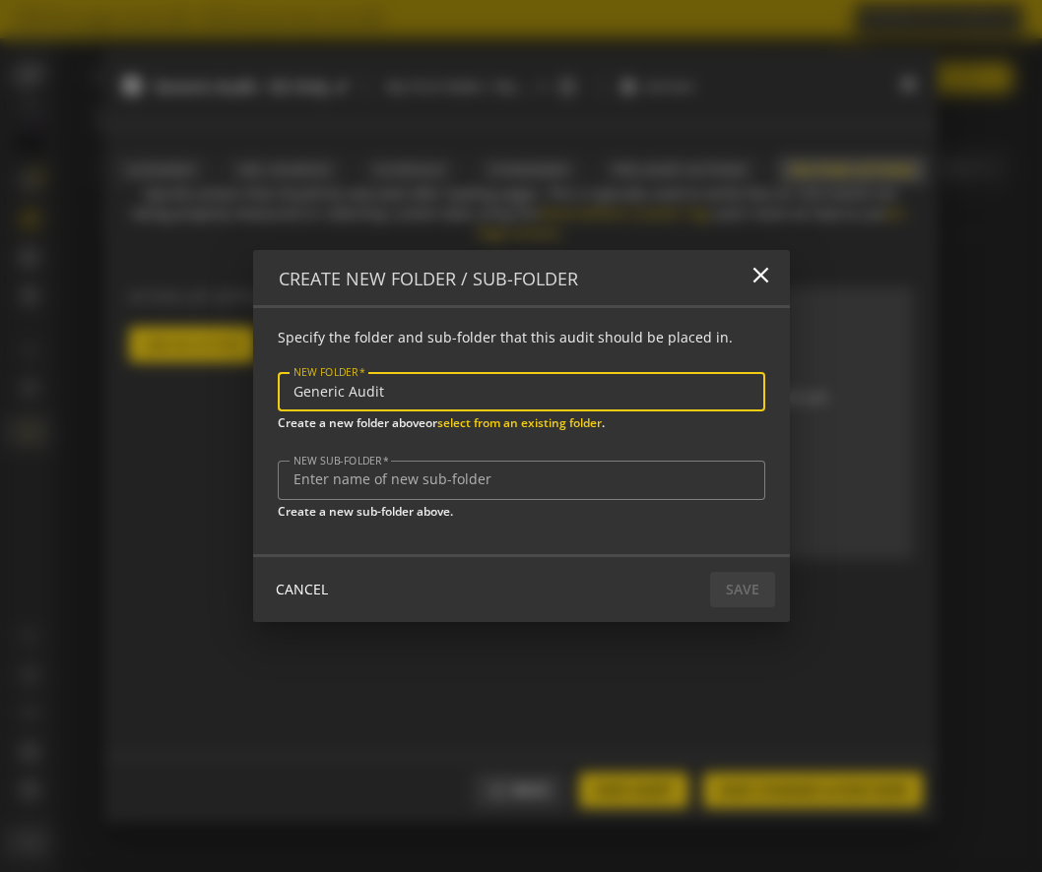
click at [345, 397] on input "Generic Audit" at bounding box center [521, 392] width 456 height 17
type input "Generic Pages Audit"
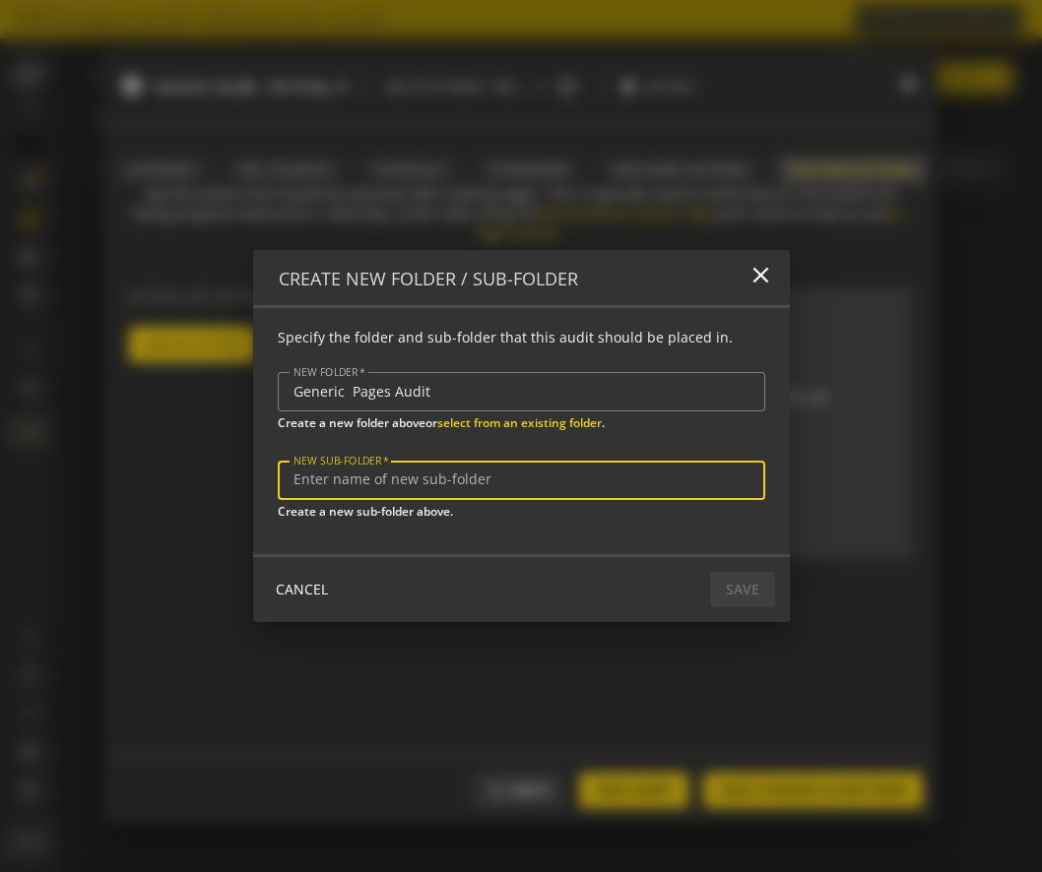
click at [402, 479] on input "NEW SUB-FOLDER" at bounding box center [521, 480] width 456 height 17
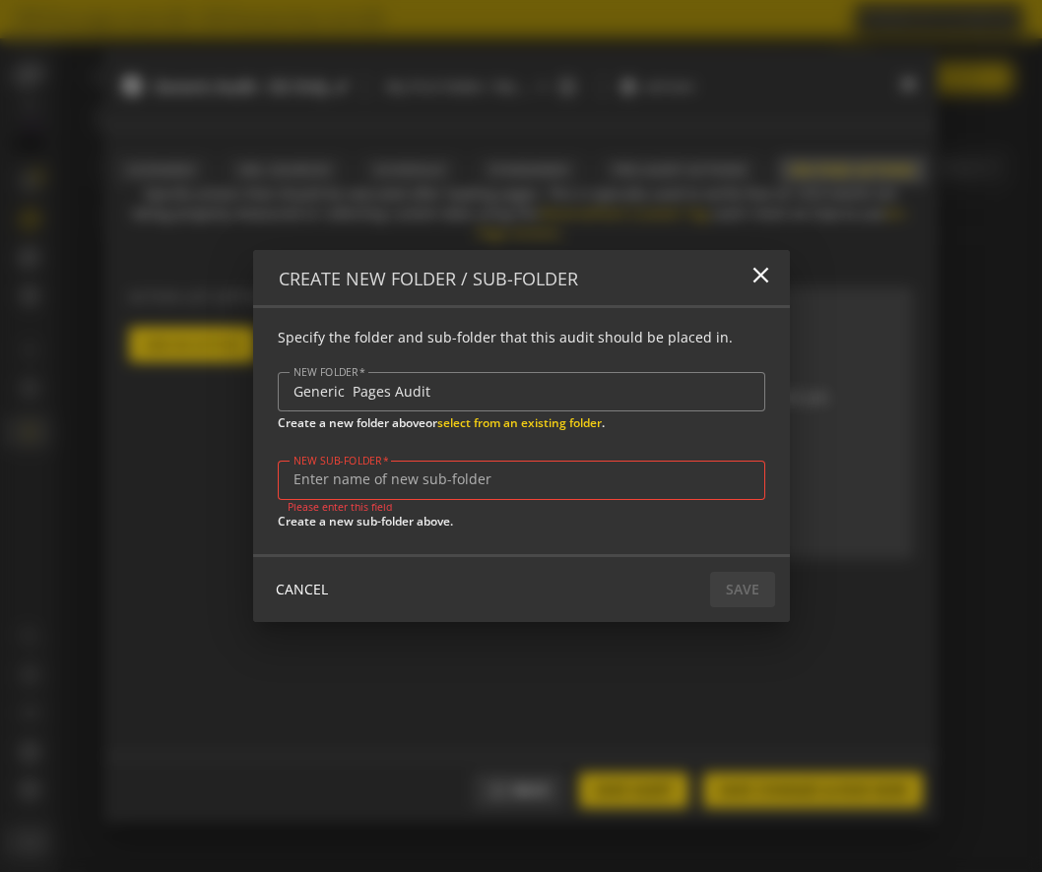
click at [443, 488] on div at bounding box center [521, 480] width 456 height 39
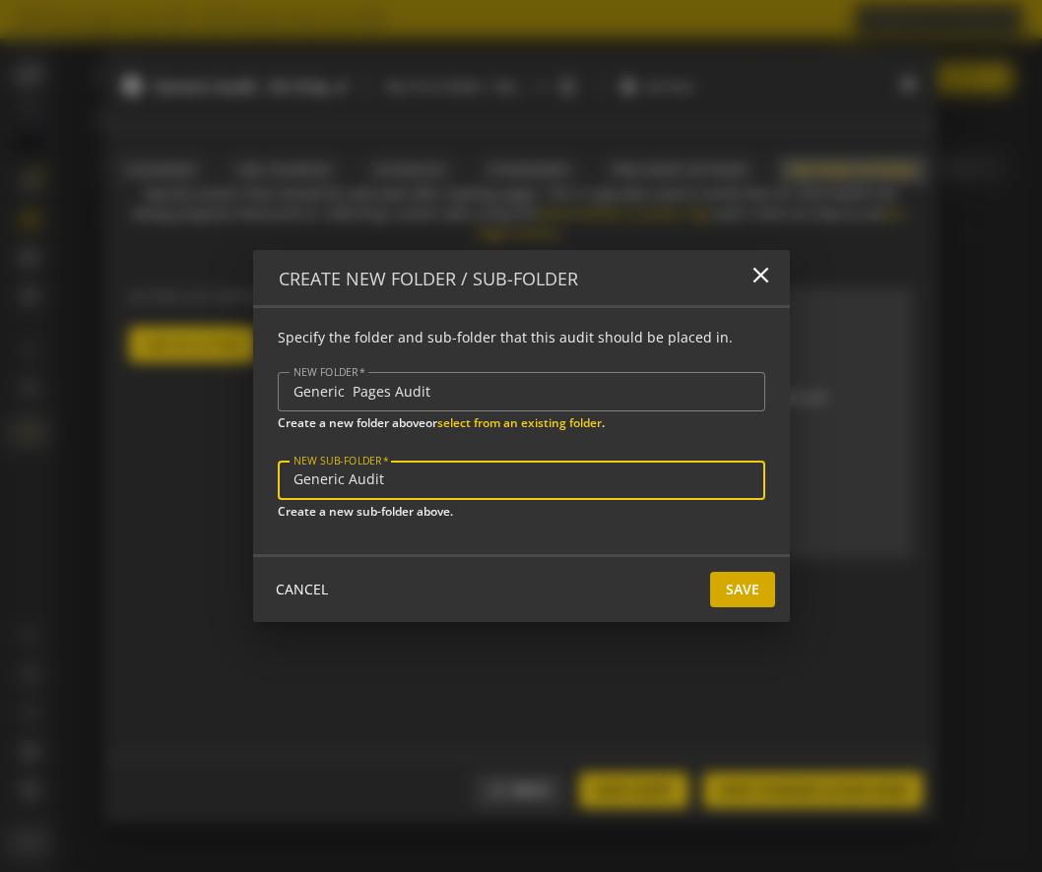
type input "Generic Audit"
click at [753, 591] on span "Save" at bounding box center [742, 589] width 33 height 35
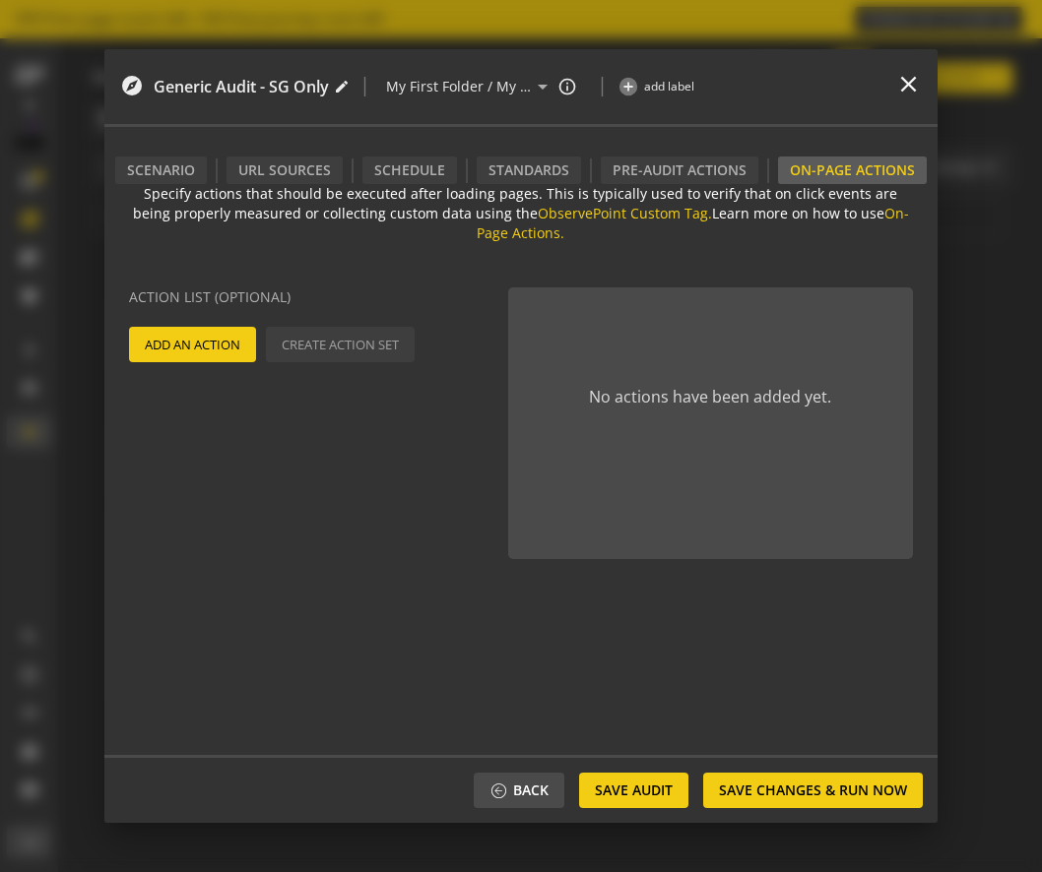
type input "Generic Pages Audit / Generic Audit"
click at [663, 795] on span "Save Audit" at bounding box center [634, 790] width 78 height 35
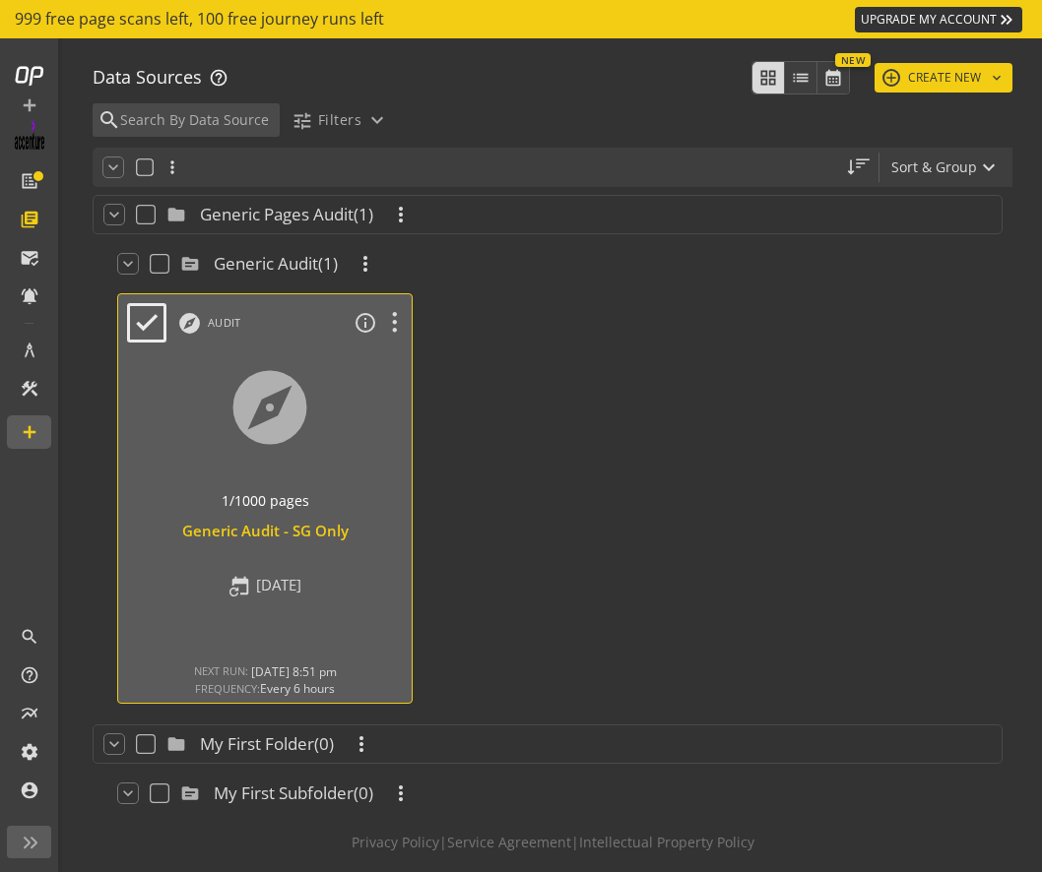
scroll to position [2, 0]
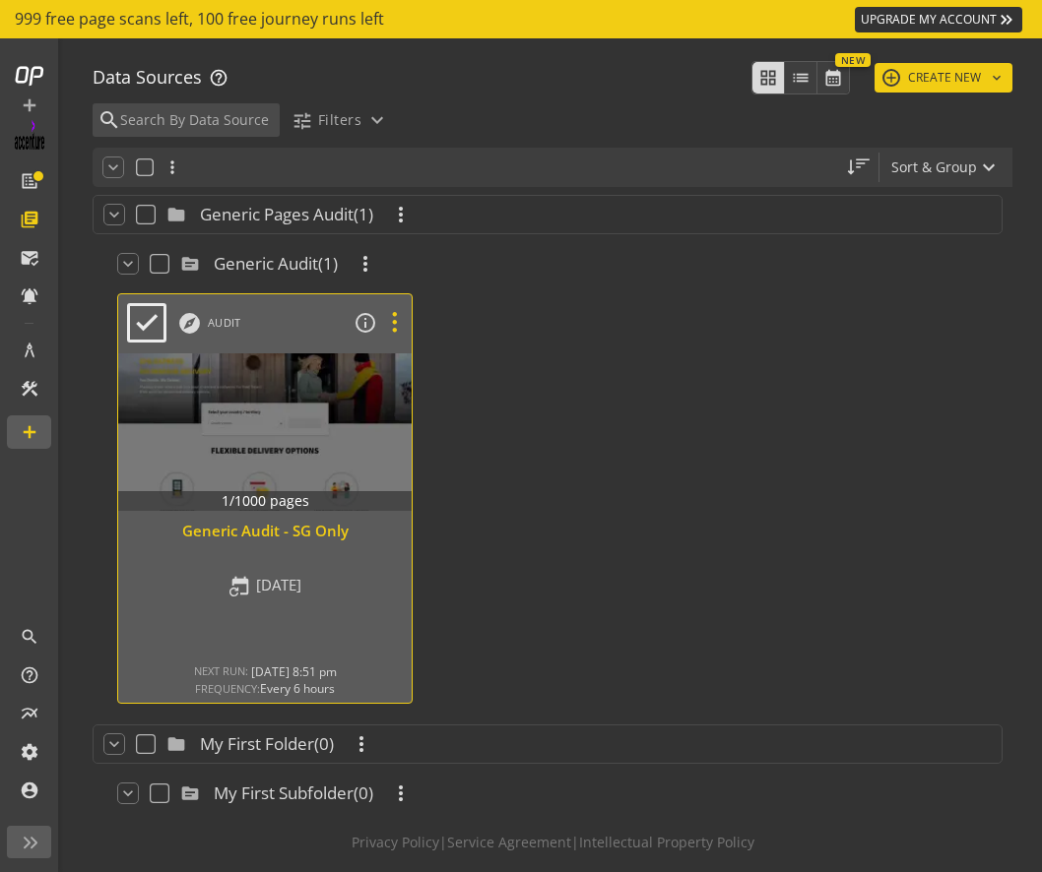
click at [397, 326] on icon at bounding box center [394, 323] width 34 height 26
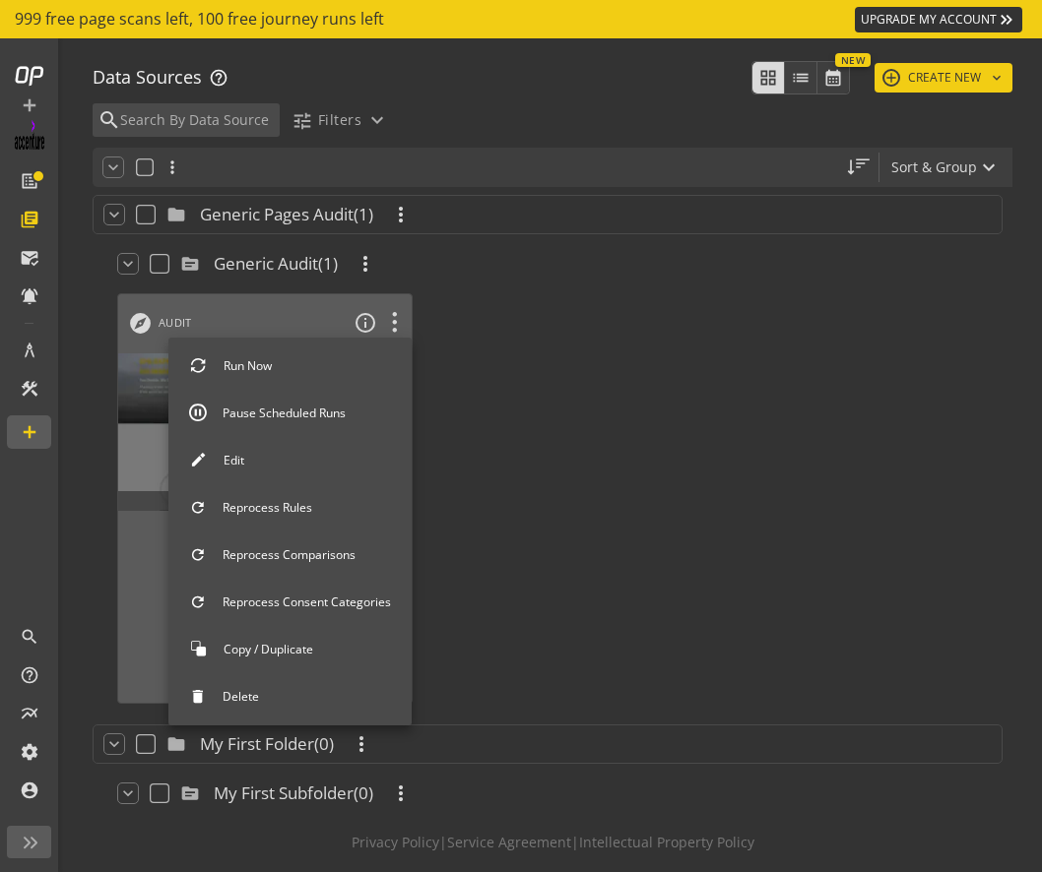
click at [323, 376] on button "Run Now" at bounding box center [289, 366] width 243 height 41
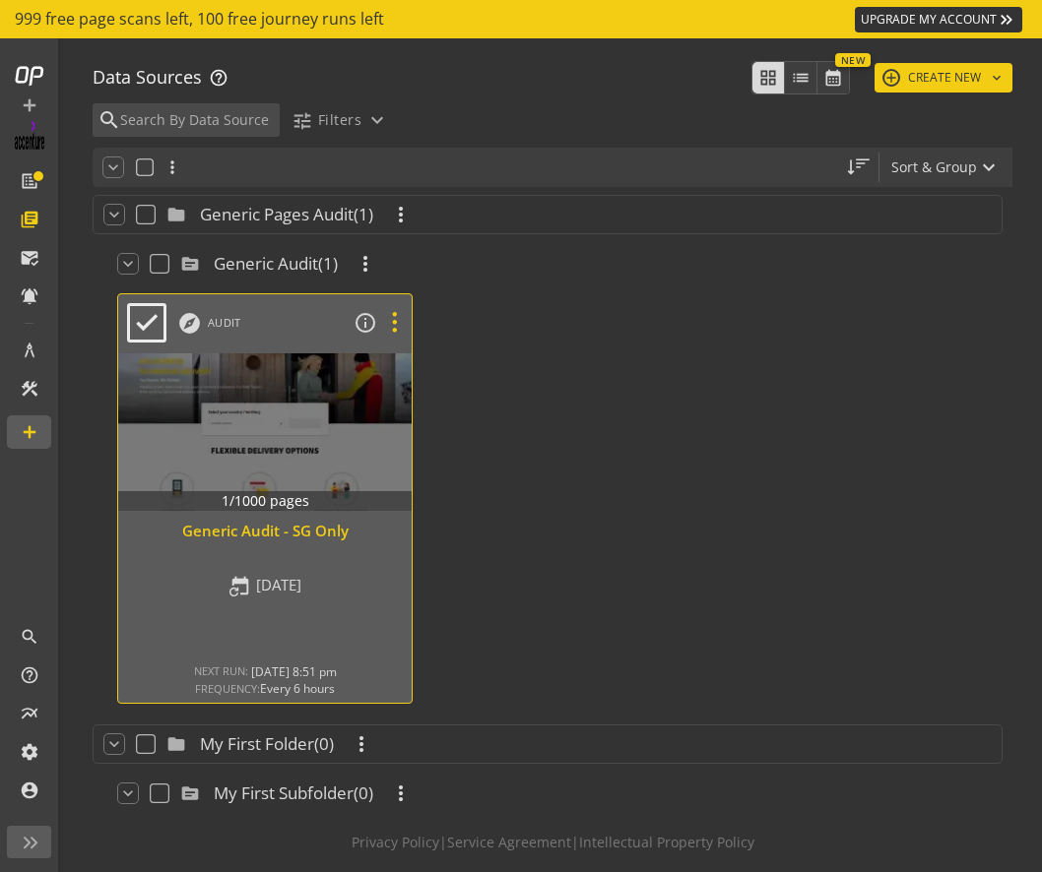
click at [397, 323] on icon at bounding box center [394, 323] width 34 height 26
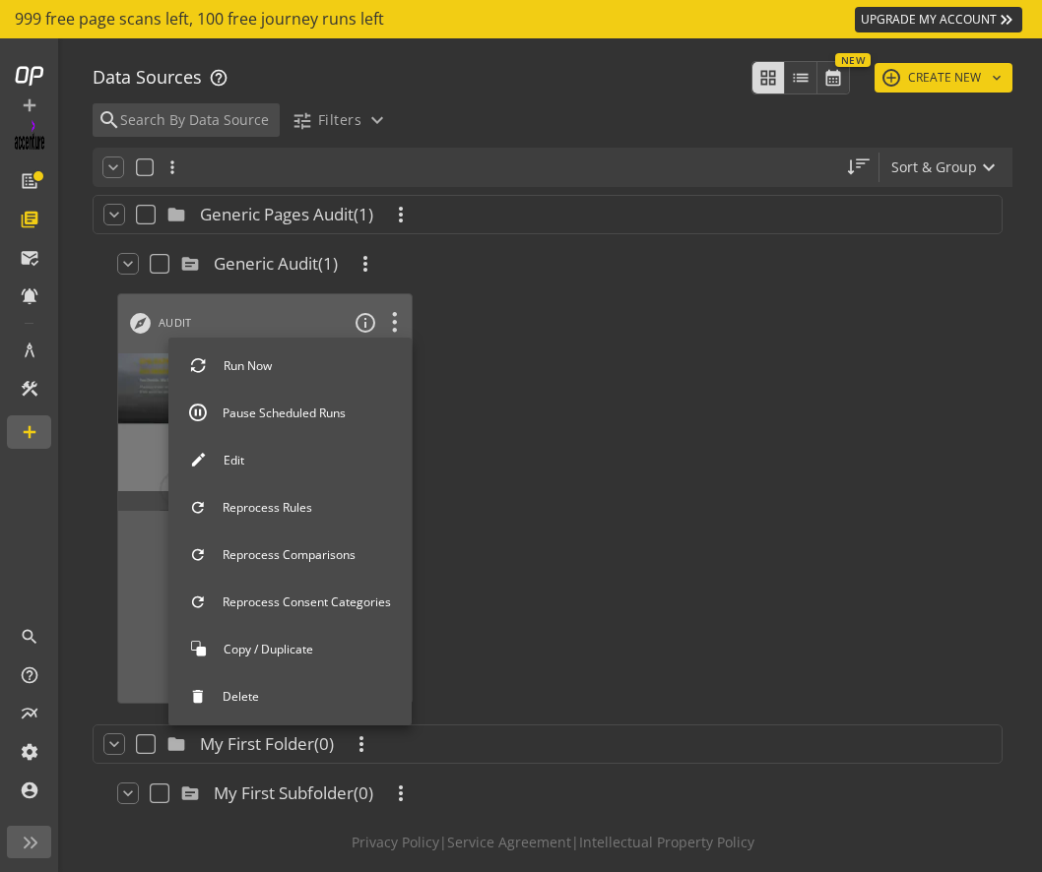
click at [309, 650] on button "Copy / Duplicate" at bounding box center [289, 649] width 243 height 41
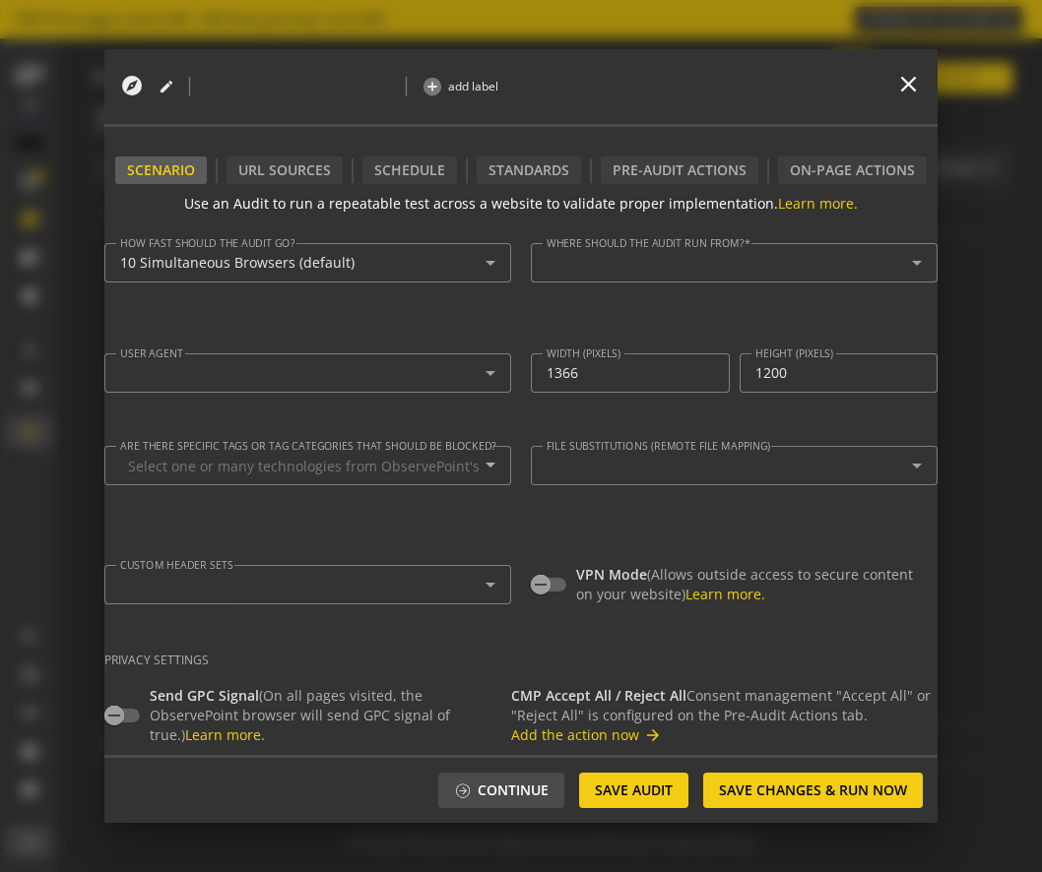
type textarea "[EMAIL_ADDRESS][DOMAIN_NAME]"
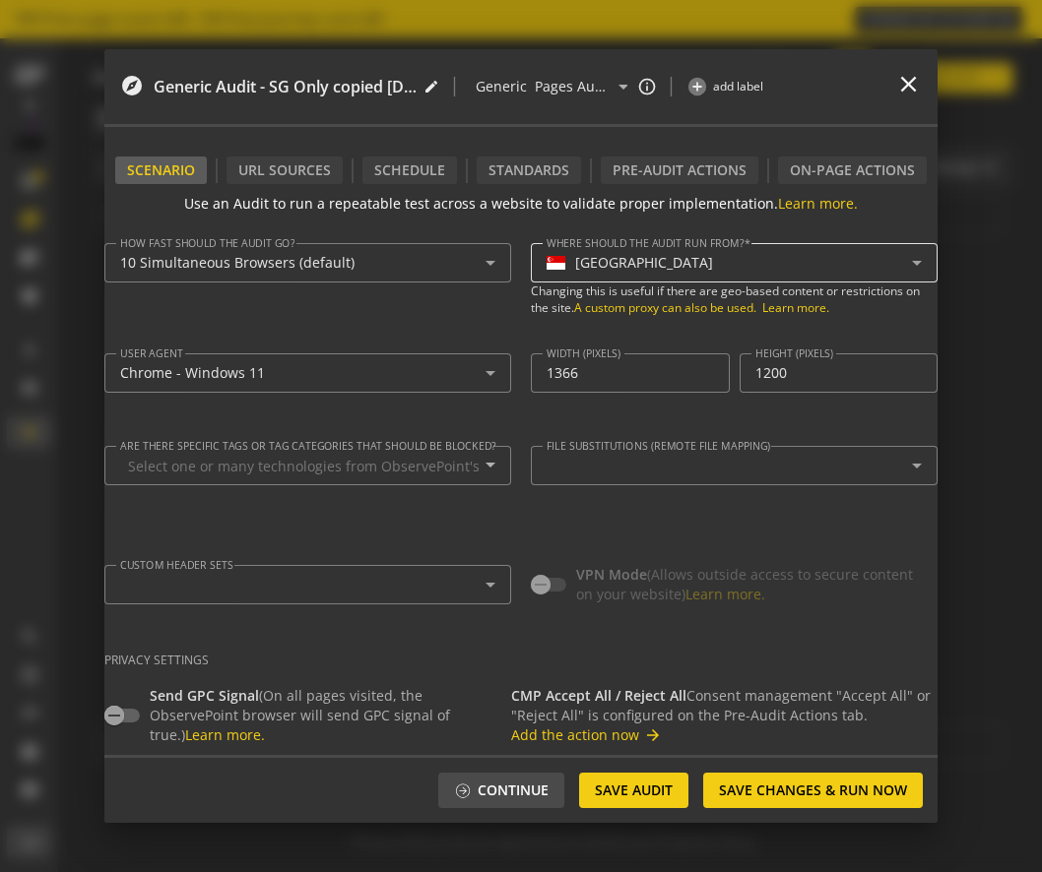
click at [637, 267] on div "[GEOGRAPHIC_DATA]" at bounding box center [644, 263] width 138 height 17
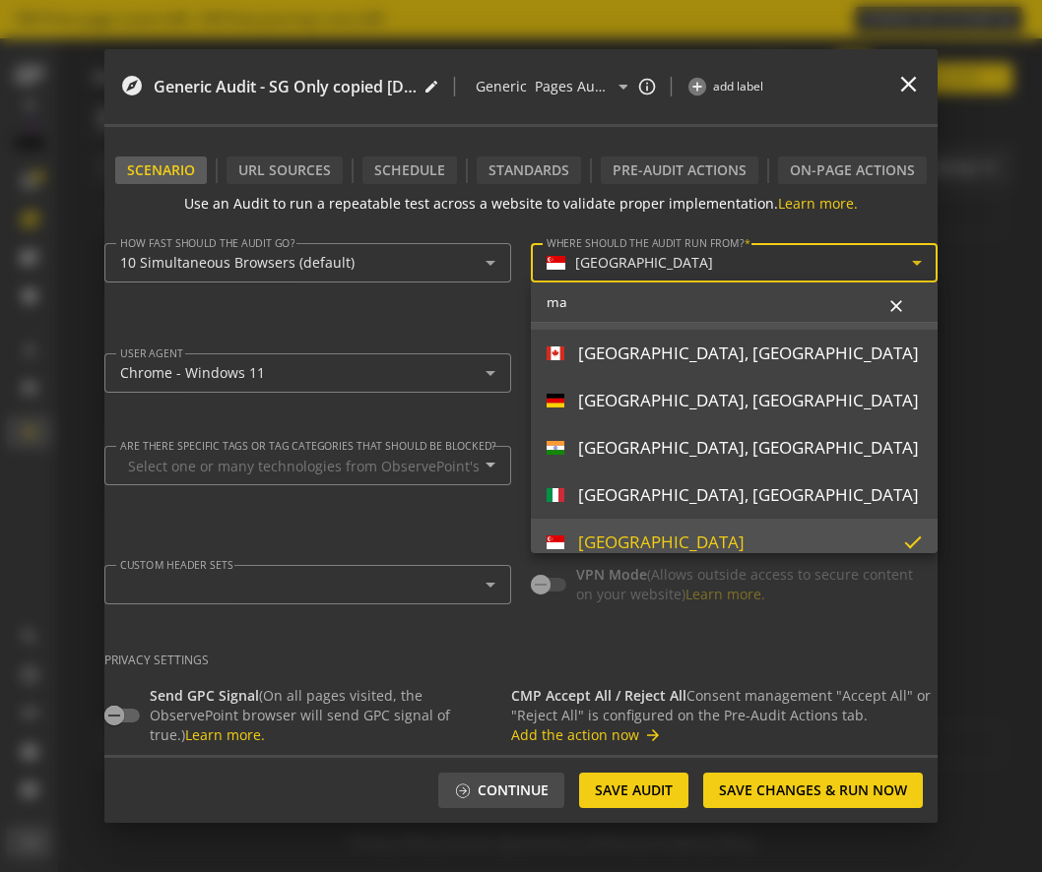
scroll to position [0, 0]
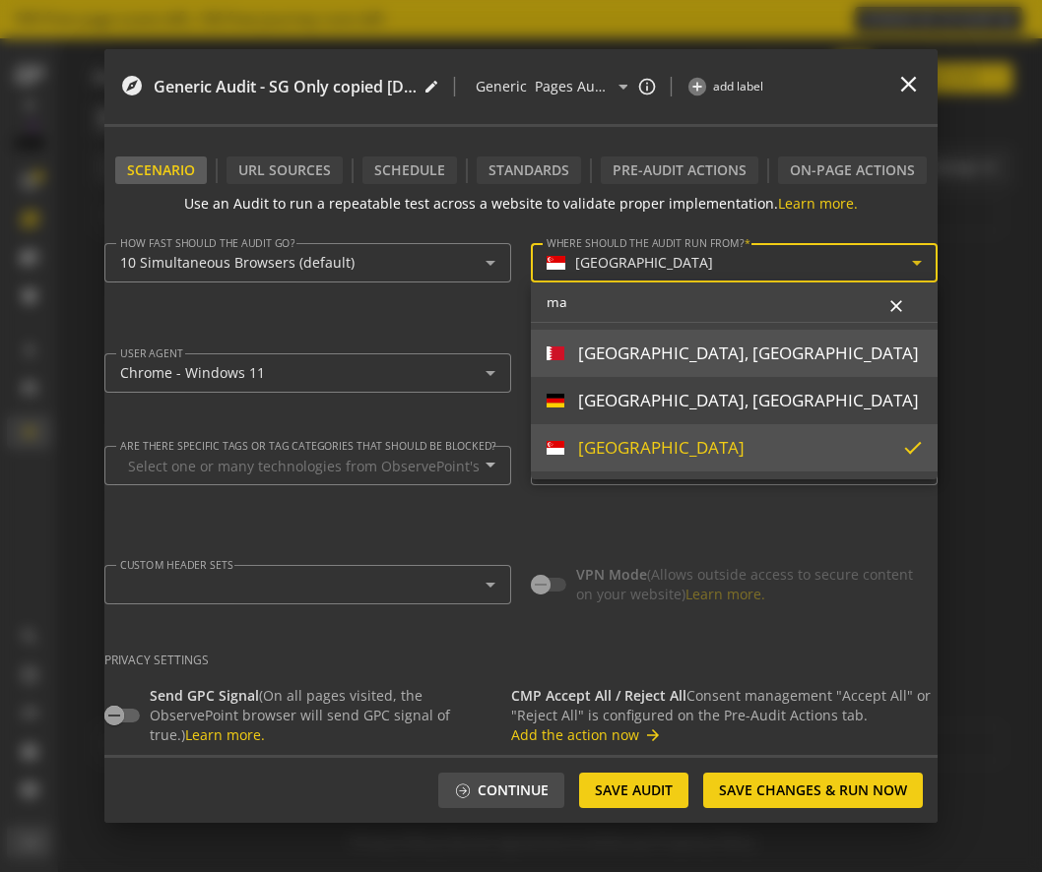
type input "m"
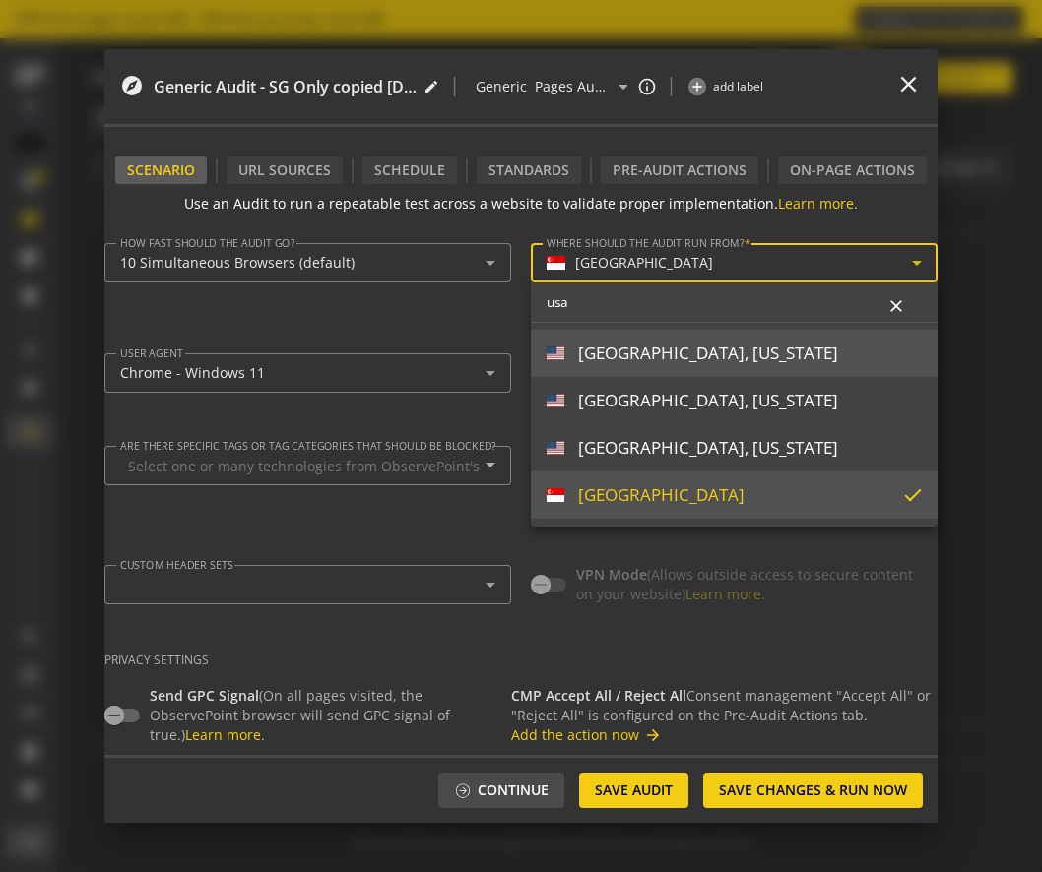
type input "usa"
click at [692, 364] on mat-option "[GEOGRAPHIC_DATA], [US_STATE]" at bounding box center [734, 353] width 407 height 47
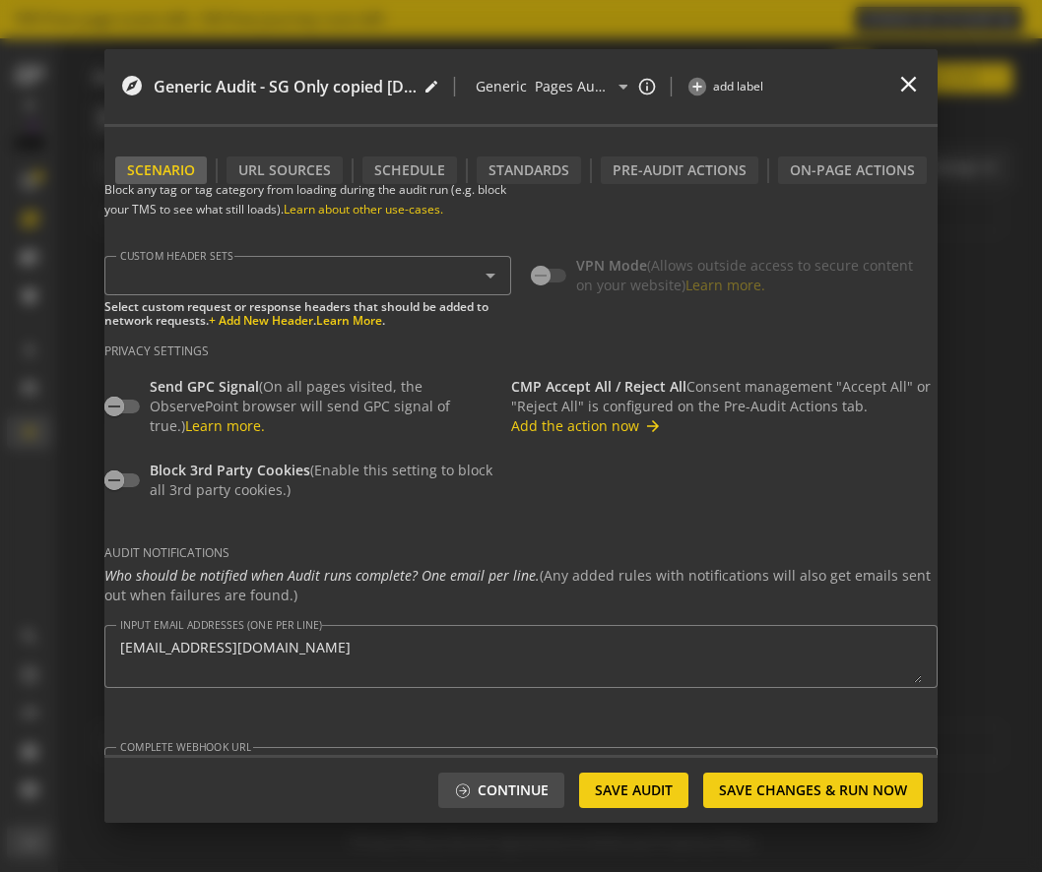
scroll to position [357, 0]
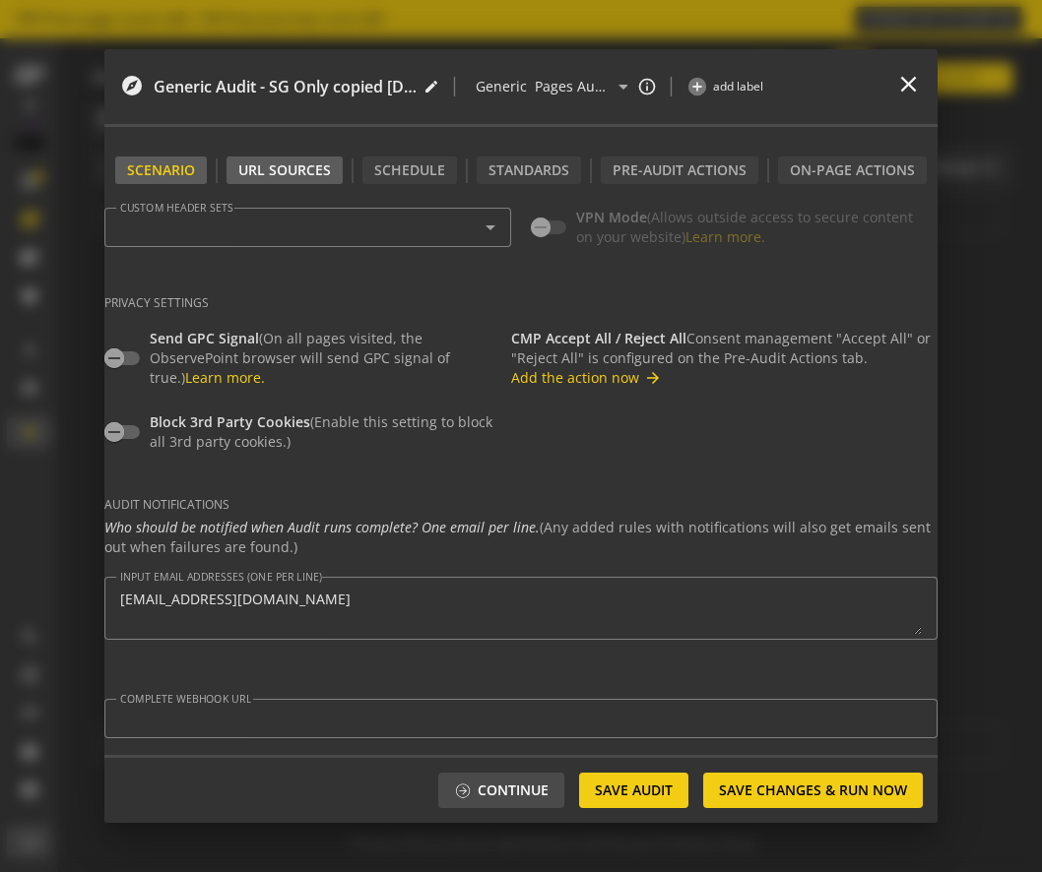
click at [309, 173] on div "URL Sources" at bounding box center [284, 171] width 116 height 28
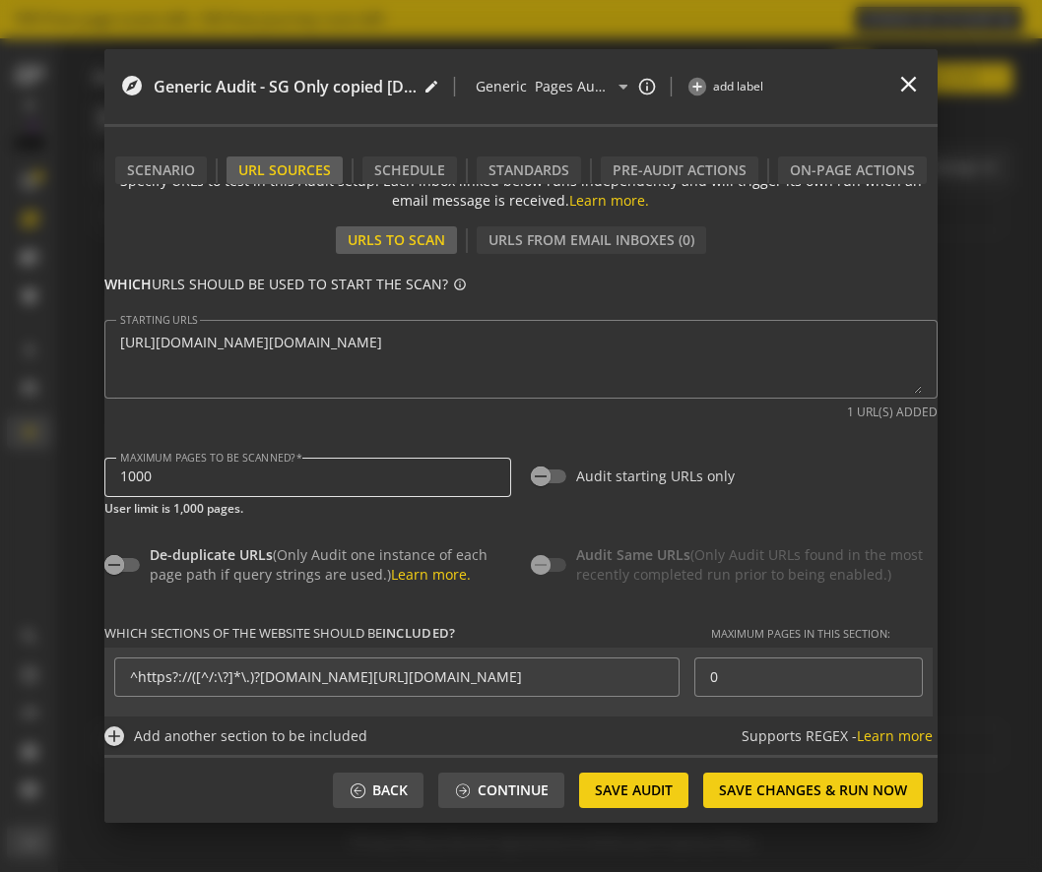
scroll to position [0, 0]
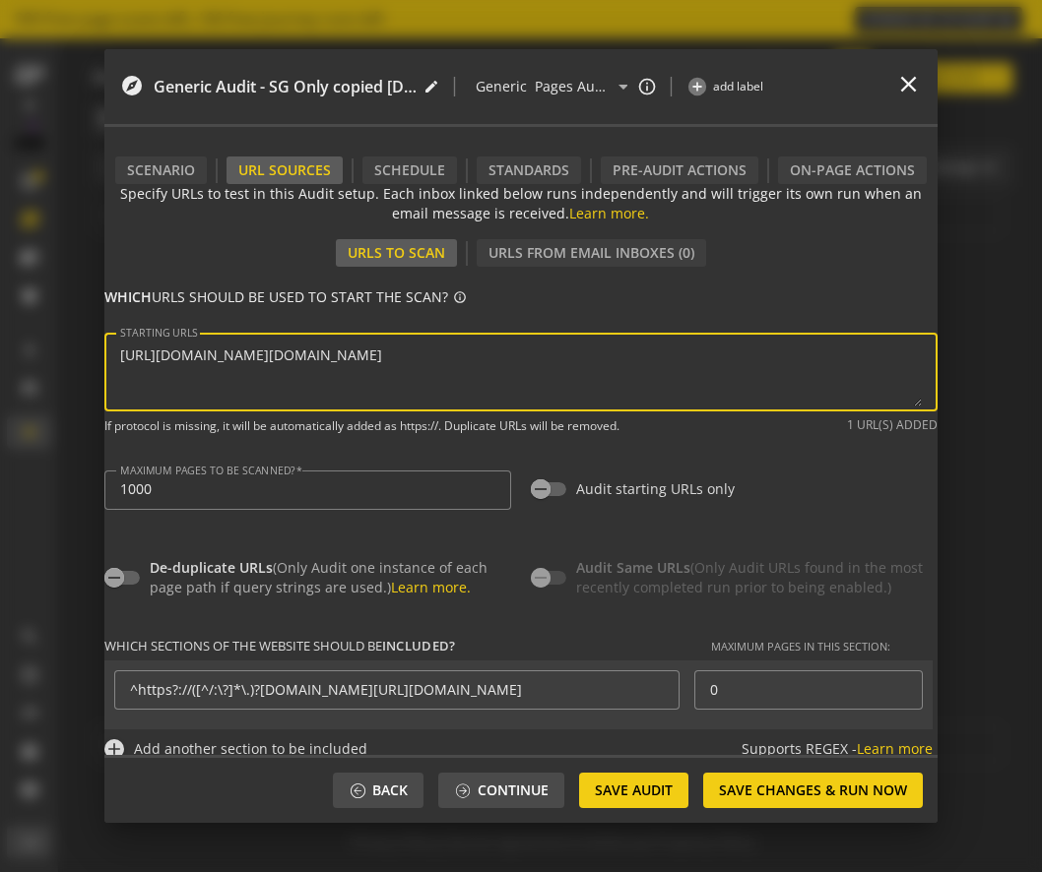
click at [565, 357] on textarea "STARTING URLS" at bounding box center [520, 372] width 801 height 69
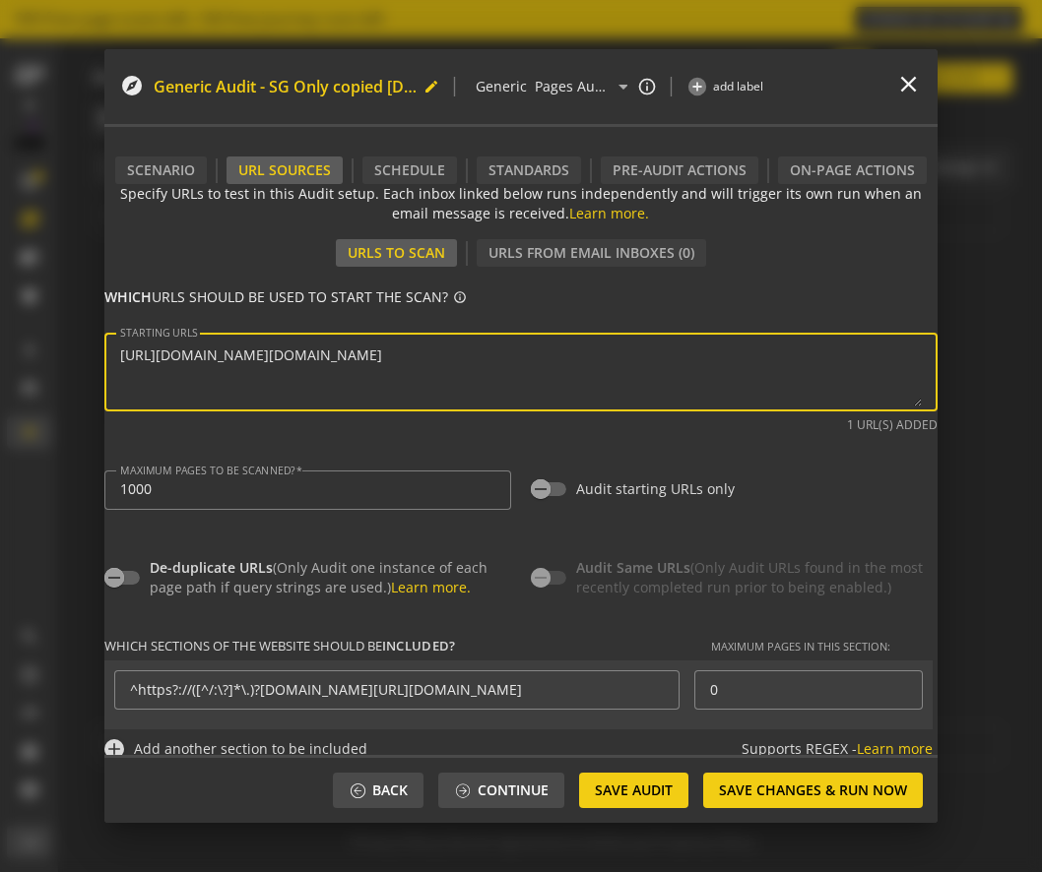
type textarea "[URL][DOMAIN_NAME][DOMAIN_NAME]"
click at [429, 81] on mat-icon "edit" at bounding box center [431, 87] width 16 height 16
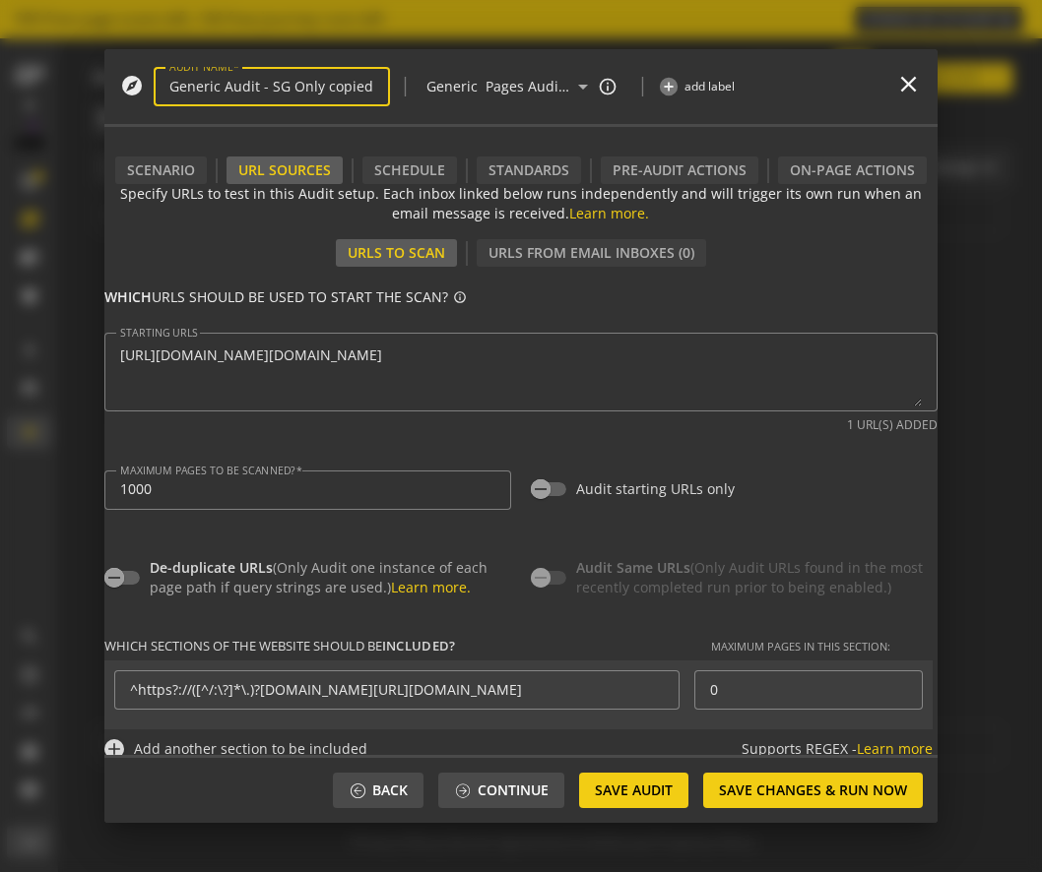
click at [275, 89] on input "Generic Audit - SG Only copied [DATE] 3:03pm" at bounding box center [271, 87] width 205 height 17
drag, startPoint x: 270, startPoint y: 88, endPoint x: 284, endPoint y: 88, distance: 14.8
click at [284, 88] on input "Generic Audit - SG Only copied [DATE] 3:03pm" at bounding box center [271, 87] width 205 height 17
type input "Generic Audit - US Only [DATE] 3:03pm"
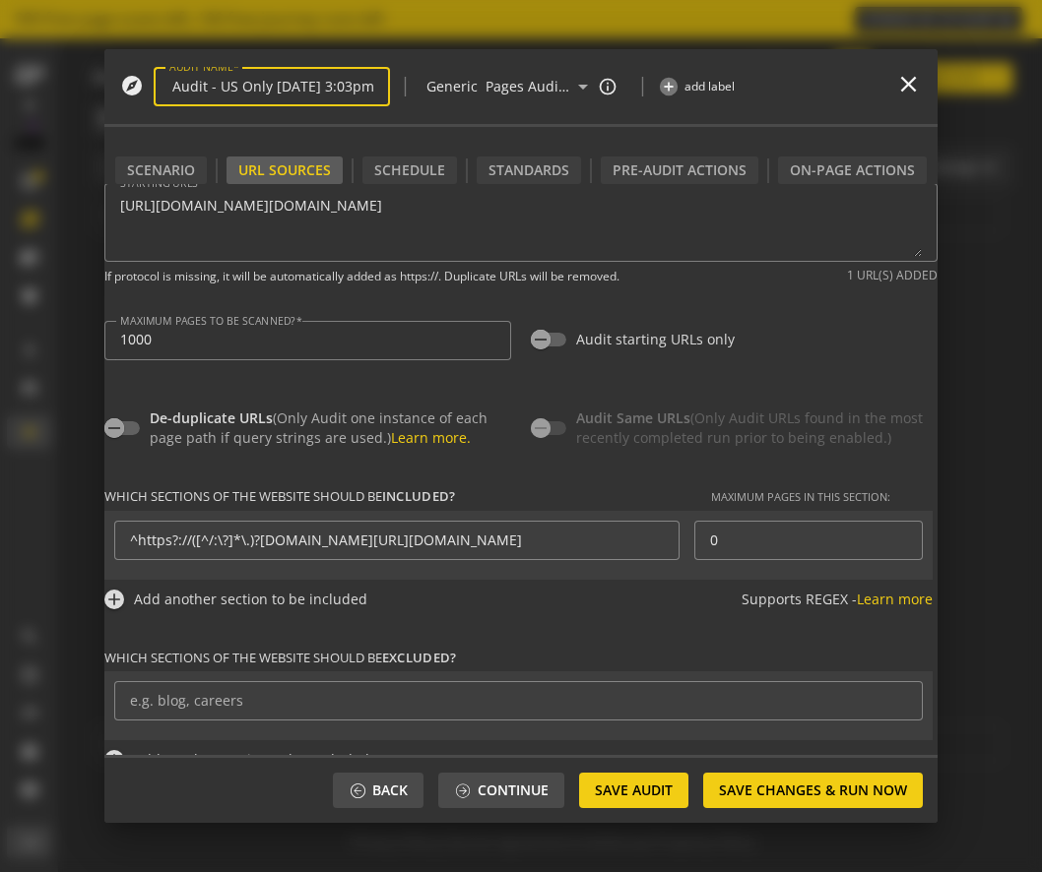
scroll to position [154, 0]
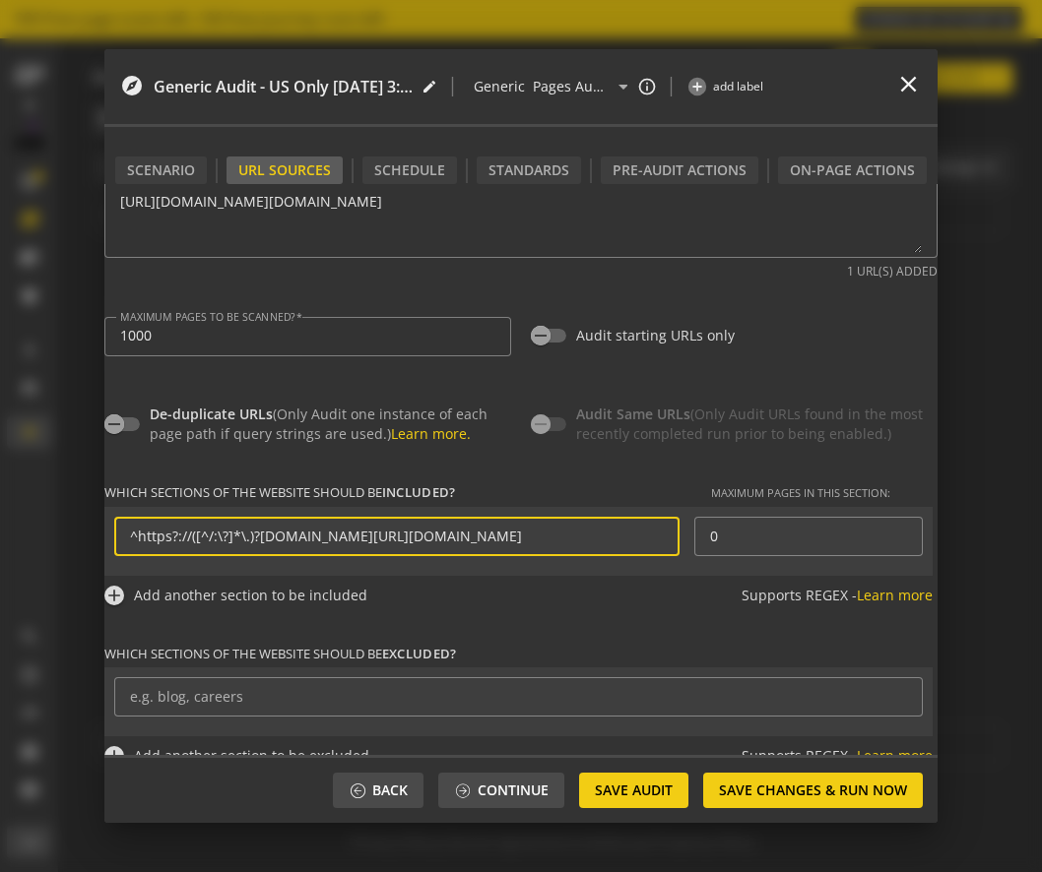
click at [649, 534] on input "^https?://([^/:\?]*\.)?[DOMAIN_NAME][URL][DOMAIN_NAME]" at bounding box center [397, 536] width 534 height 17
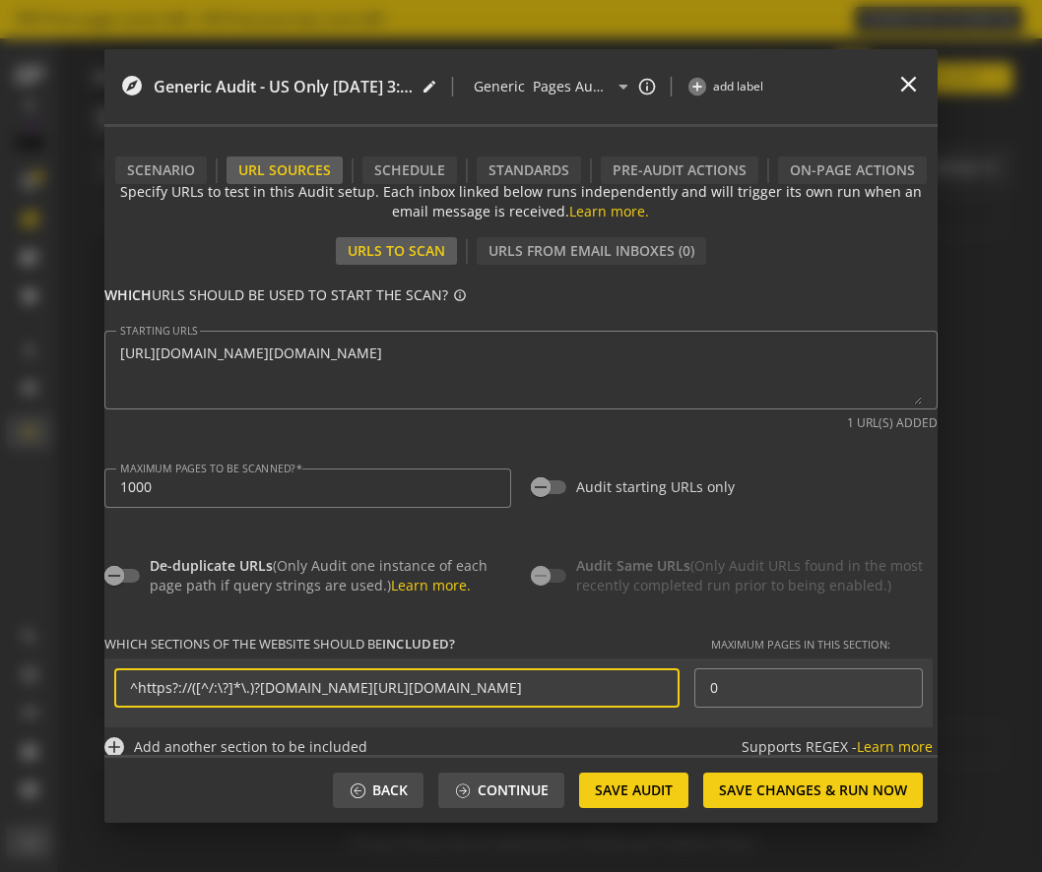
scroll to position [0, 0]
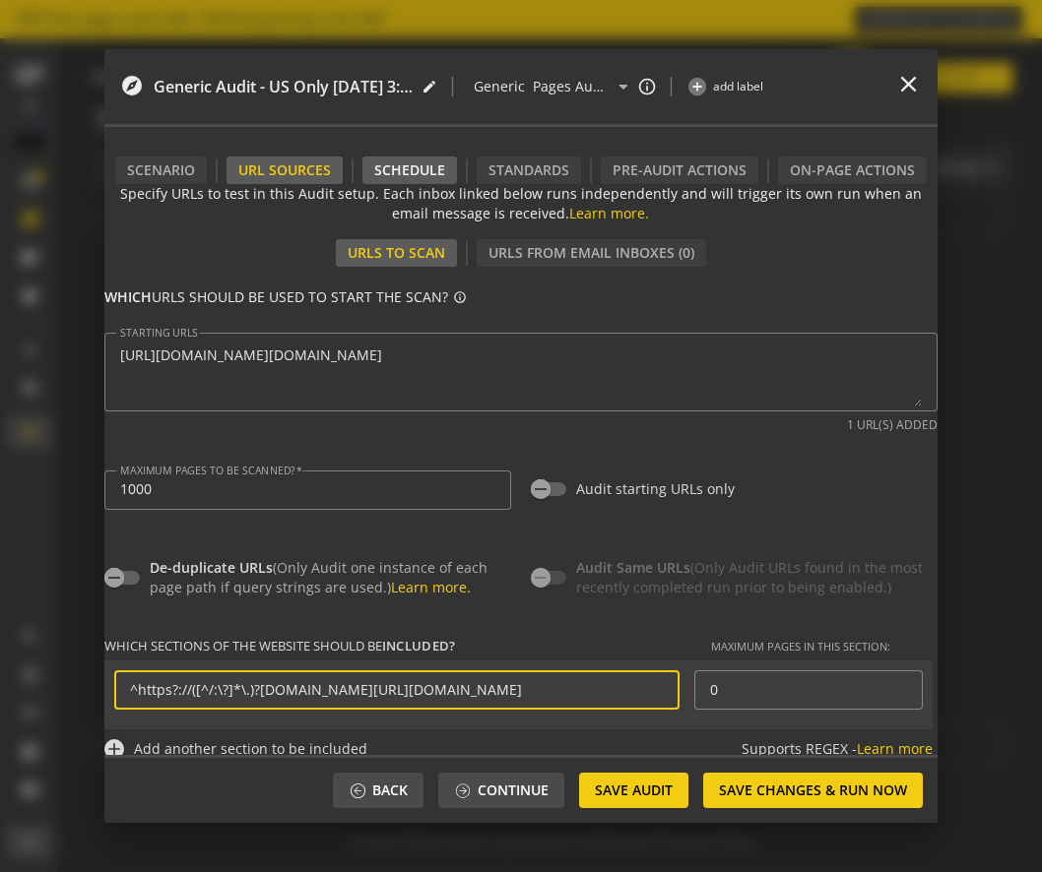
type input "^https?://([^/:\?]*\.)?[DOMAIN_NAME][URL][DOMAIN_NAME]"
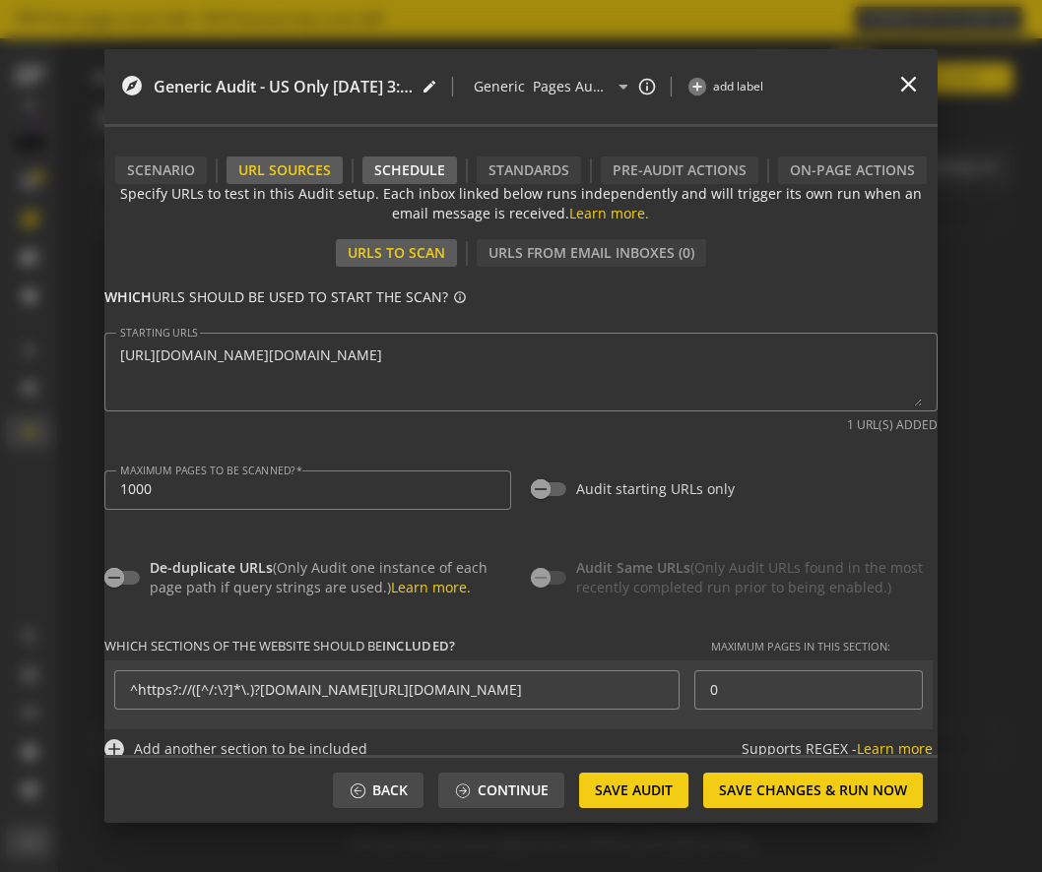
click at [422, 170] on div "Schedule" at bounding box center [409, 171] width 95 height 28
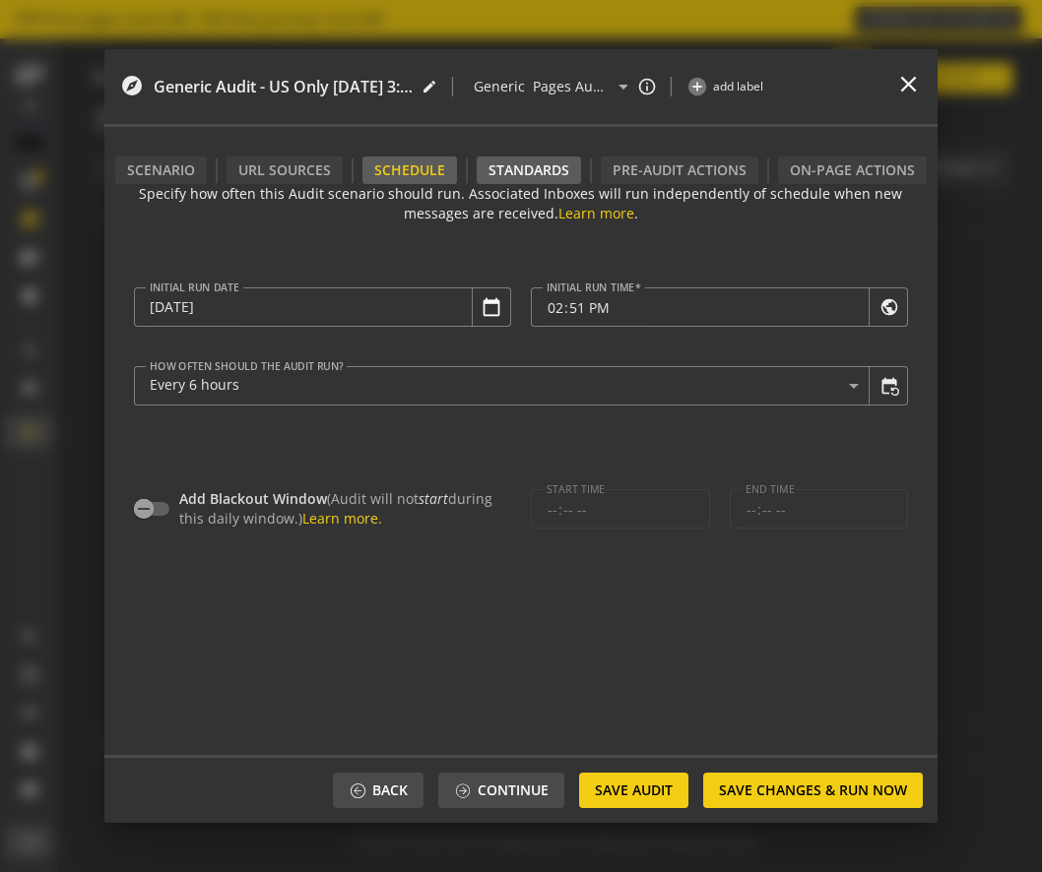
click at [549, 173] on div "Standards" at bounding box center [528, 171] width 104 height 28
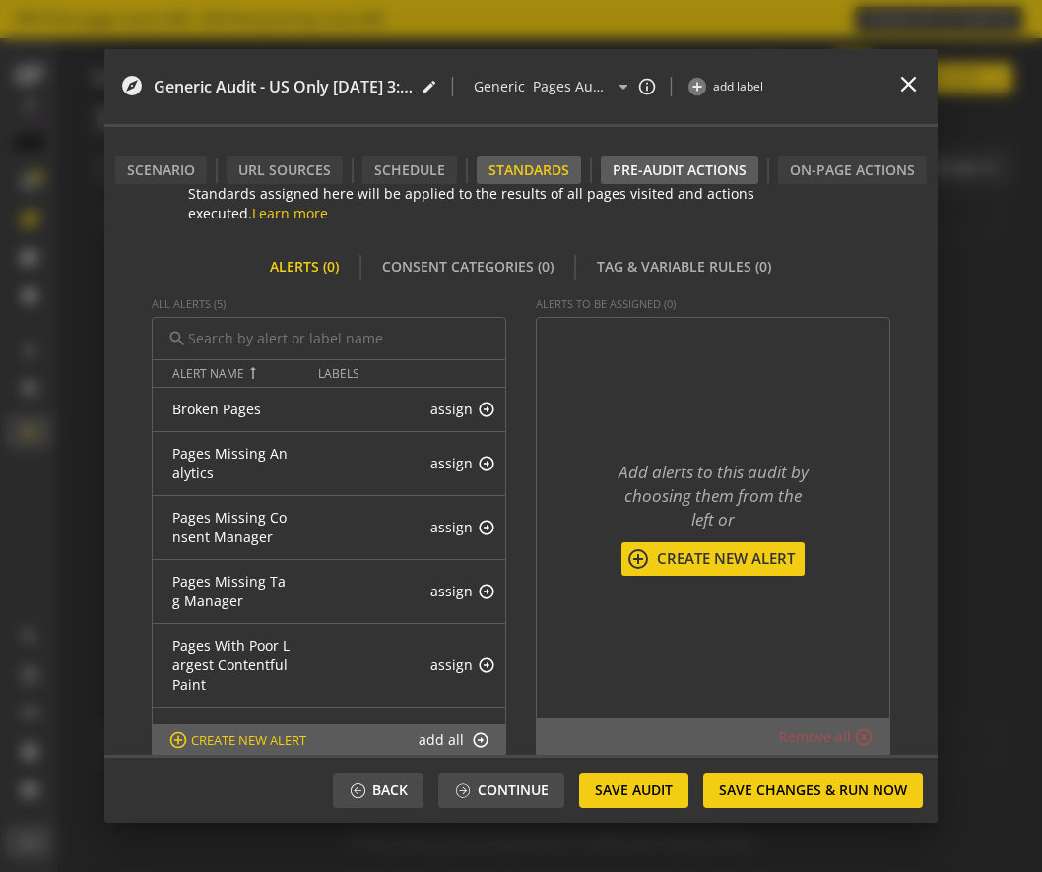
click at [649, 174] on div "Pre-audit Actions" at bounding box center [680, 171] width 158 height 28
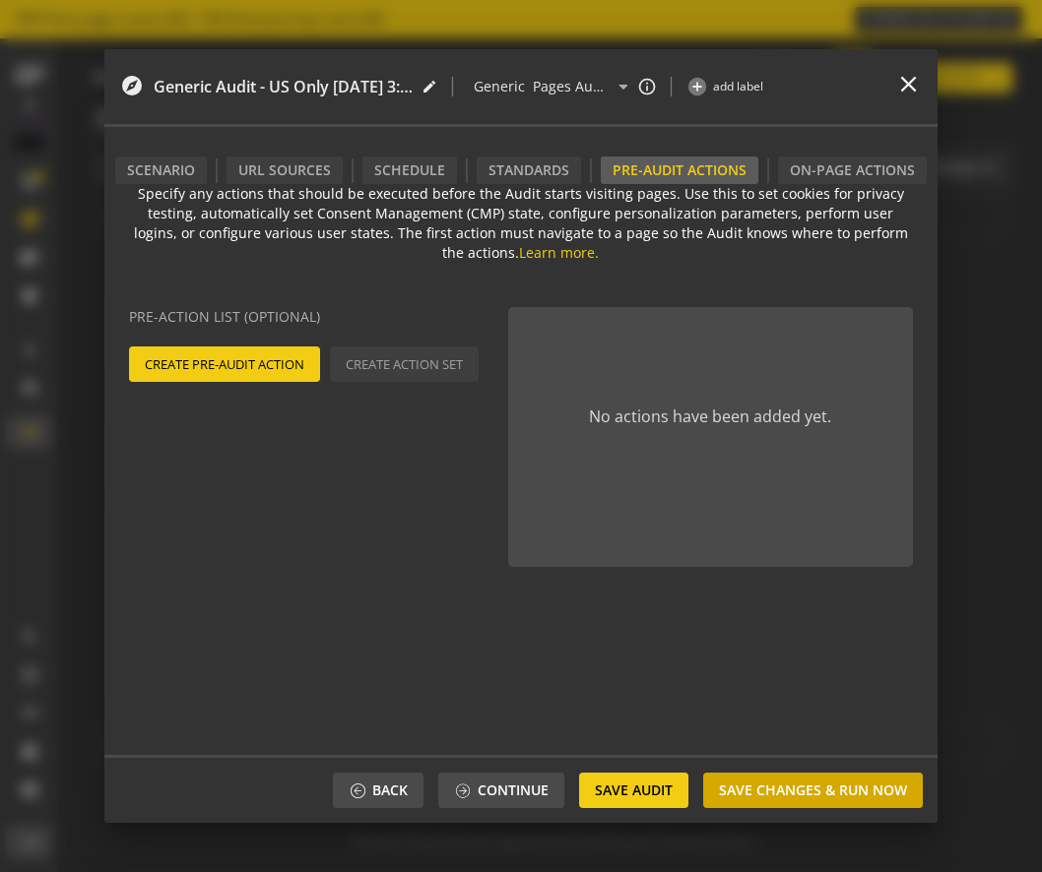
click at [775, 792] on span "Save Changes & Run Now" at bounding box center [813, 790] width 188 height 35
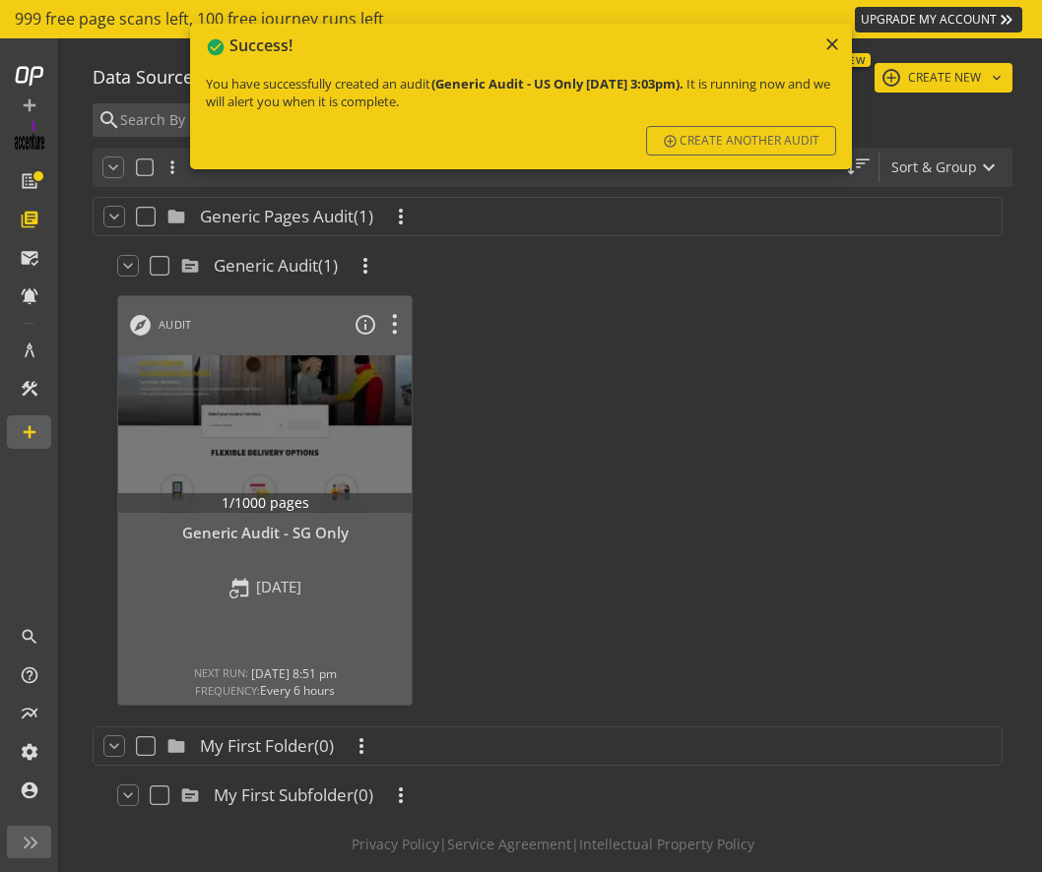
scroll to position [2, 0]
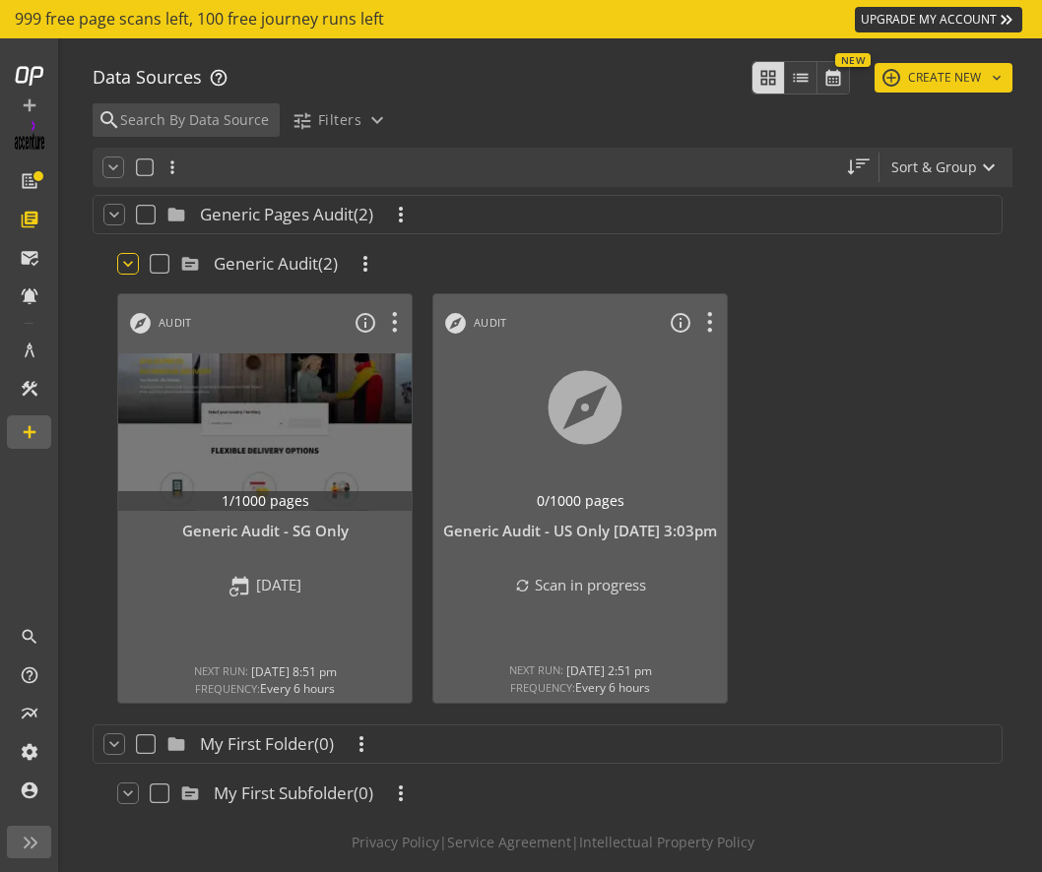
click at [133, 264] on mat-icon "keyboard_arrow_down" at bounding box center [128, 264] width 20 height 20
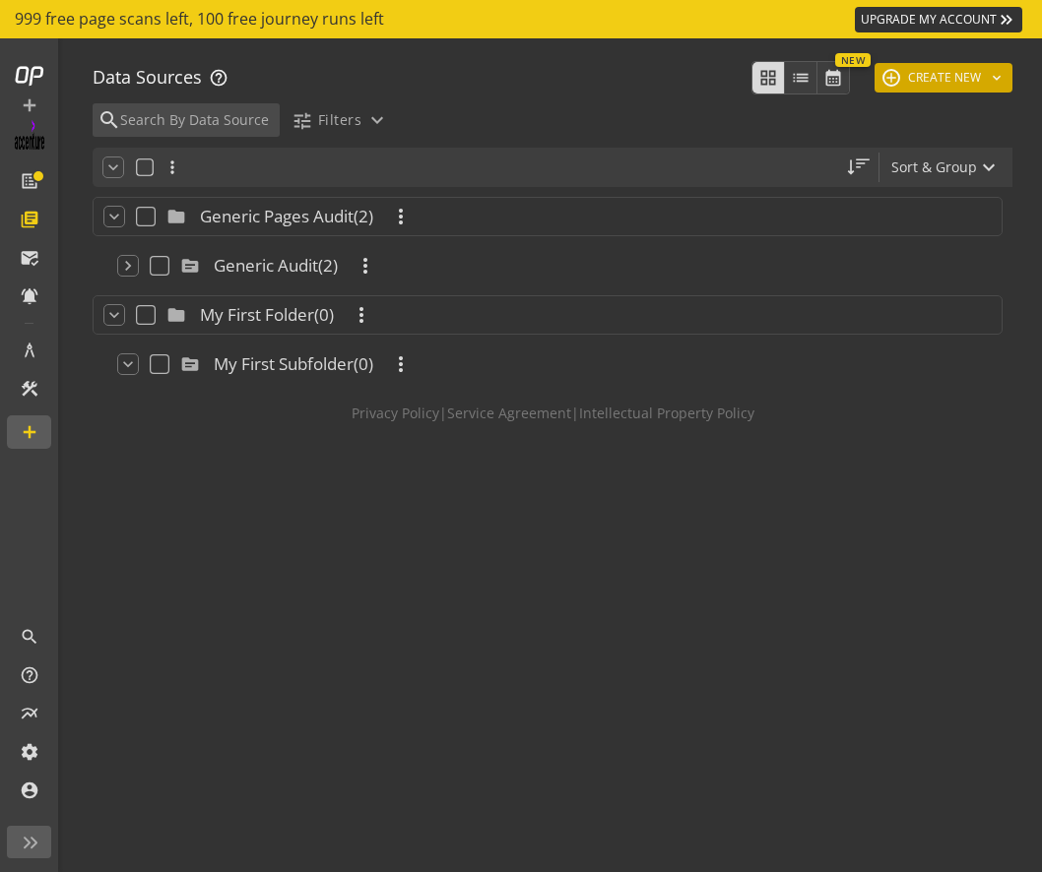
click at [1006, 77] on button "add CREATE NEW keyboard_arrow_down" at bounding box center [943, 78] width 138 height 30
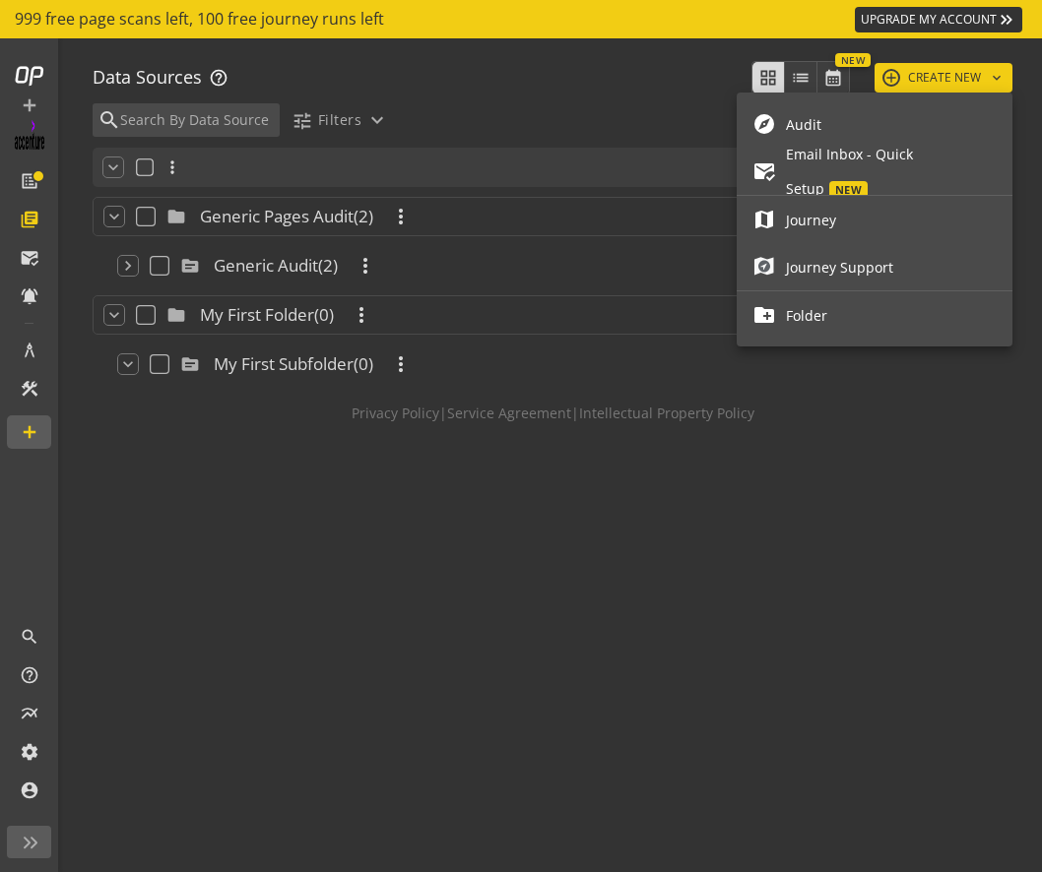
click at [902, 208] on span "Journey" at bounding box center [891, 220] width 211 height 34
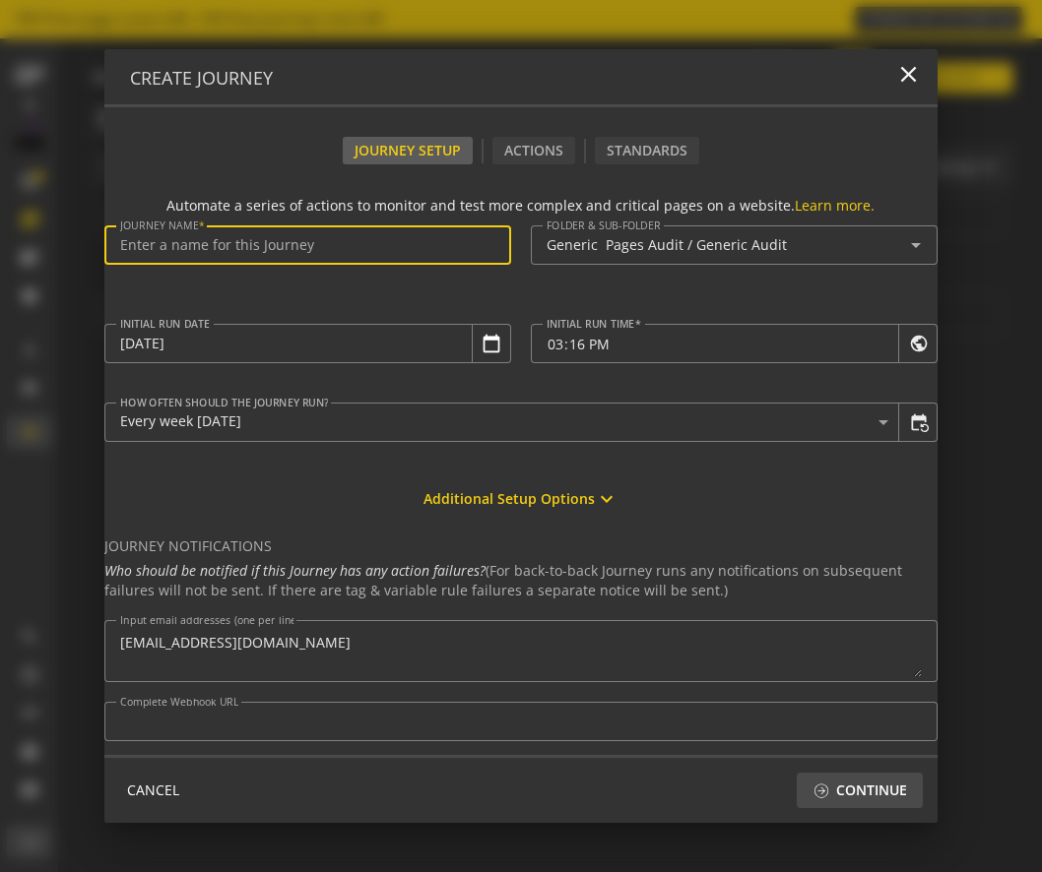
click at [263, 251] on input "Journey Name" at bounding box center [307, 245] width 375 height 17
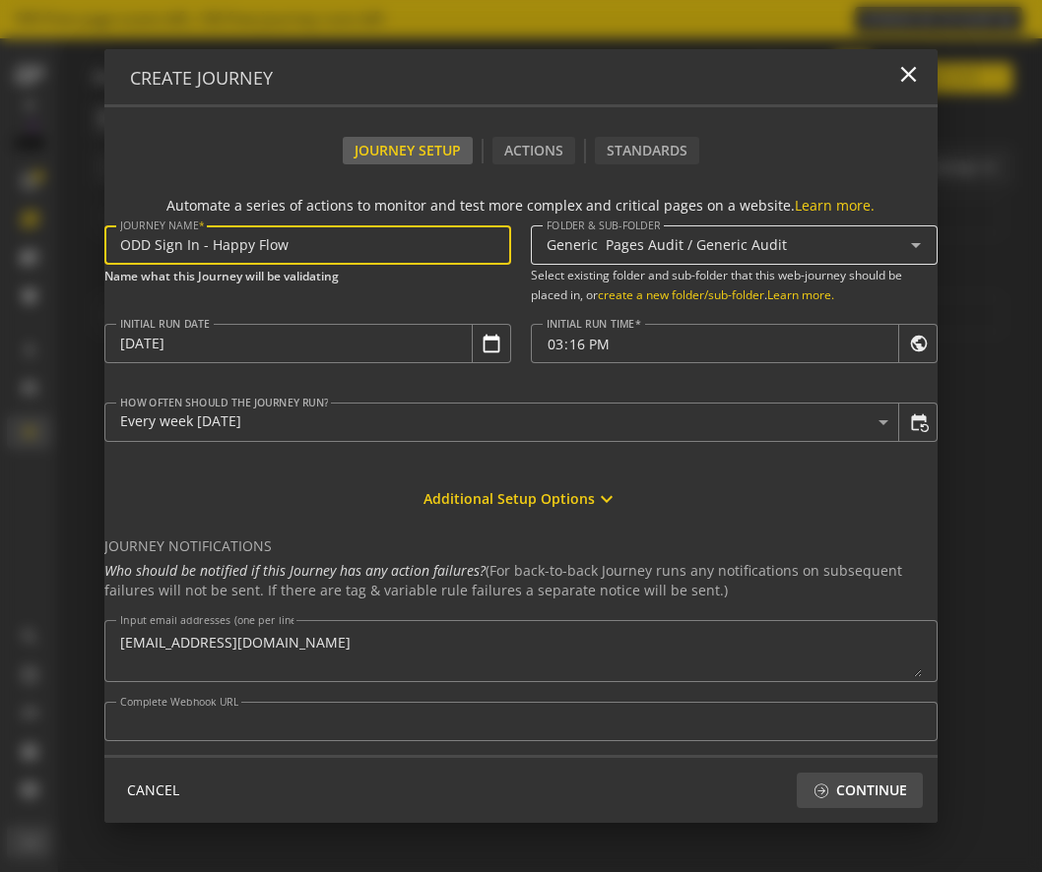
type input "ODD Sign In - Happy Flow"
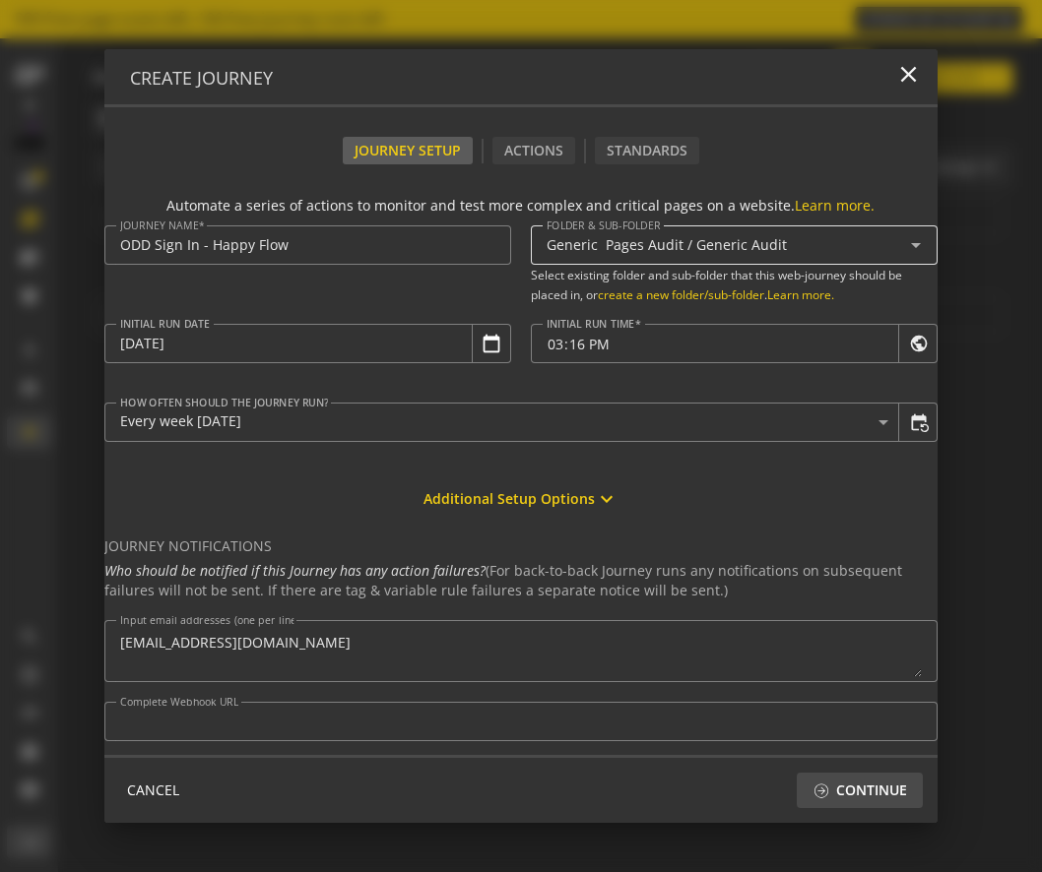
click at [921, 243] on mat-icon "arrow_drop_down" at bounding box center [915, 245] width 23 height 24
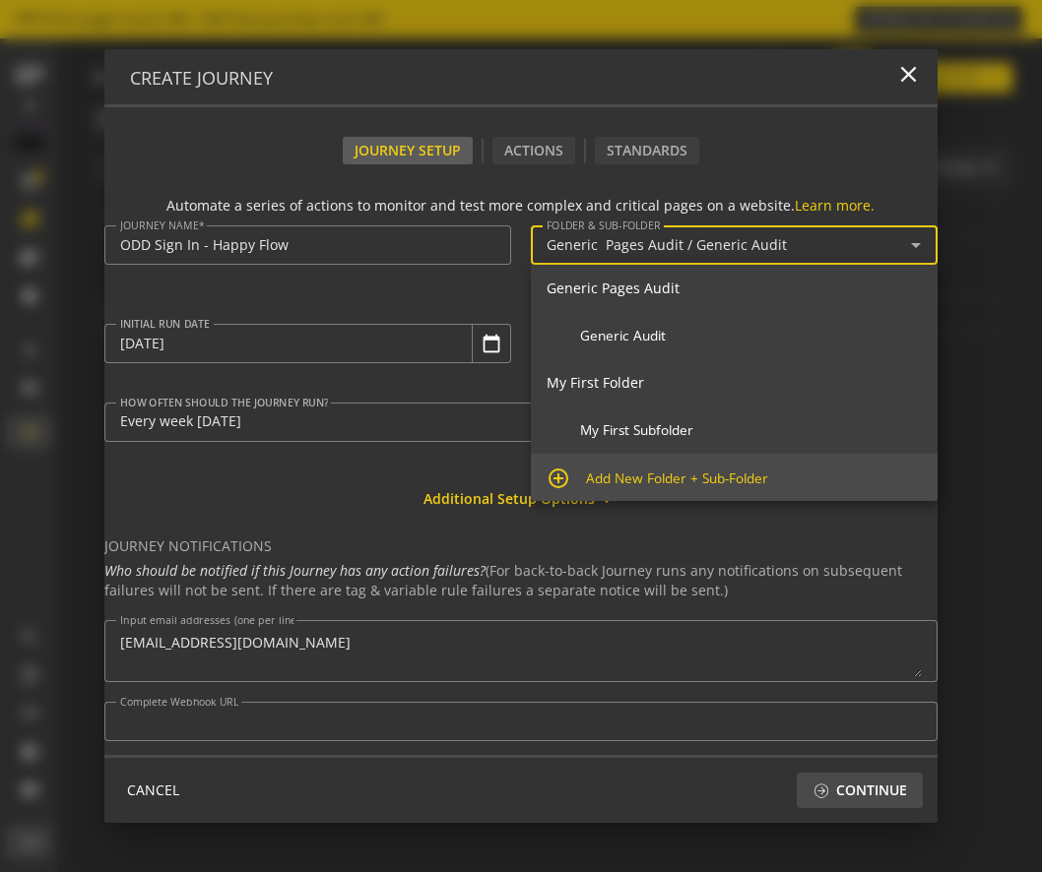
click at [690, 483] on span "Add New Folder + Sub-Folder" at bounding box center [754, 479] width 336 height 18
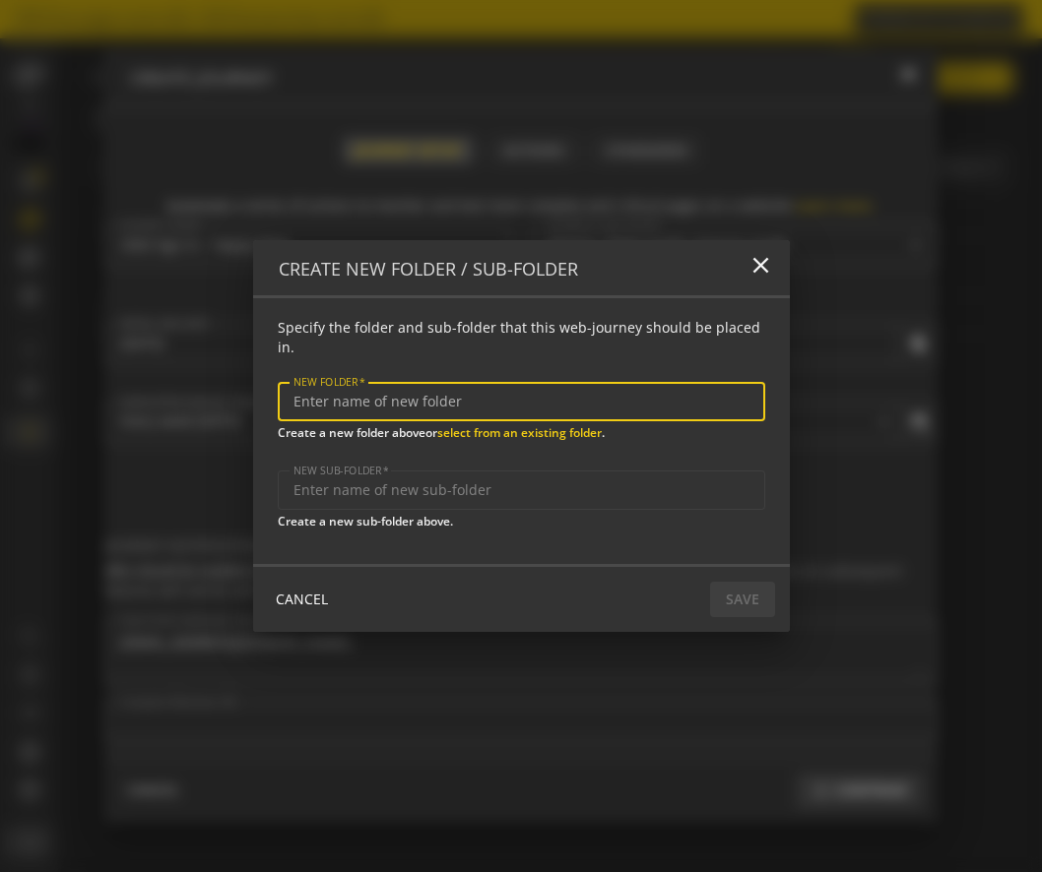
click at [536, 397] on input "NEW FOLDER" at bounding box center [521, 402] width 456 height 17
type input "ODD Journeys"
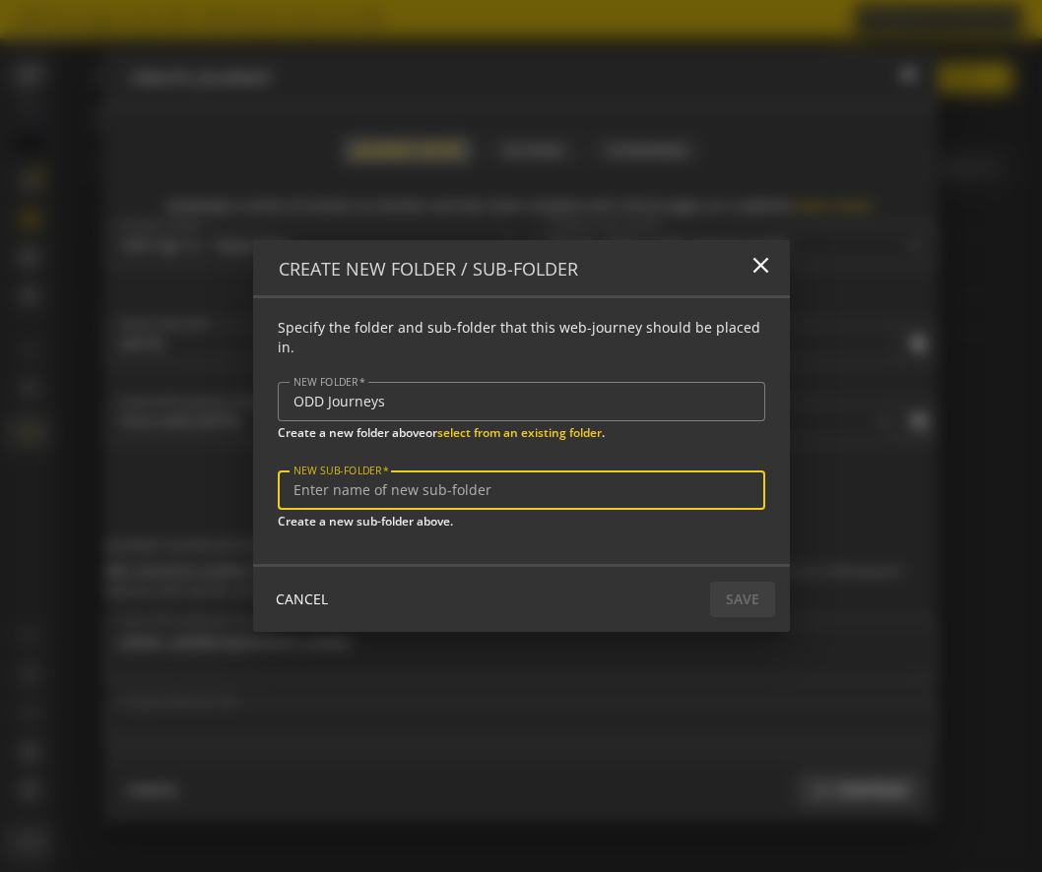
click at [424, 482] on input "NEW SUB-FOLDER" at bounding box center [521, 490] width 456 height 17
type input "Sign In Happy Flows"
click at [731, 582] on span "Save" at bounding box center [742, 599] width 33 height 35
type input "ODD Journeys / Sign In Happy Flows"
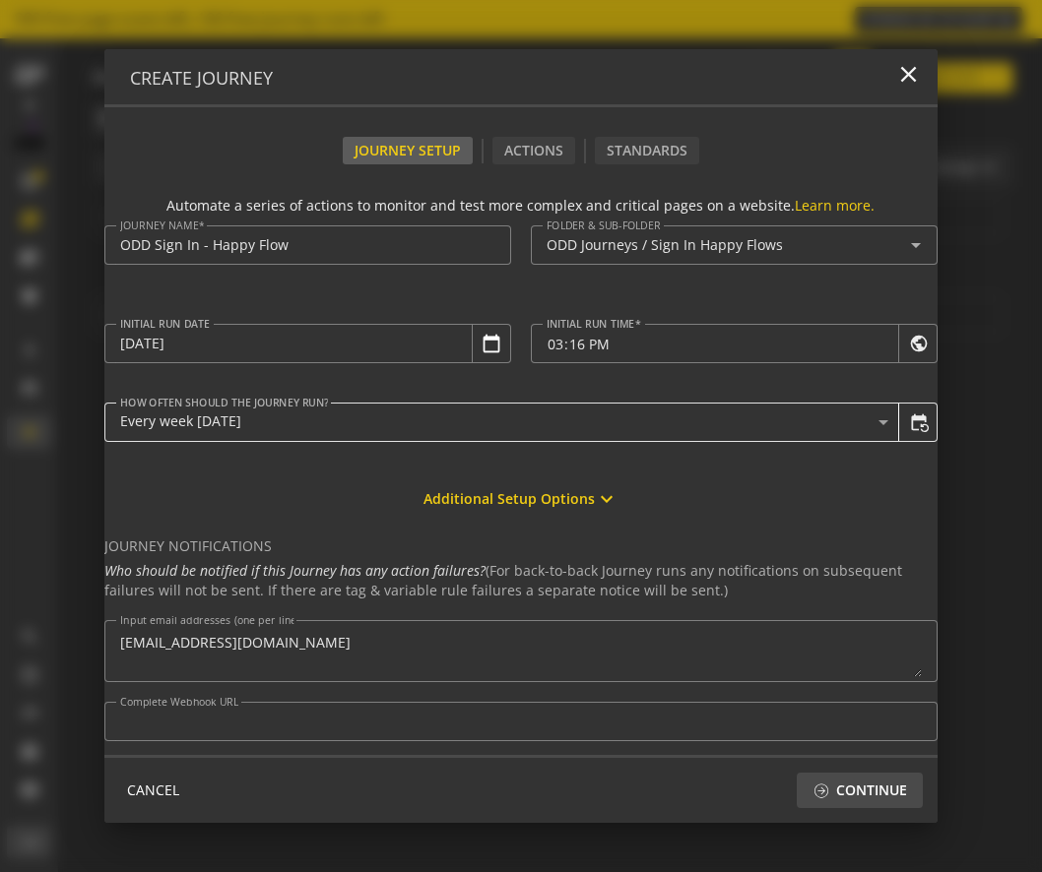
click at [627, 422] on div "Every week [DATE]" at bounding box center [499, 421] width 758 height 17
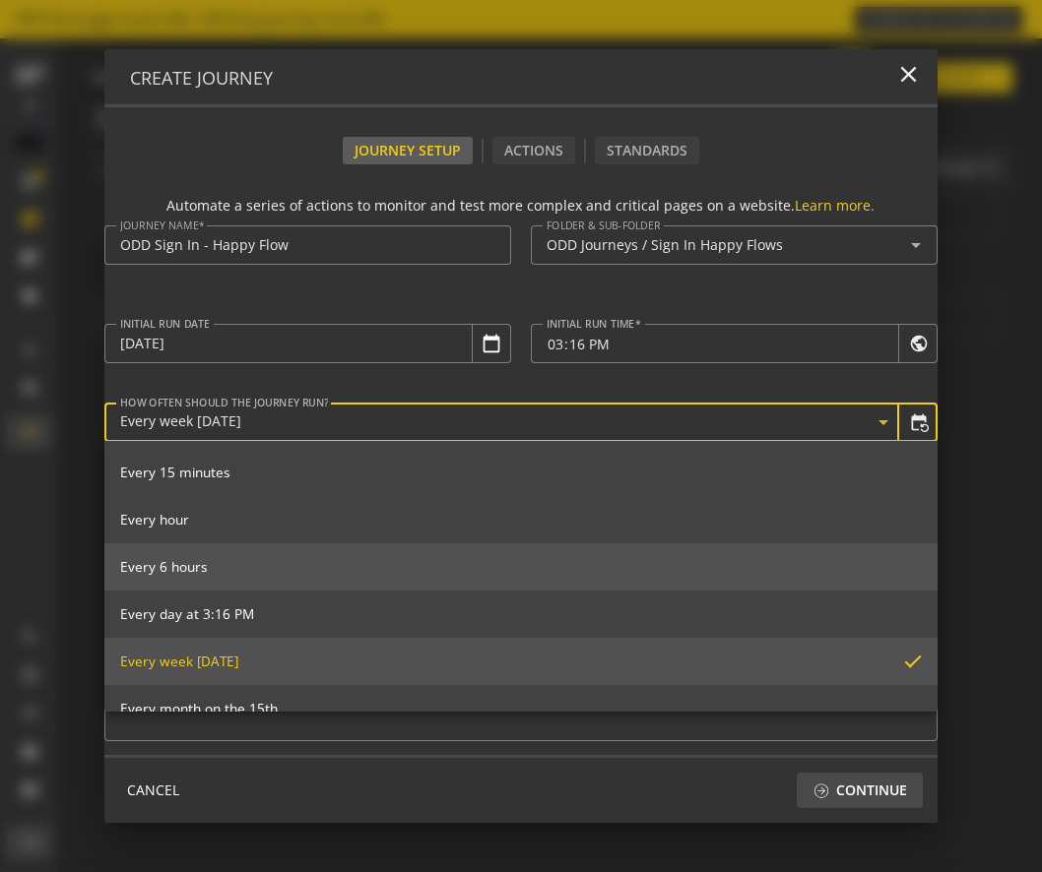
click at [425, 556] on mat-option "Every 6 hours" at bounding box center [520, 566] width 833 height 47
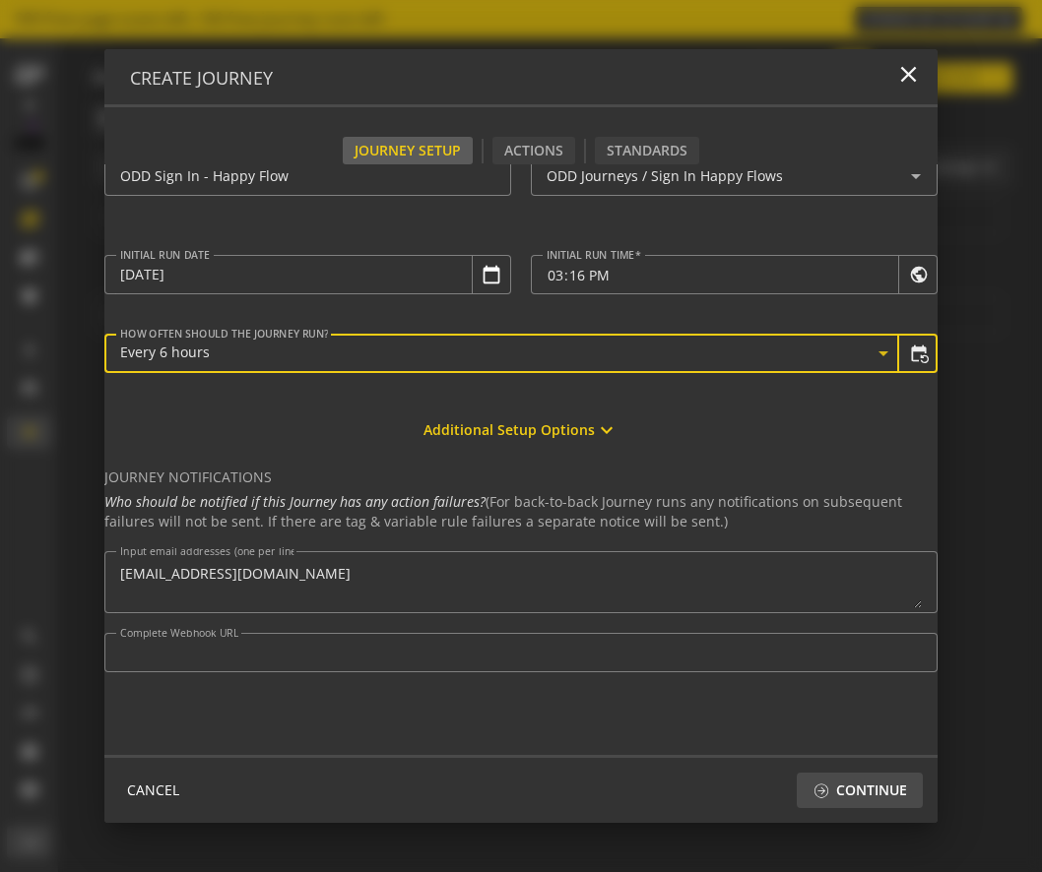
scroll to position [82, 0]
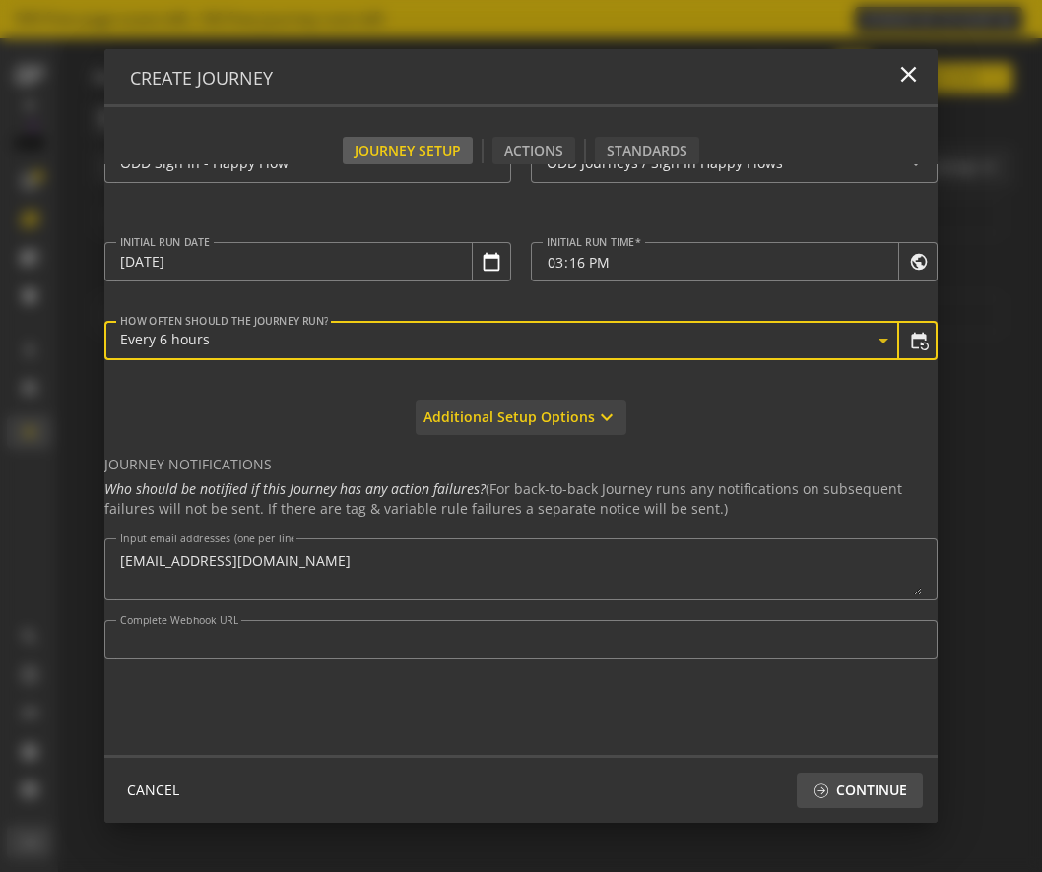
click at [581, 421] on span "Additional Setup Options" at bounding box center [508, 417] width 171 height 35
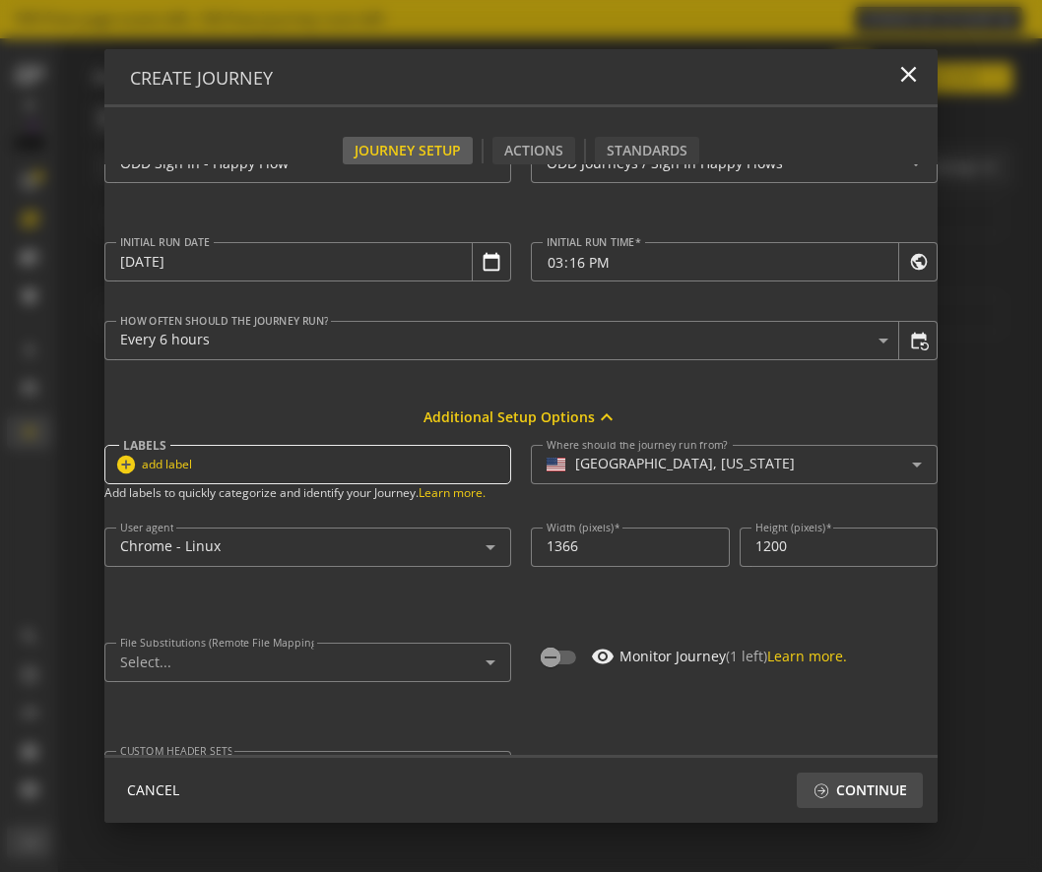
click at [154, 465] on span "add label" at bounding box center [167, 464] width 50 height 17
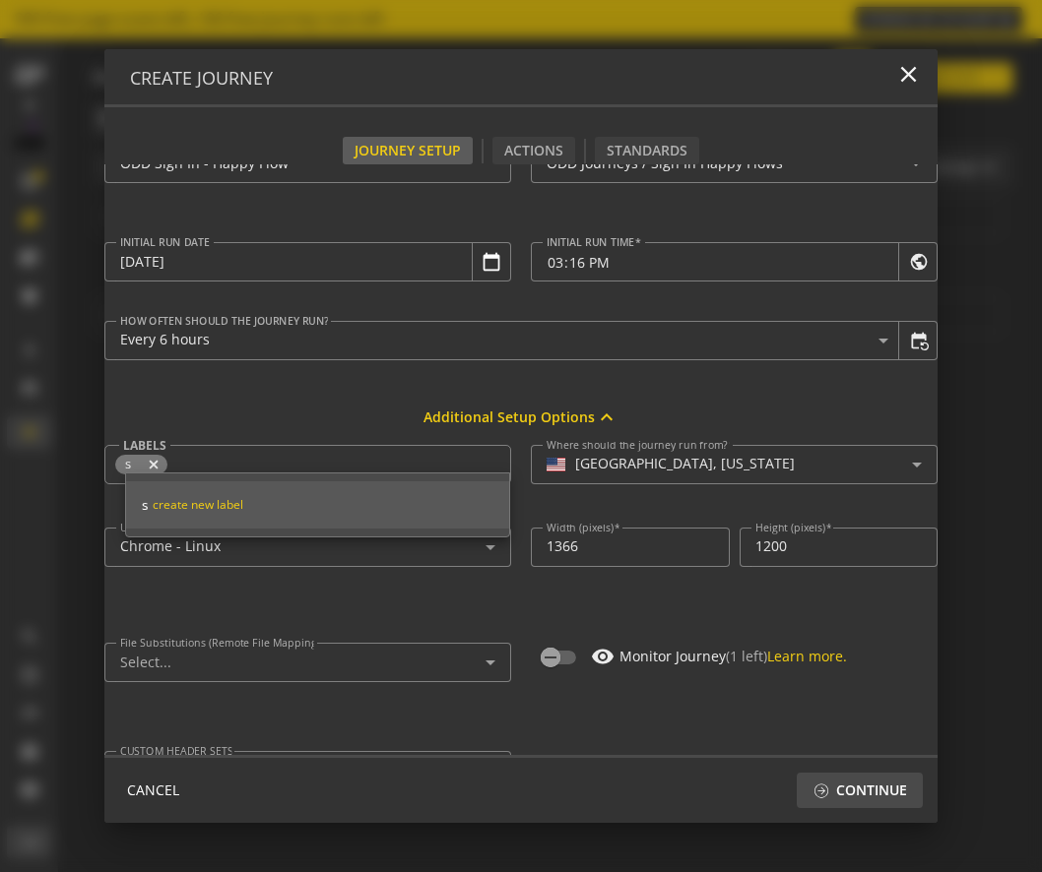
scroll to position [0, 0]
type input "scriptservices"
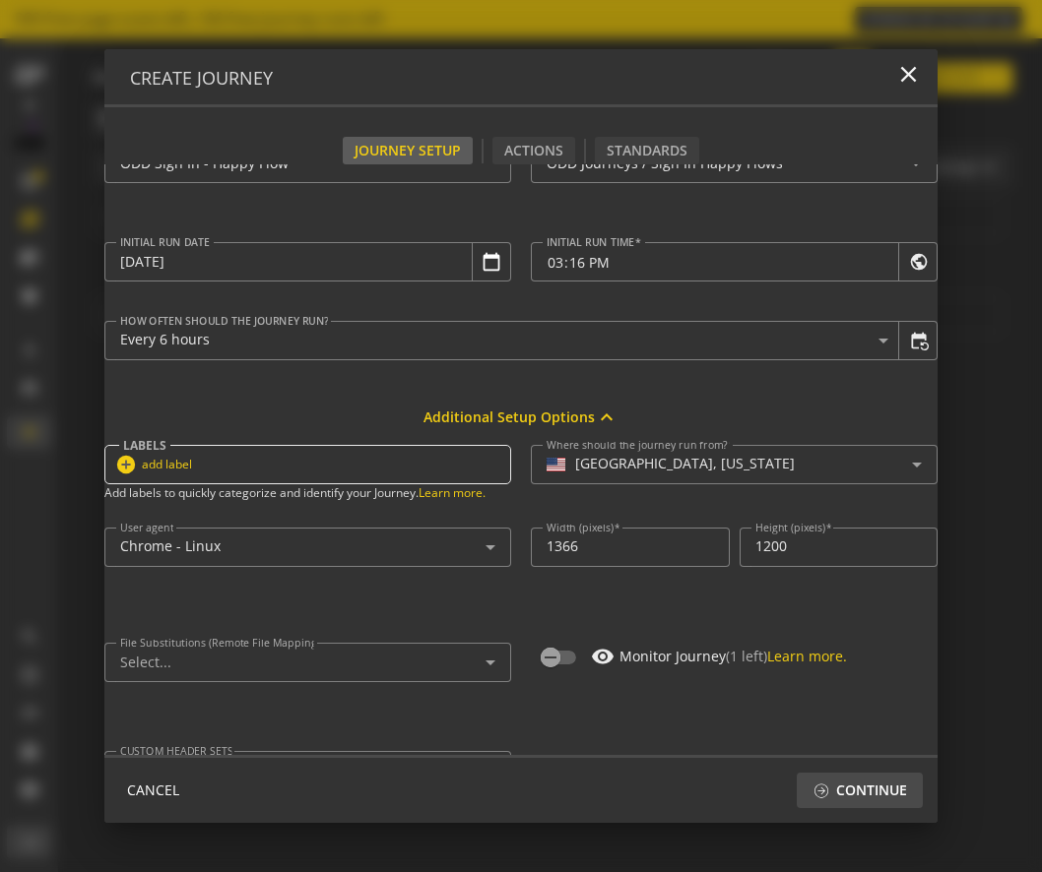
click at [170, 468] on span "add label" at bounding box center [167, 464] width 50 height 17
click at [170, 468] on div "0 more expand_more add_circle add label" at bounding box center [307, 465] width 385 height 24
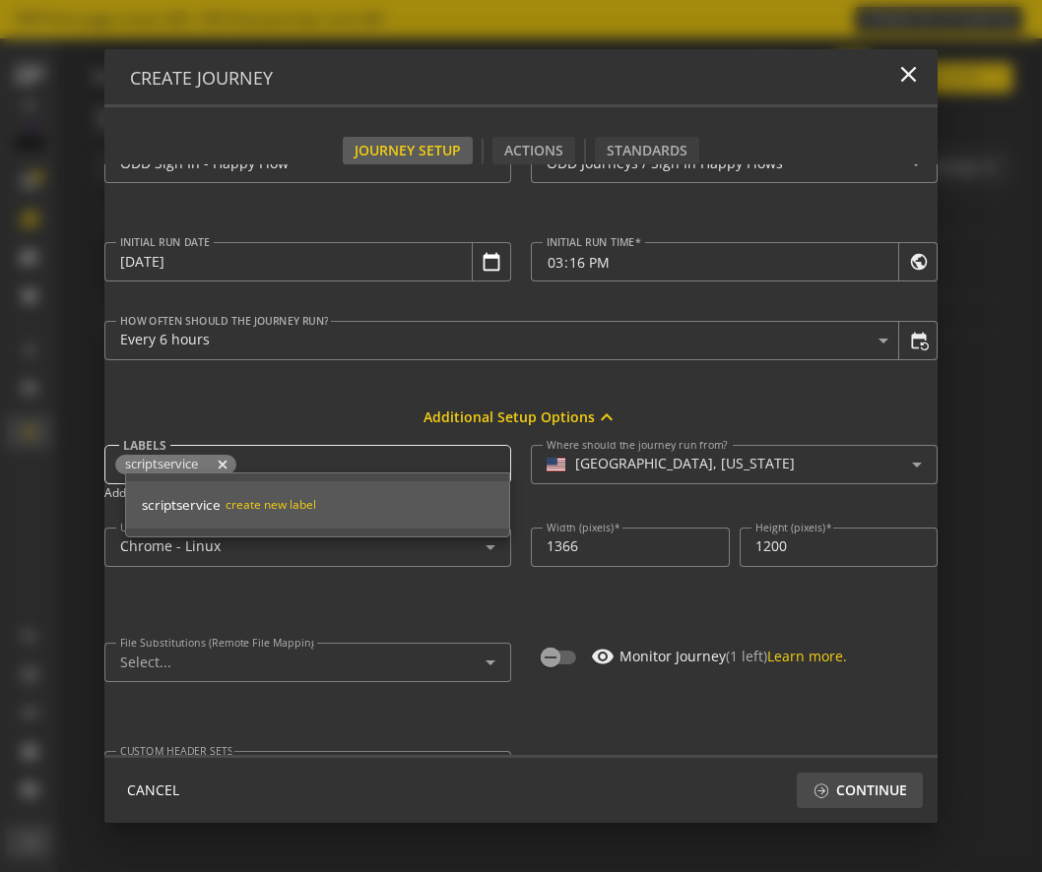
type input "scriptservices"
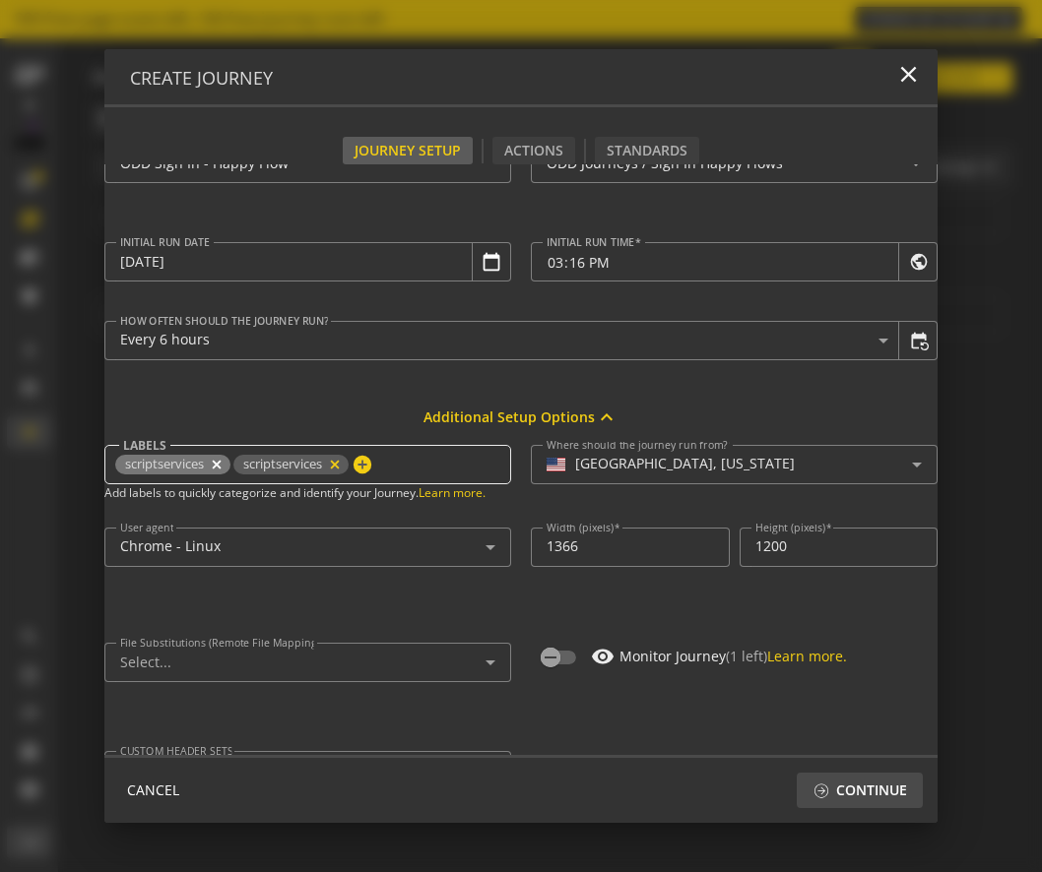
click at [340, 468] on mat-icon "close" at bounding box center [335, 465] width 14 height 14
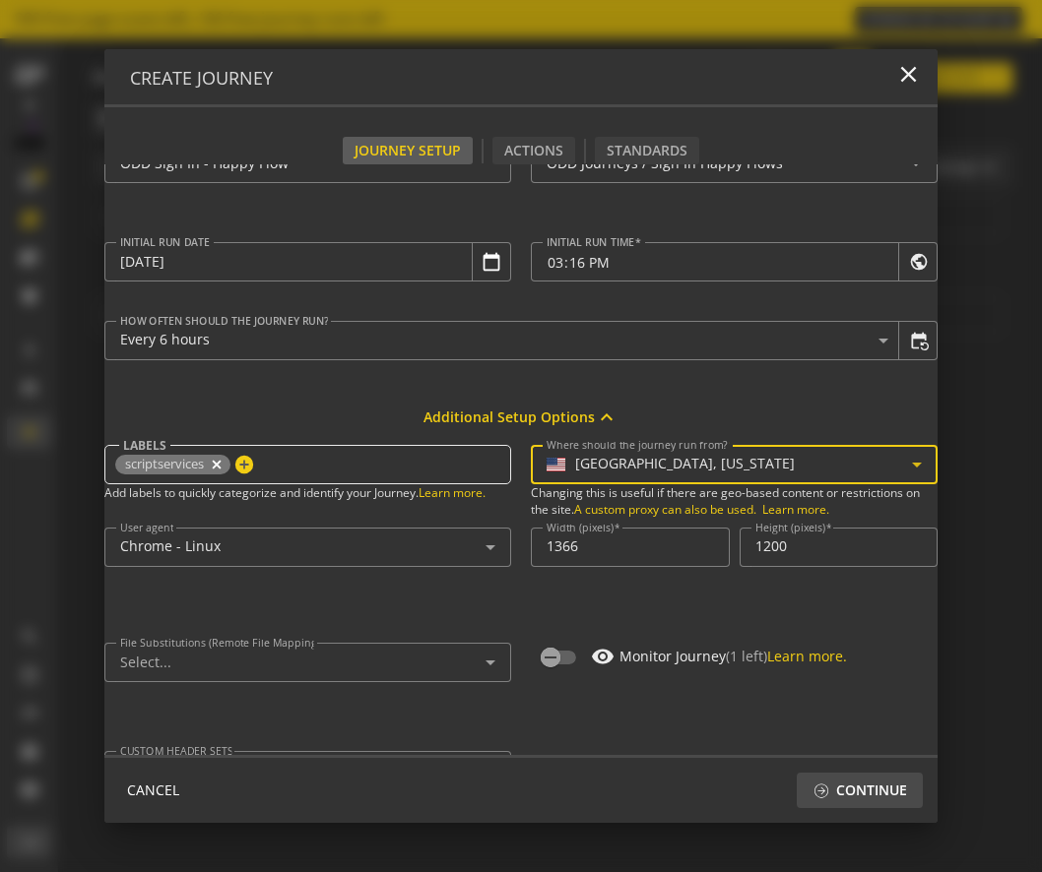
click at [703, 466] on mat-select-trigger "[GEOGRAPHIC_DATA], [US_STATE]" at bounding box center [728, 464] width 365 height 17
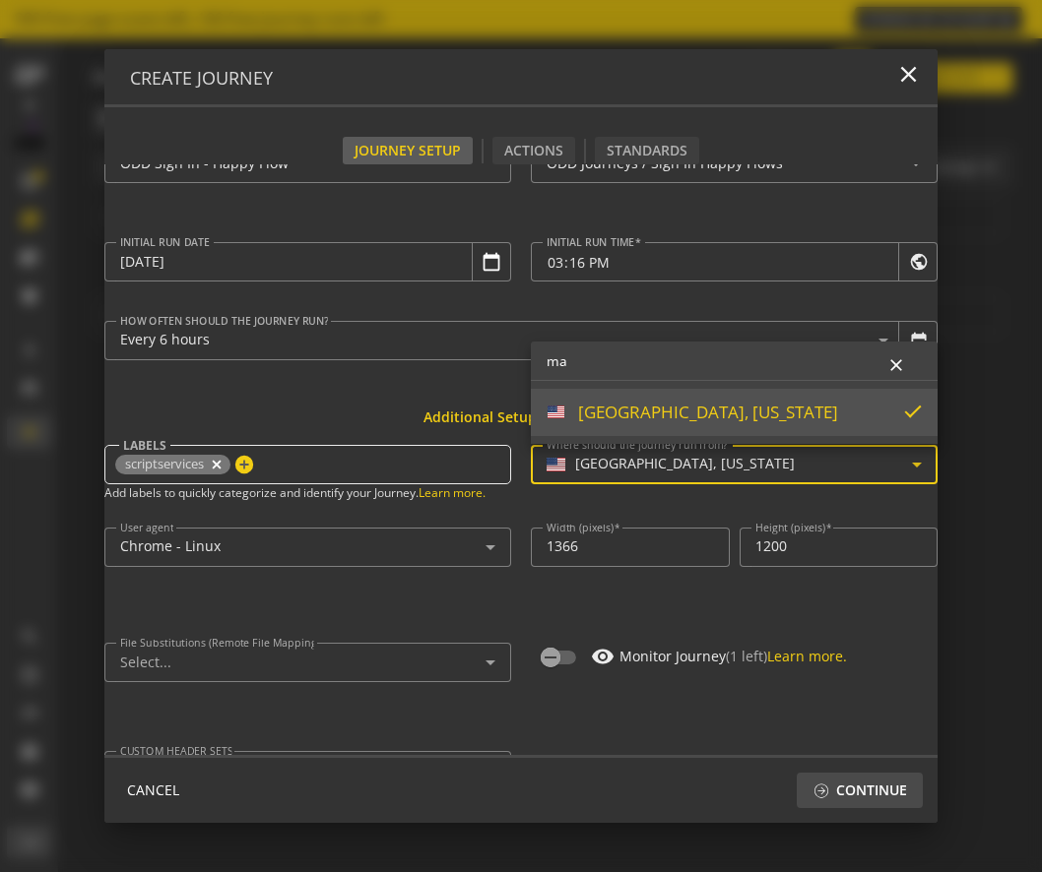
type input "m"
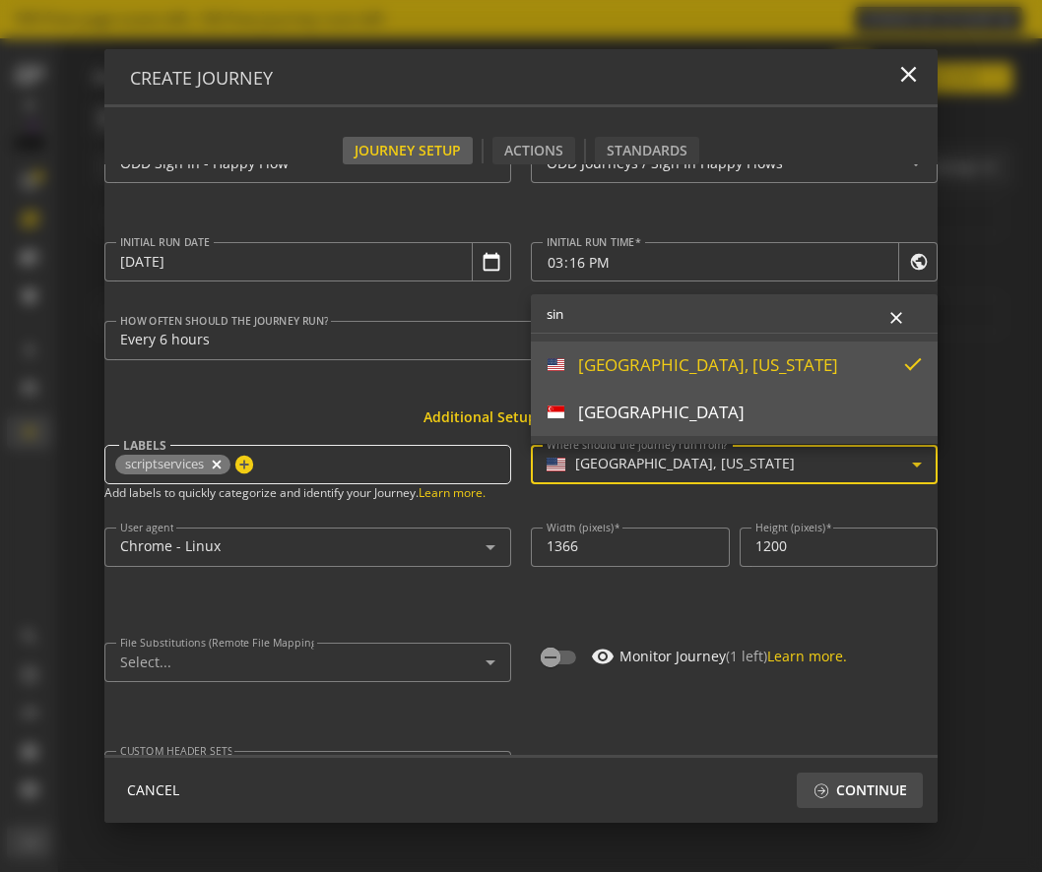
type input "sin"
click at [666, 423] on mat-option "[GEOGRAPHIC_DATA]" at bounding box center [734, 412] width 407 height 47
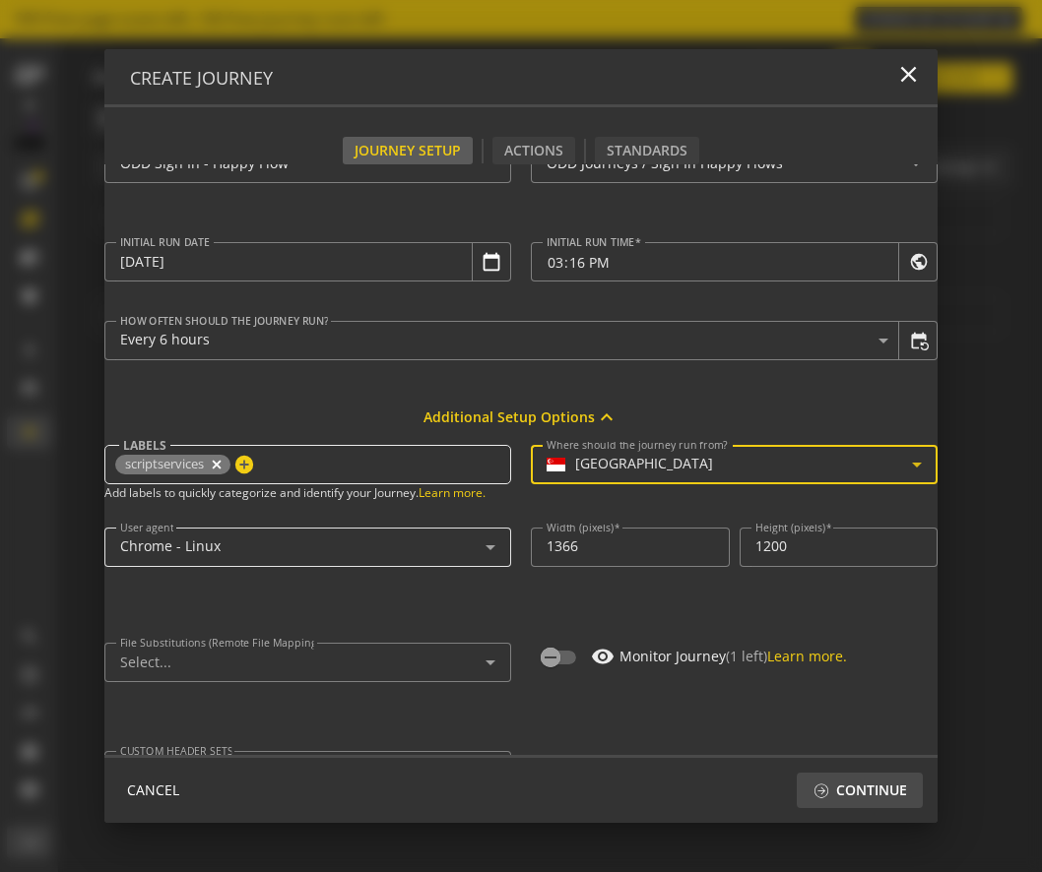
click at [418, 549] on div "Chrome - Linux" at bounding box center [302, 546] width 365 height 17
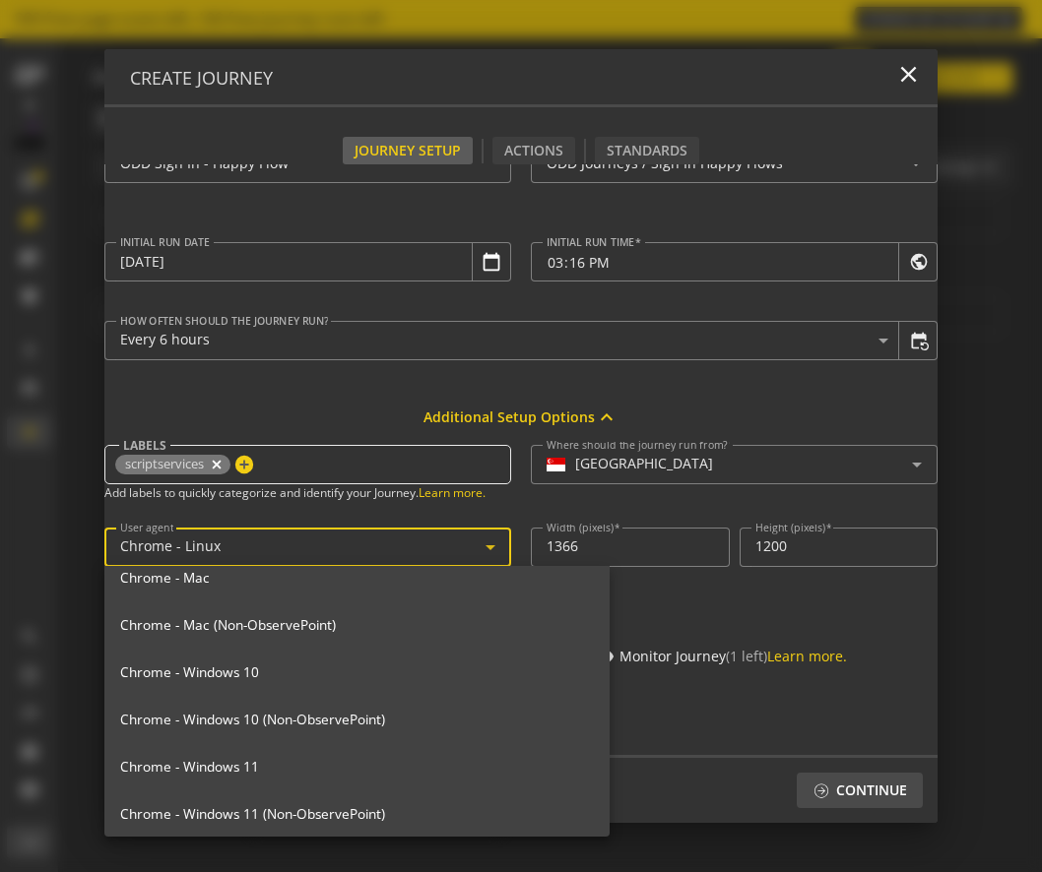
scroll to position [320, 0]
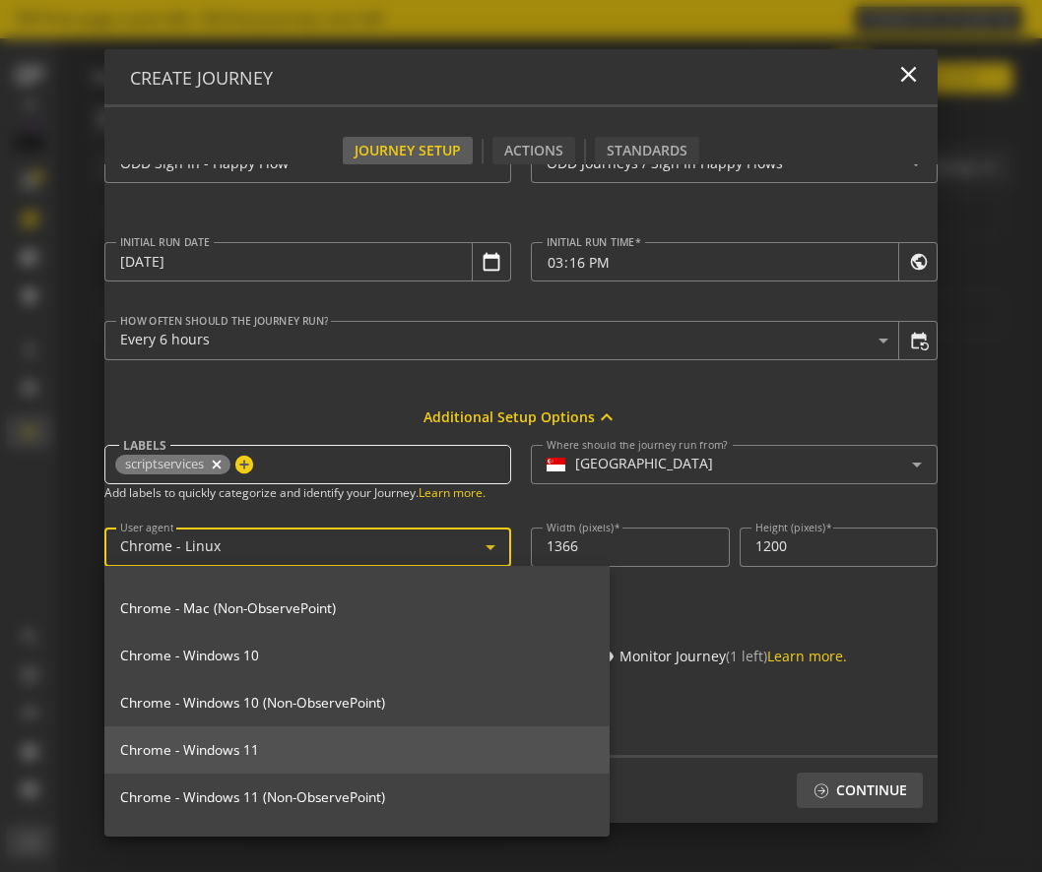
click at [326, 734] on mat-option "Chrome - Windows 11" at bounding box center [356, 750] width 505 height 47
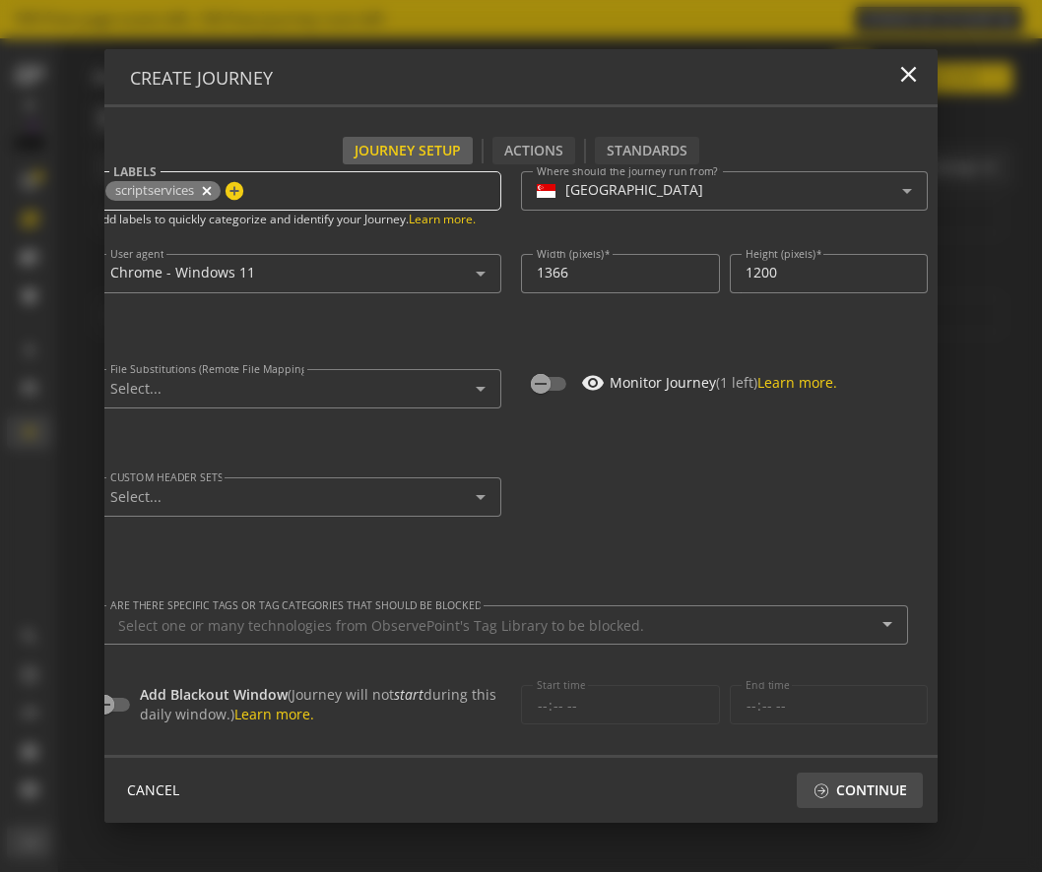
scroll to position [0, 10]
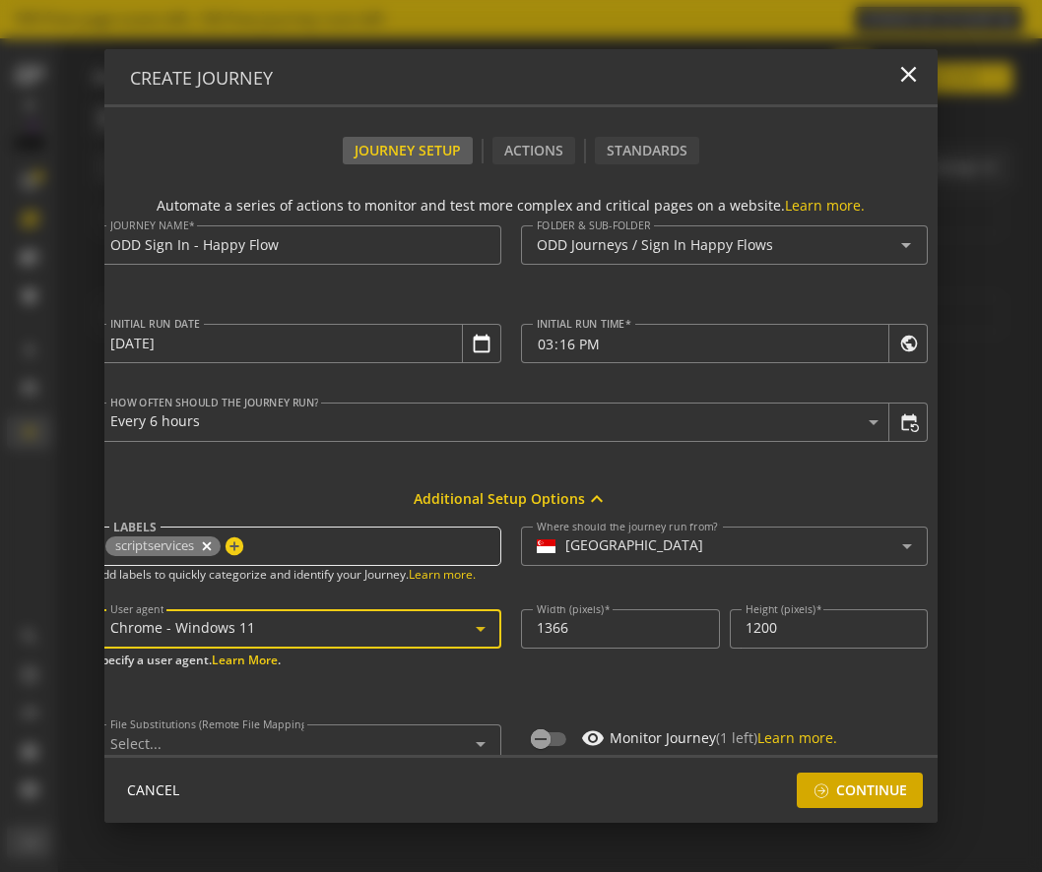
click at [832, 790] on span "Continue" at bounding box center [859, 790] width 95 height 35
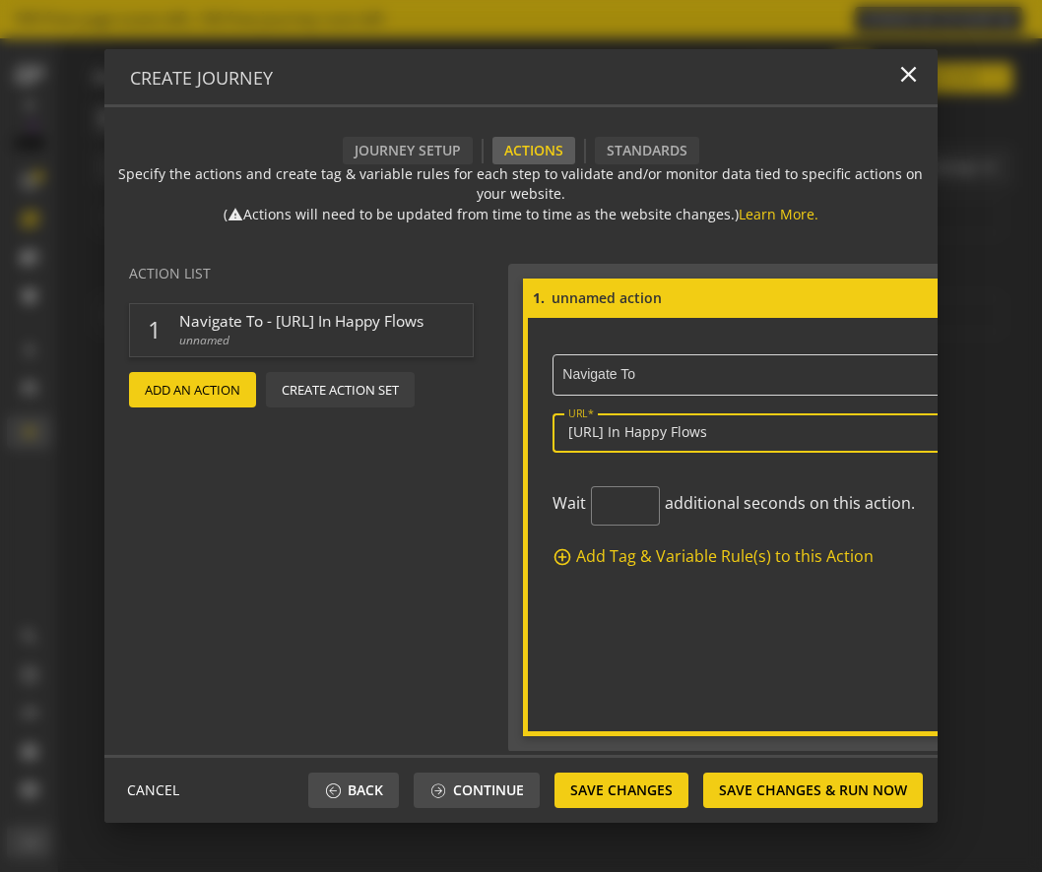
click at [697, 434] on input "[URL] In Happy Flows" at bounding box center [803, 432] width 471 height 17
click at [761, 440] on input "[URL] In Happy Flows" at bounding box center [803, 432] width 471 height 17
paste input "s://[DOMAIN_NAME][URL][DOMAIN_NAME]"
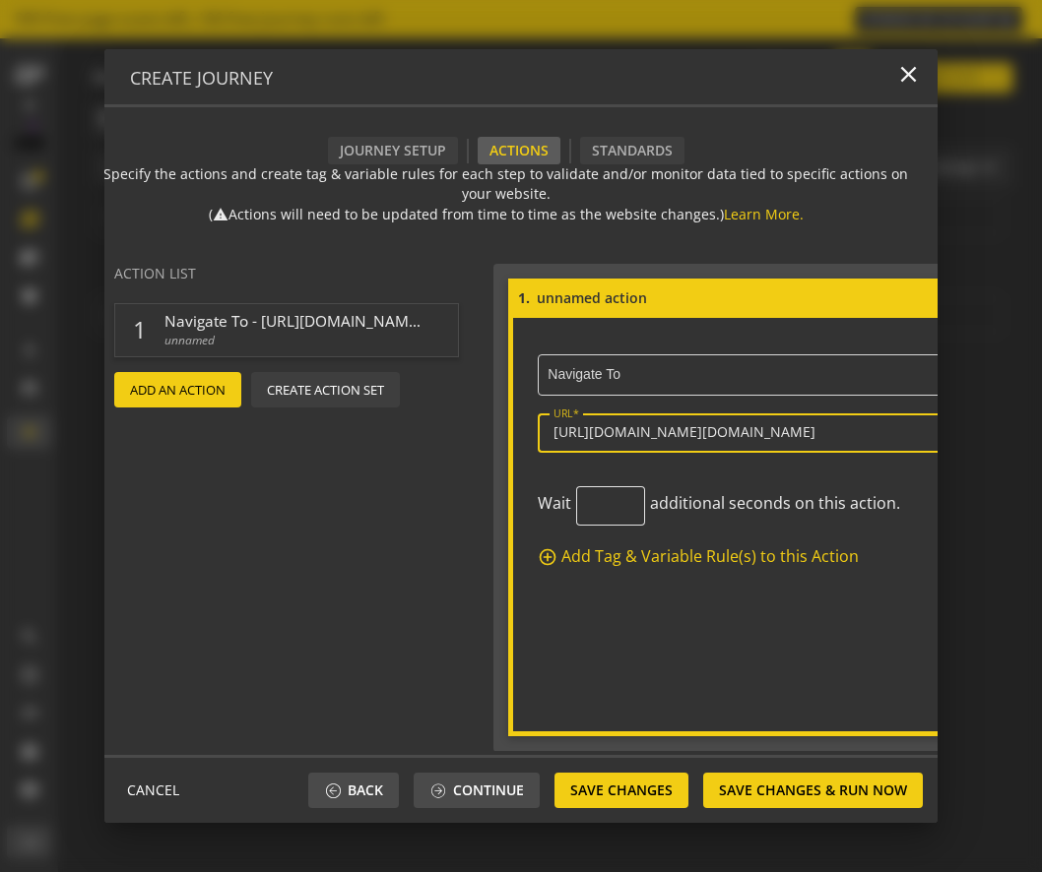
type input "[URL][DOMAIN_NAME][DOMAIN_NAME]"
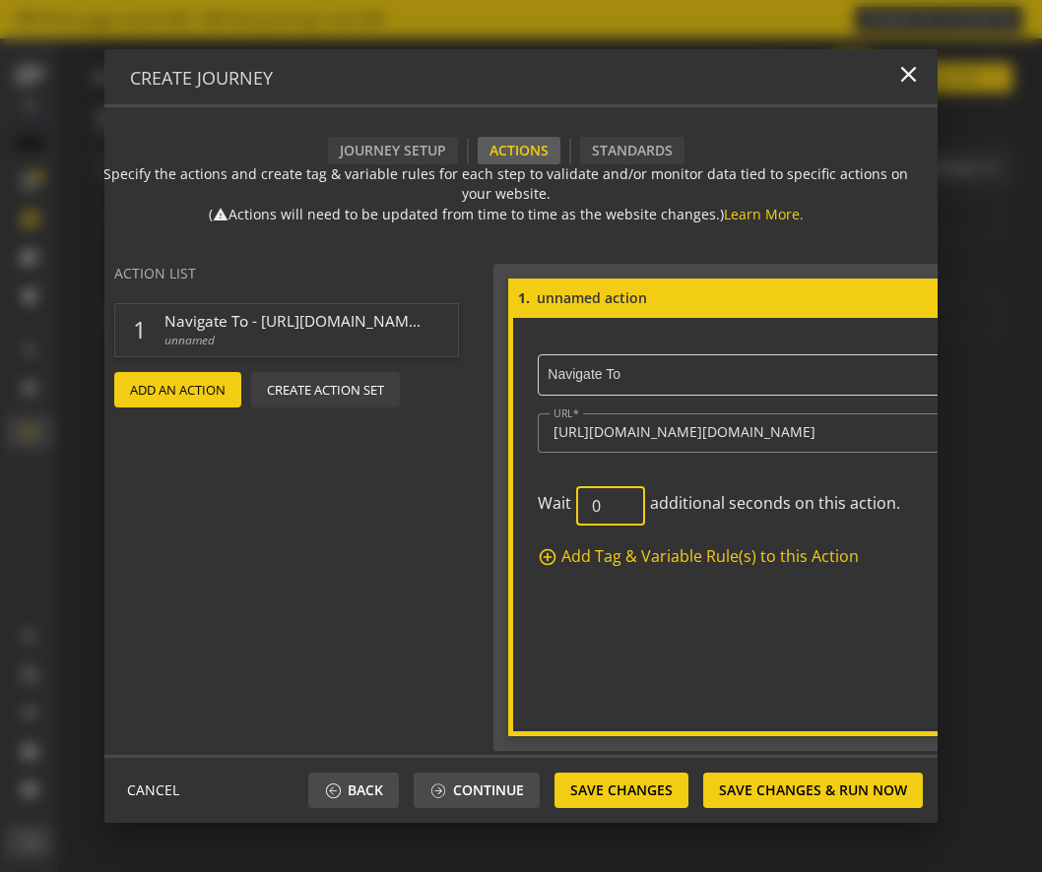
click at [616, 510] on input "0" at bounding box center [610, 506] width 37 height 19
type input "06"
click at [704, 619] on form "1. × Navigate To URL [URL][DOMAIN_NAME][DOMAIN_NAME] Wait 06 additional seconds…" at bounding box center [788, 508] width 561 height 458
click at [215, 395] on span "Add An Action" at bounding box center [177, 389] width 95 height 35
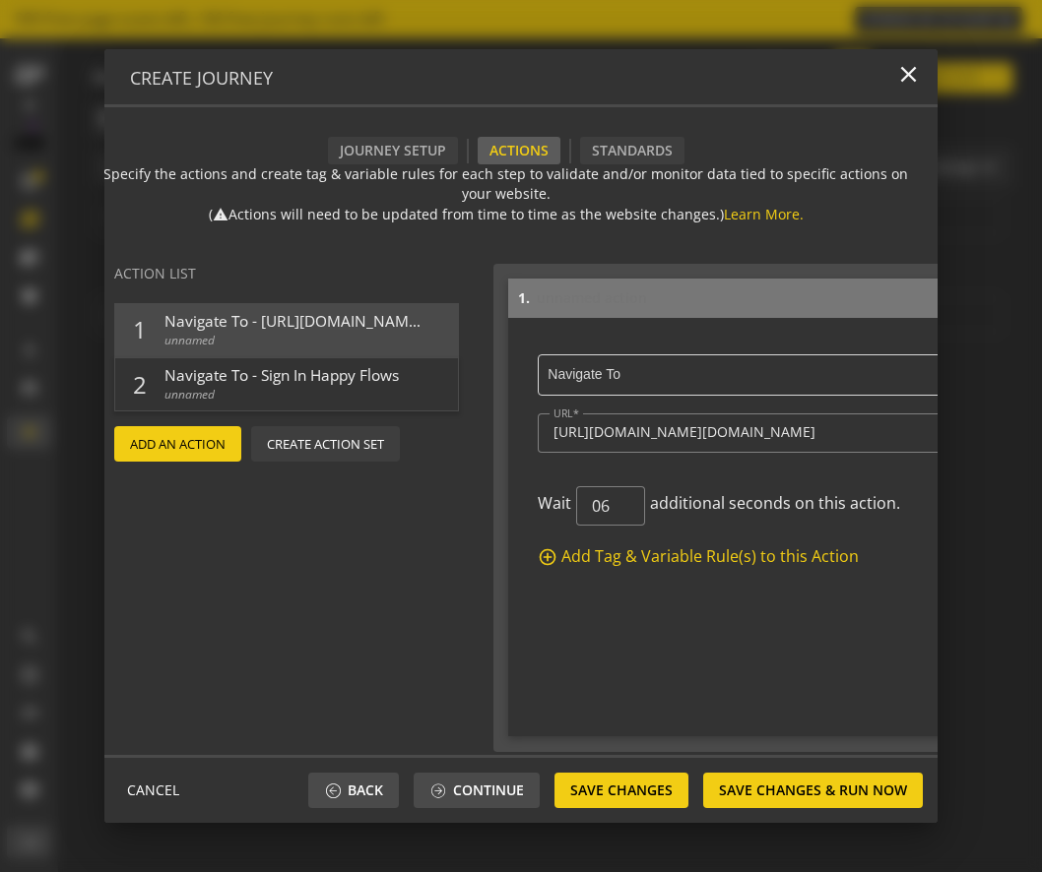
scroll to position [486, 0]
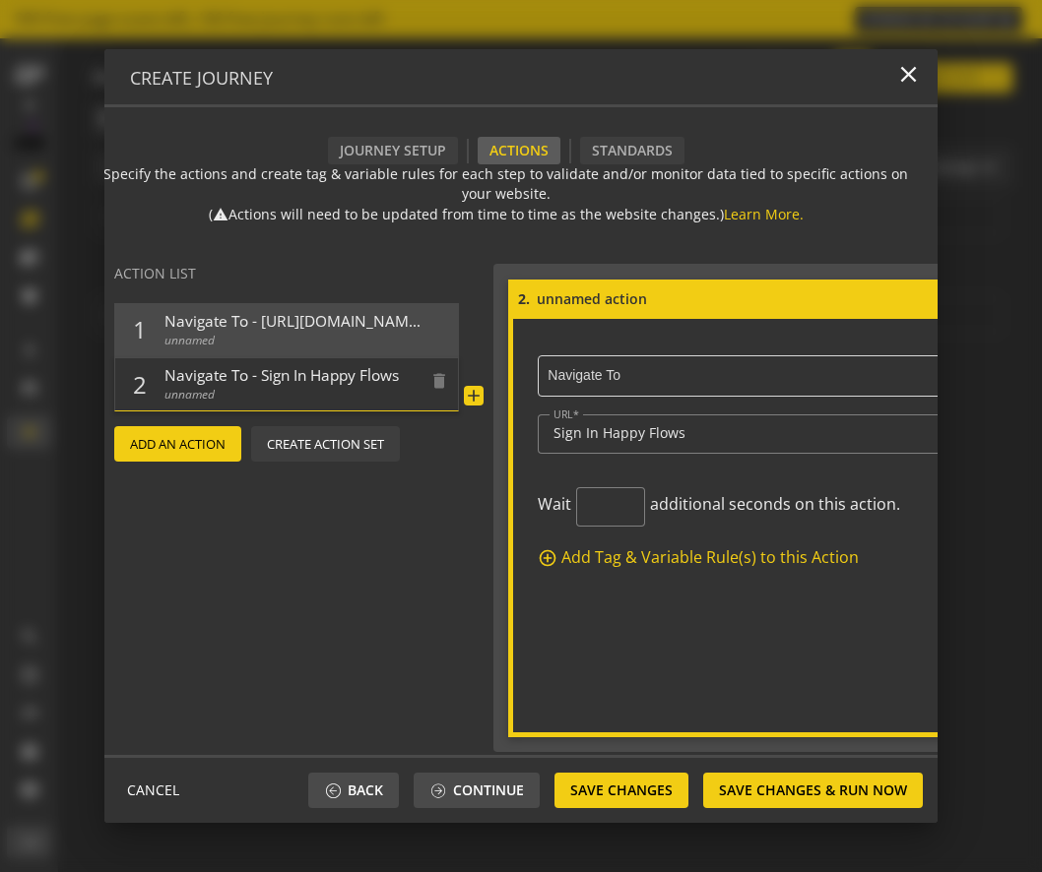
click at [297, 404] on div "2 Navigate To - Sign In Happy Flows unnamed delete" at bounding box center [286, 384] width 345 height 54
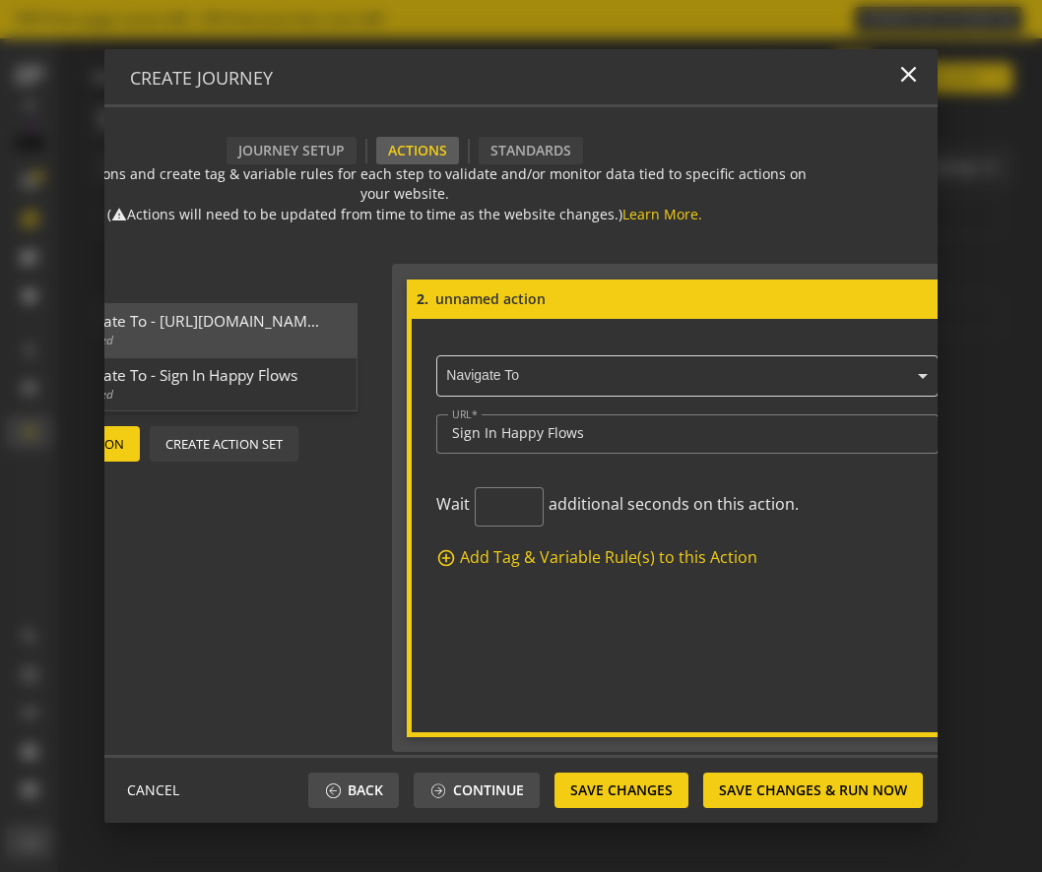
click at [655, 379] on ng-select "× Navigate To" at bounding box center [687, 372] width 502 height 48
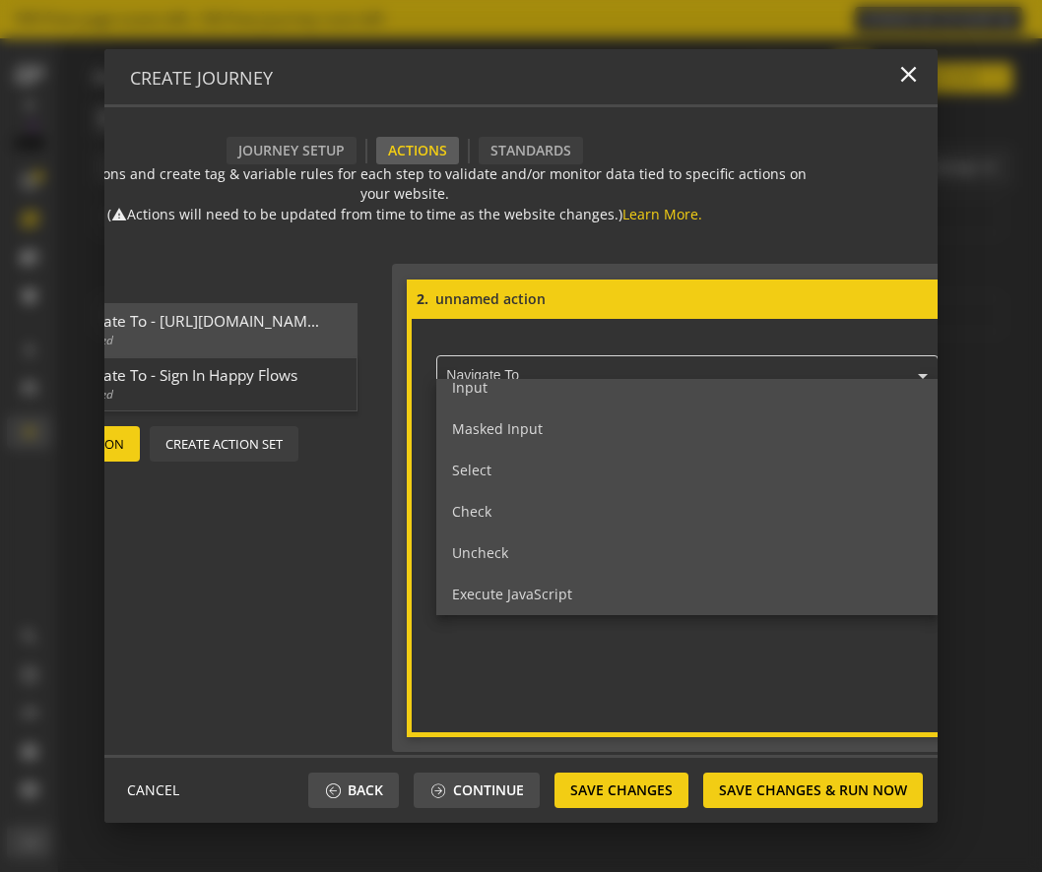
scroll to position [133, 0]
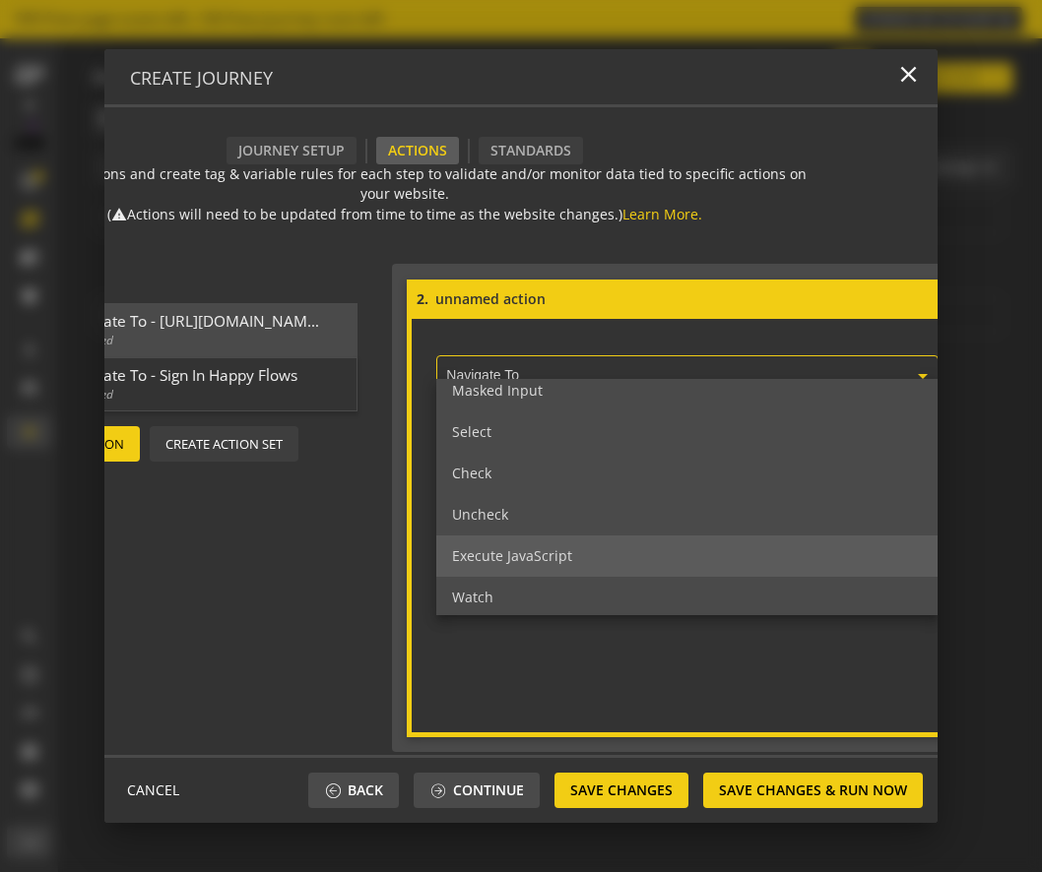
click at [579, 556] on div "Execute JavaScript" at bounding box center [687, 556] width 502 height 41
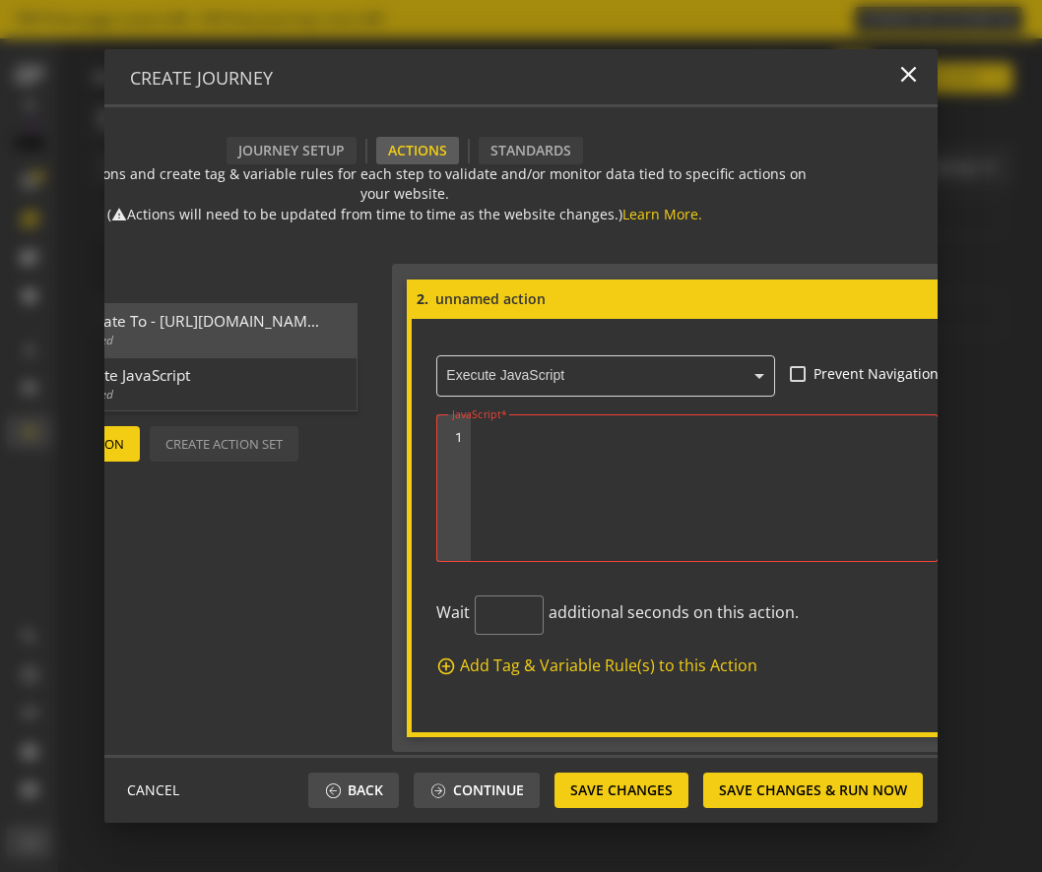
click at [602, 288] on input at bounding box center [686, 299] width 506 height 22
click at [567, 301] on input at bounding box center [686, 299] width 506 height 22
click at [611, 305] on input "Click on 'Sign In'" at bounding box center [686, 299] width 506 height 22
type input "Click on 'Sign In' at the center of Page"
